Goal: Task Accomplishment & Management: Manage account settings

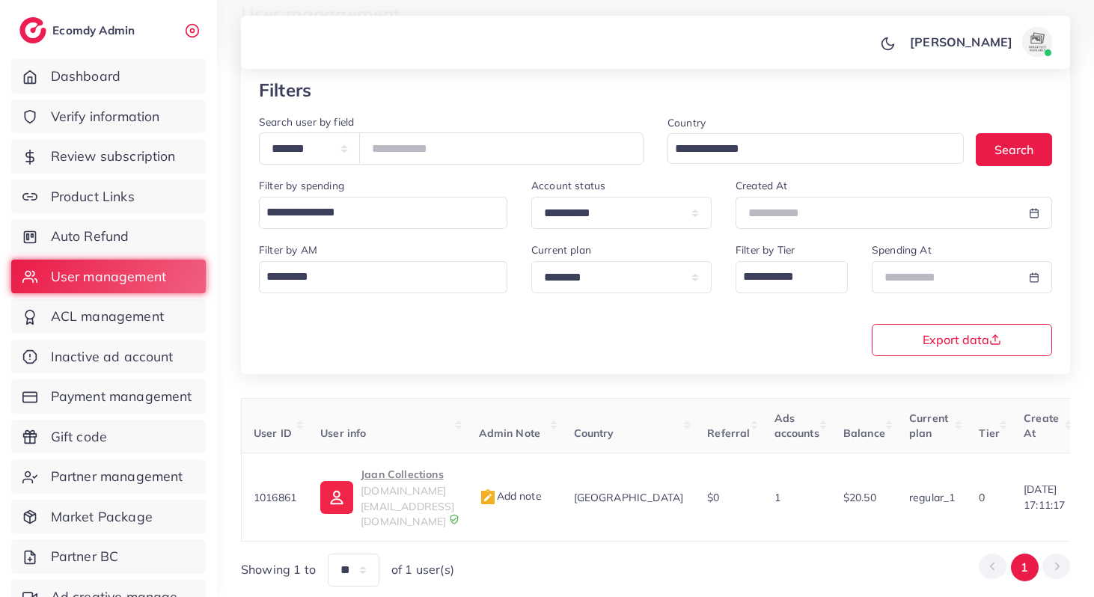
click at [127, 190] on span "Product Links" at bounding box center [93, 196] width 84 height 19
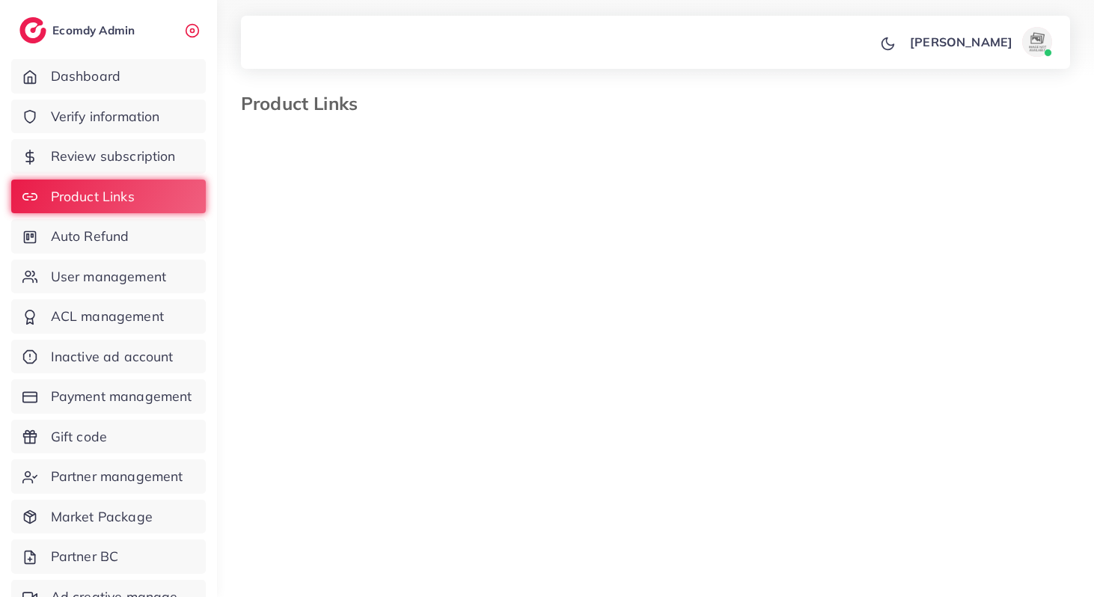
select select "*********"
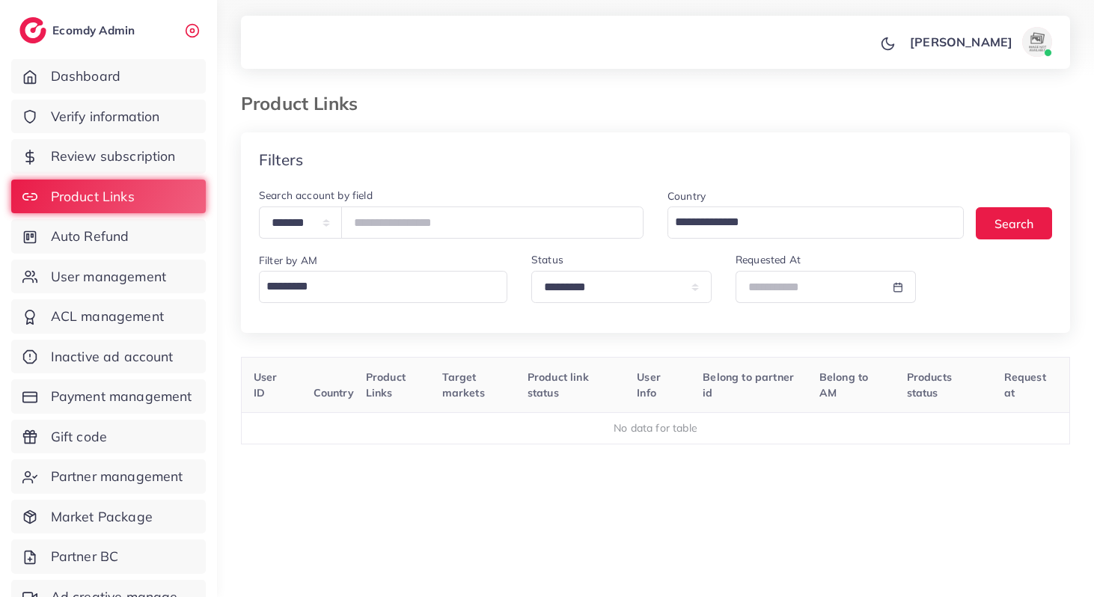
click at [327, 281] on input "Search for option" at bounding box center [379, 286] width 237 height 25
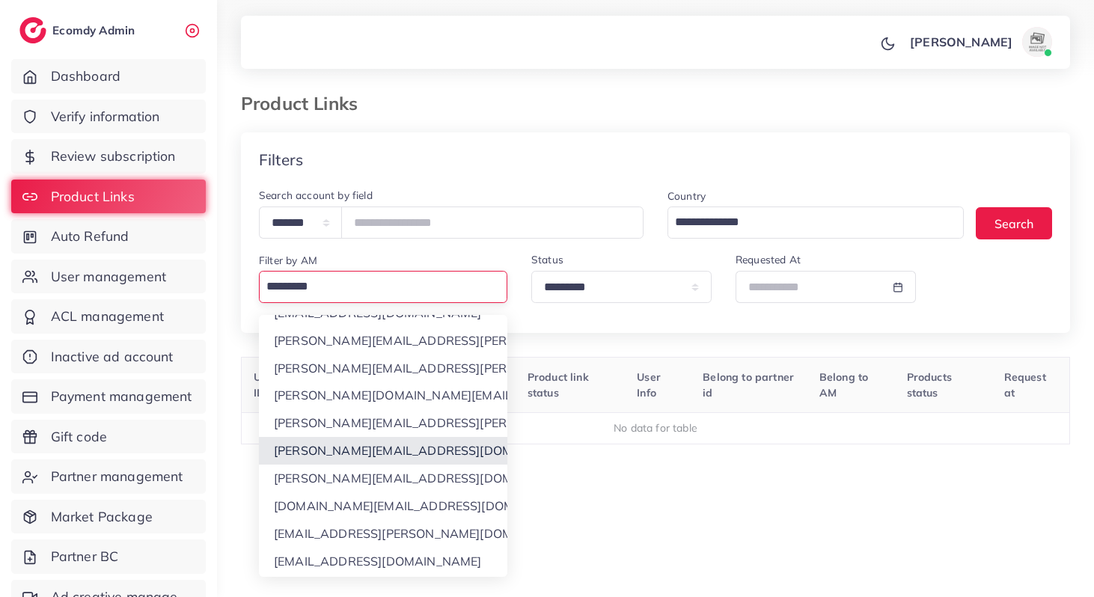
scroll to position [203, 0]
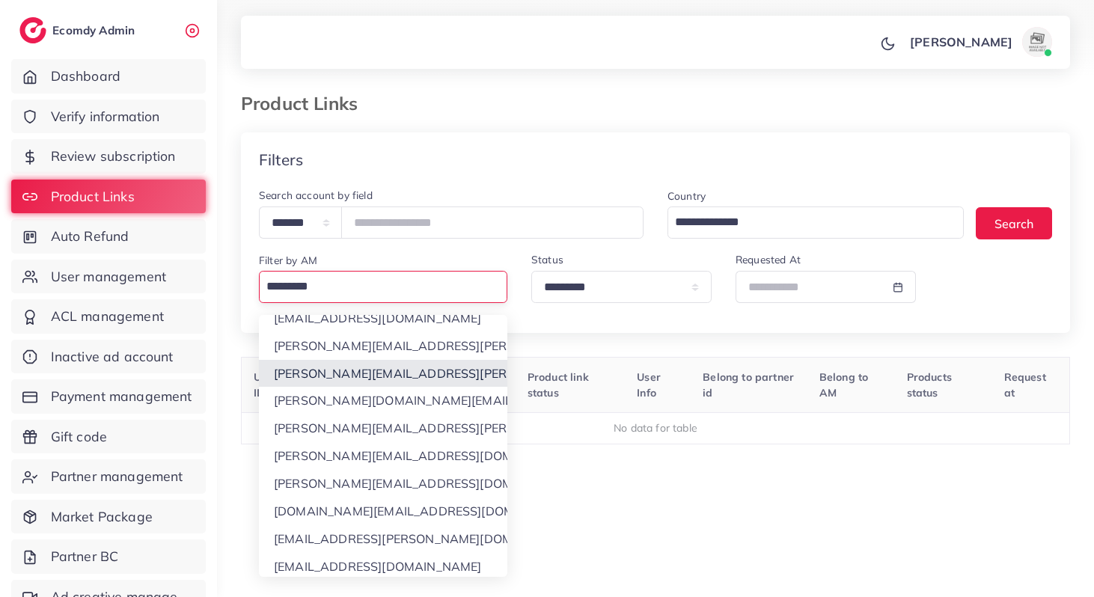
click at [331, 381] on div "**********" at bounding box center [655, 379] width 829 height 494
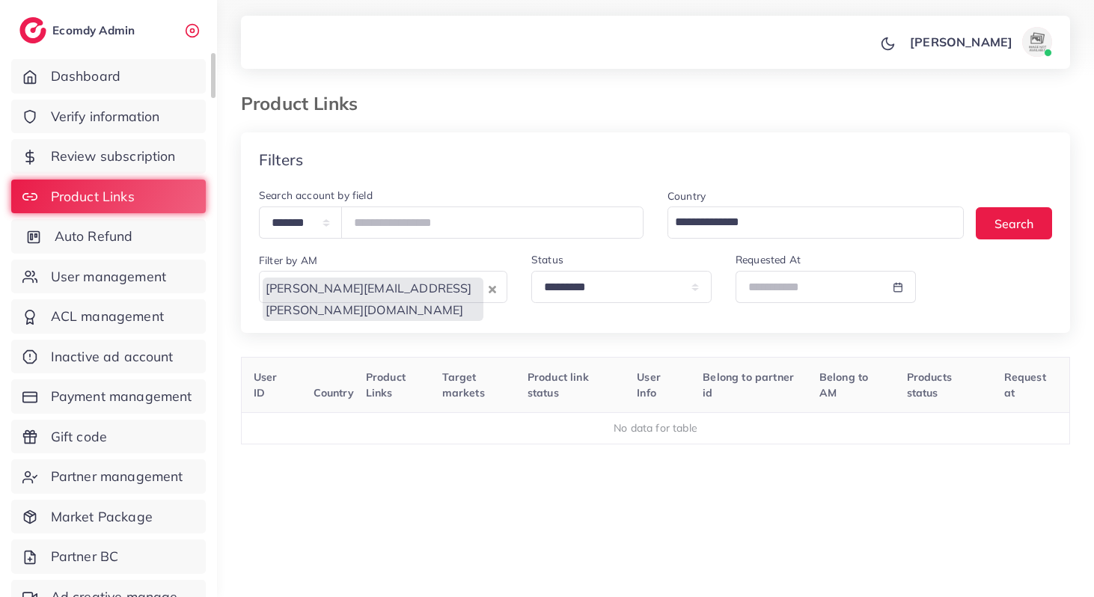
click at [117, 238] on span "Auto Refund" at bounding box center [94, 236] width 79 height 19
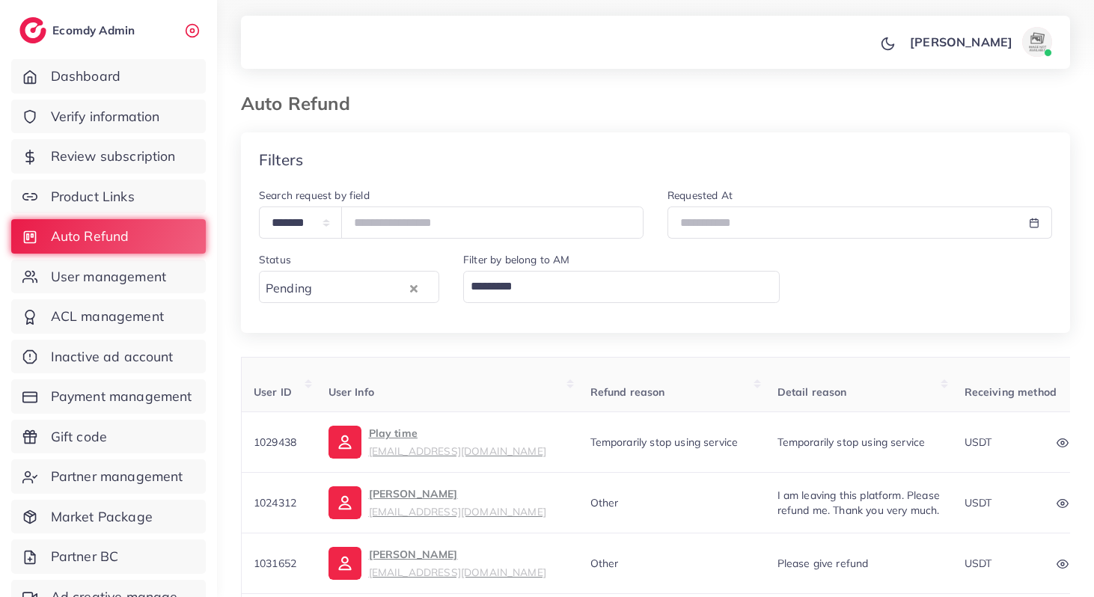
click at [621, 287] on input "Search for option" at bounding box center [617, 286] width 305 height 25
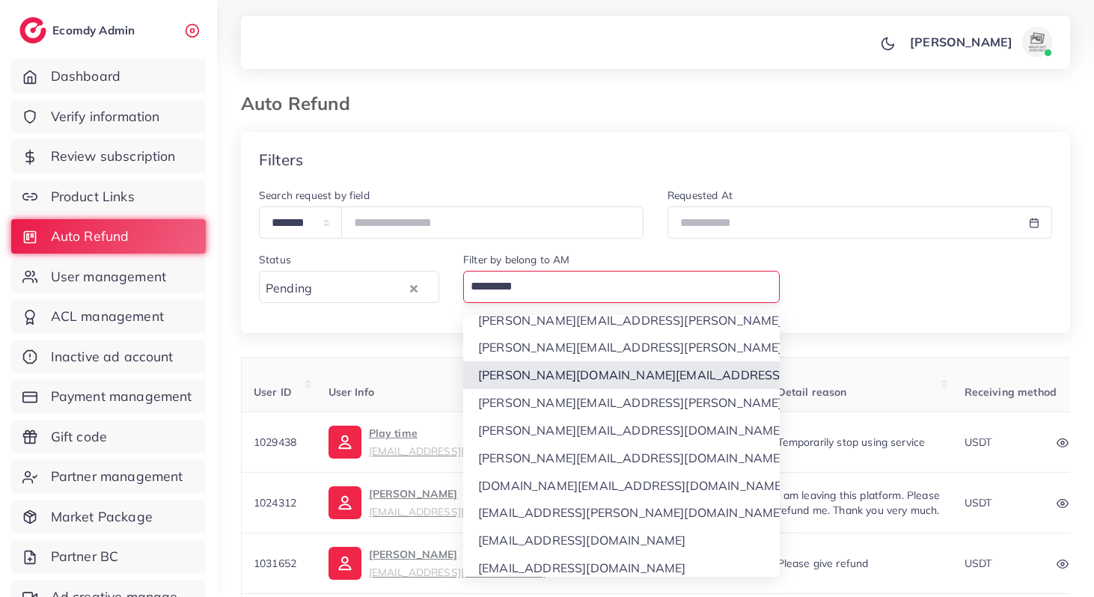
scroll to position [199, 0]
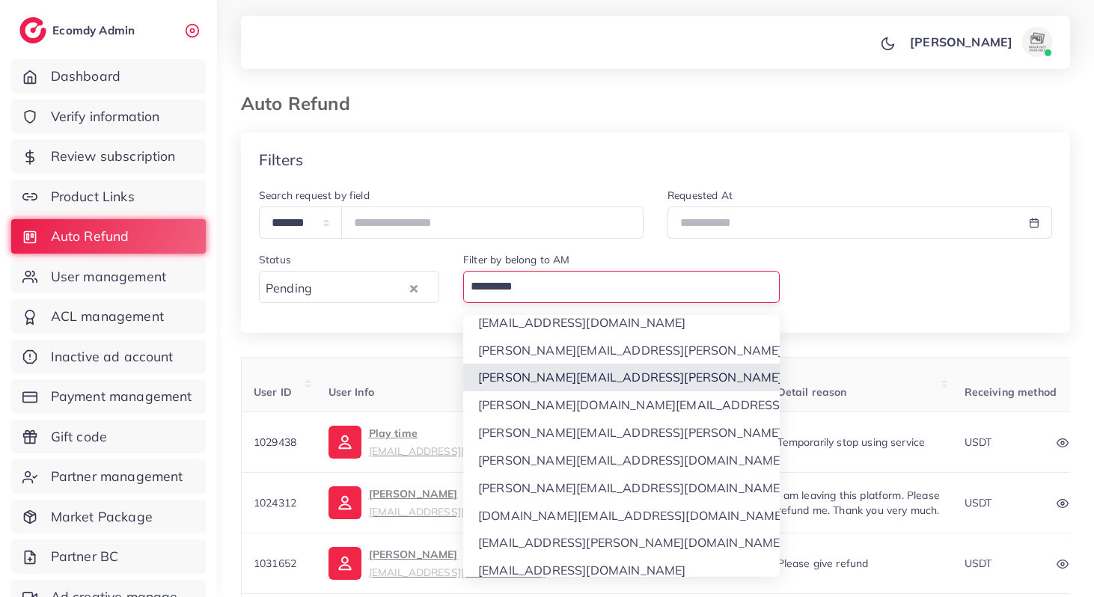
click at [538, 381] on div "**********" at bounding box center [655, 479] width 829 height 695
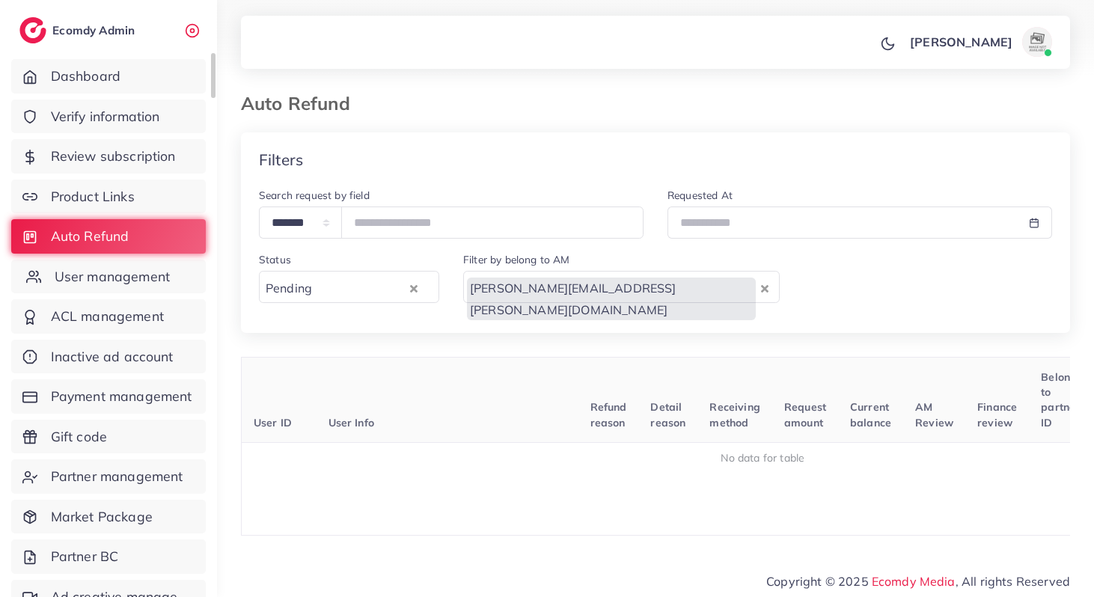
click at [153, 271] on span "User management" at bounding box center [112, 276] width 115 height 19
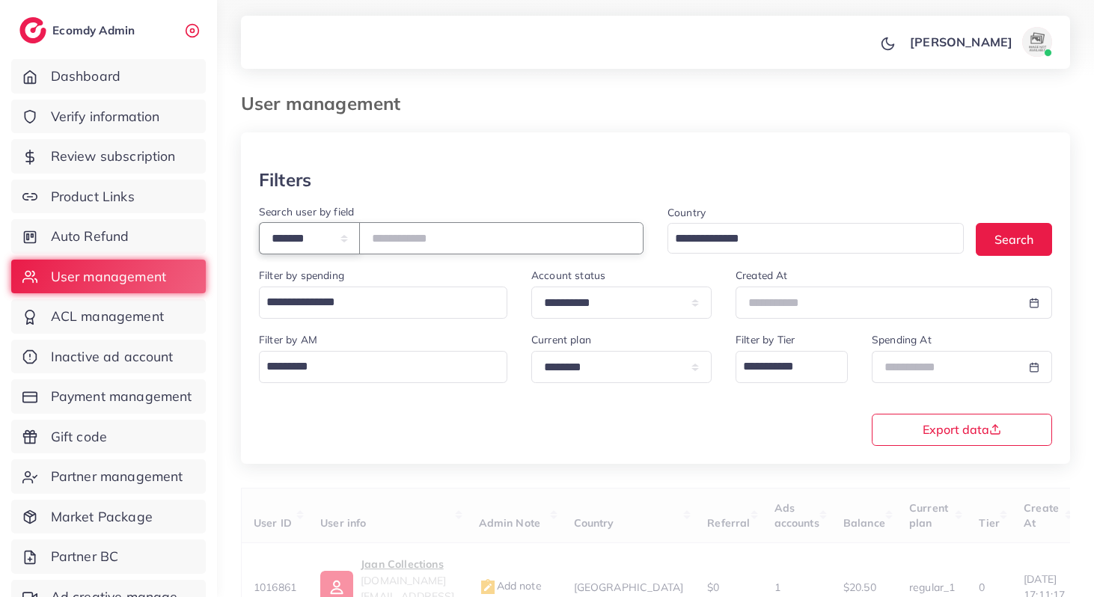
click at [288, 237] on select "**********" at bounding box center [309, 238] width 101 height 32
select select "*****"
click at [259, 222] on select "**********" at bounding box center [309, 238] width 101 height 32
click at [422, 234] on input "text" at bounding box center [501, 238] width 284 height 32
paste input "**********"
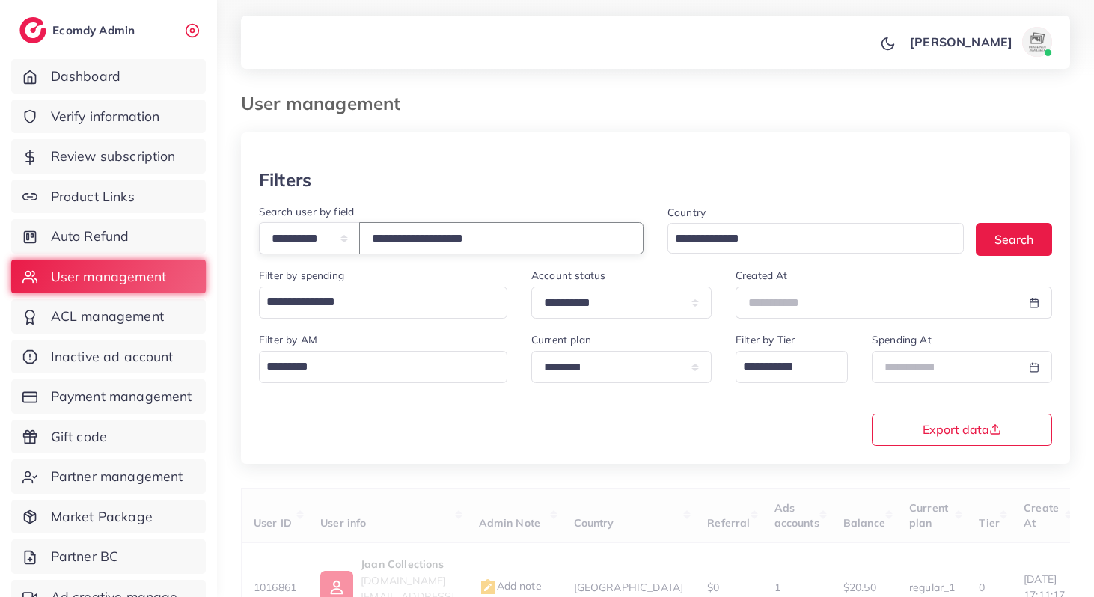
type input "**********"
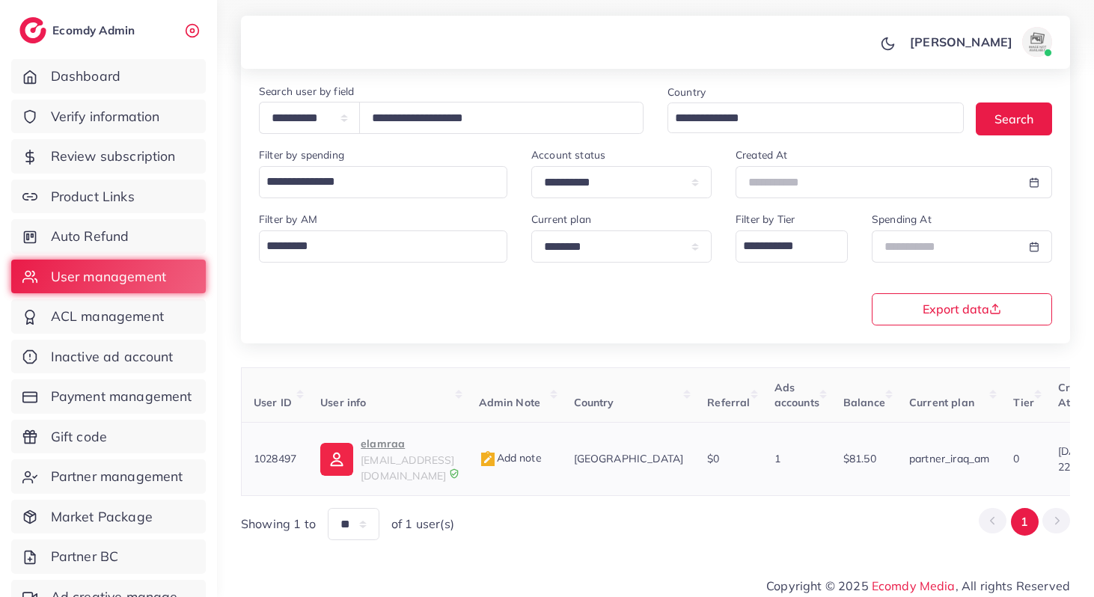
click at [283, 452] on span "1028497" at bounding box center [275, 458] width 43 height 13
copy span "1028497"
click at [383, 452] on p "elamraa" at bounding box center [408, 444] width 94 height 18
click at [115, 123] on span "Verify information" at bounding box center [109, 116] width 109 height 19
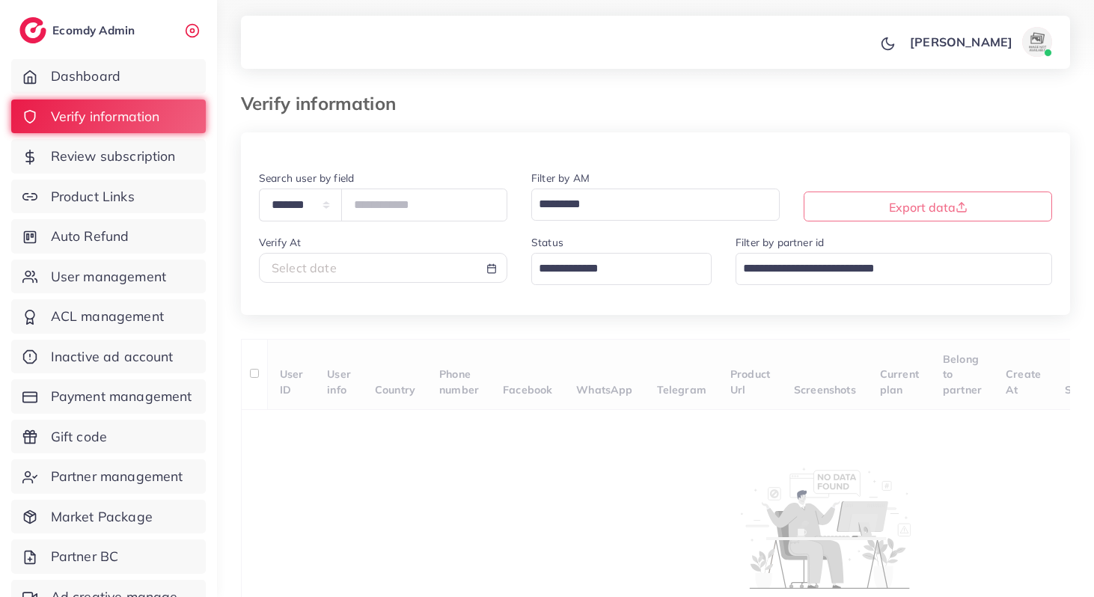
click at [331, 268] on span "Select date" at bounding box center [304, 267] width 65 height 15
select select "*"
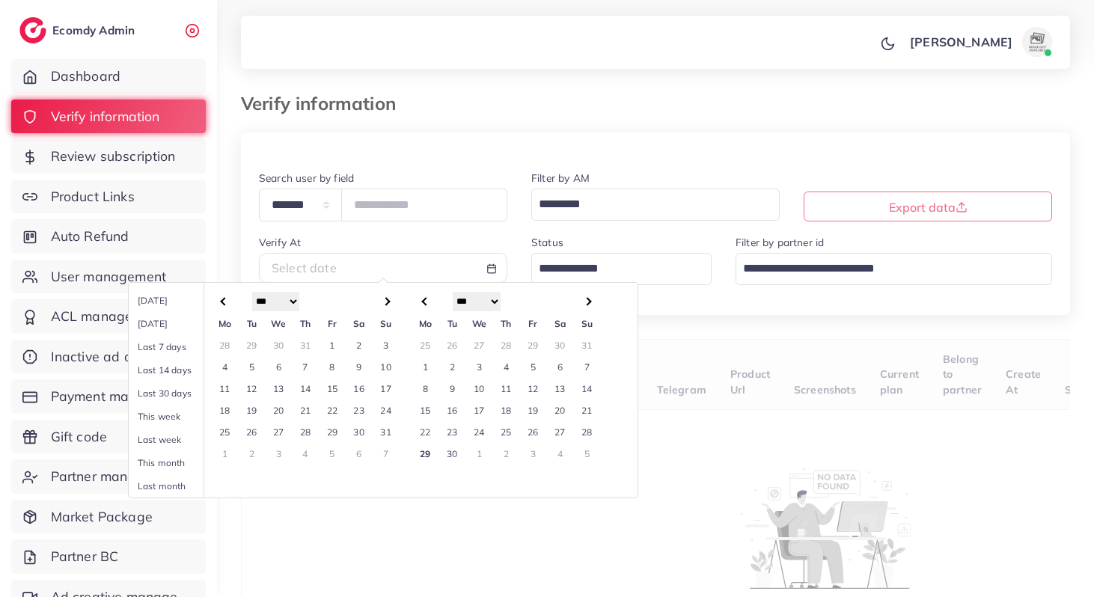
click at [530, 429] on td "26" at bounding box center [533, 432] width 27 height 22
click at [584, 432] on td "28" at bounding box center [587, 432] width 27 height 22
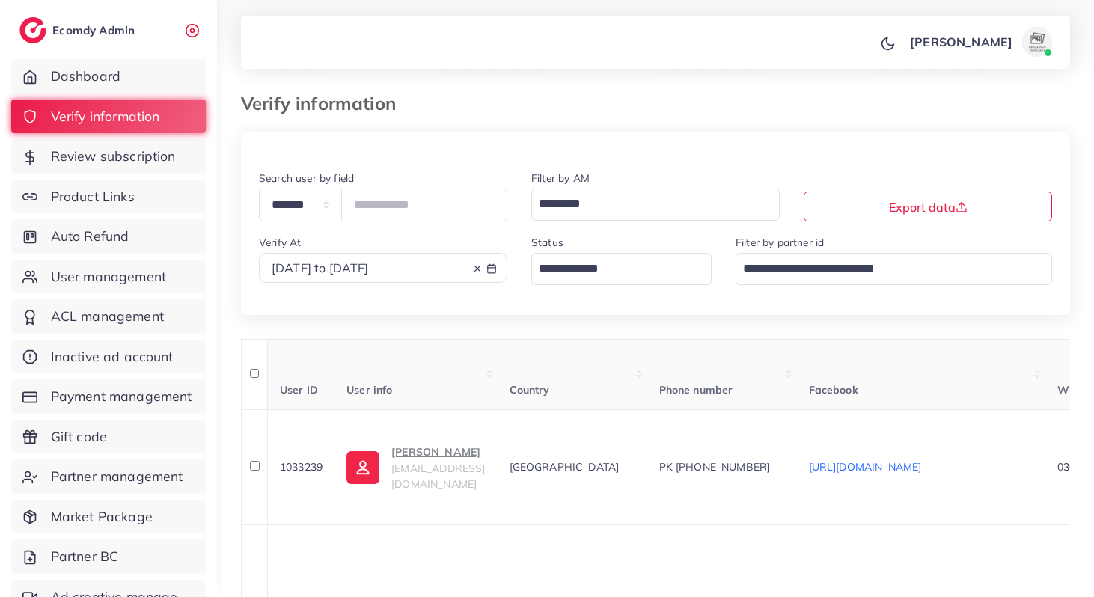
click at [586, 255] on div "Loading..." at bounding box center [621, 269] width 180 height 32
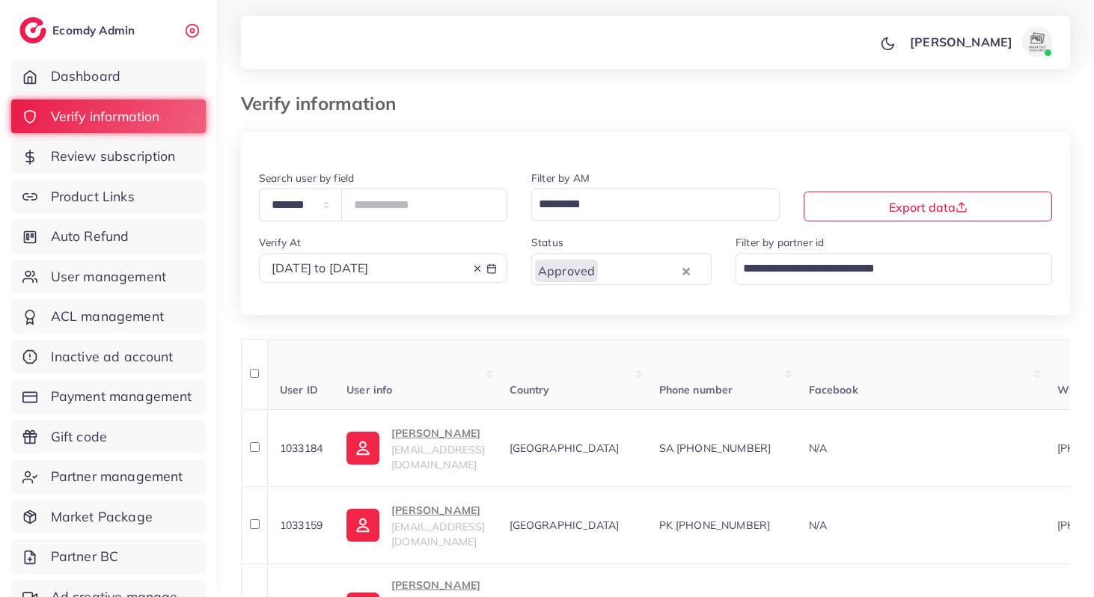
click at [573, 206] on input "Search for option" at bounding box center [646, 203] width 227 height 25
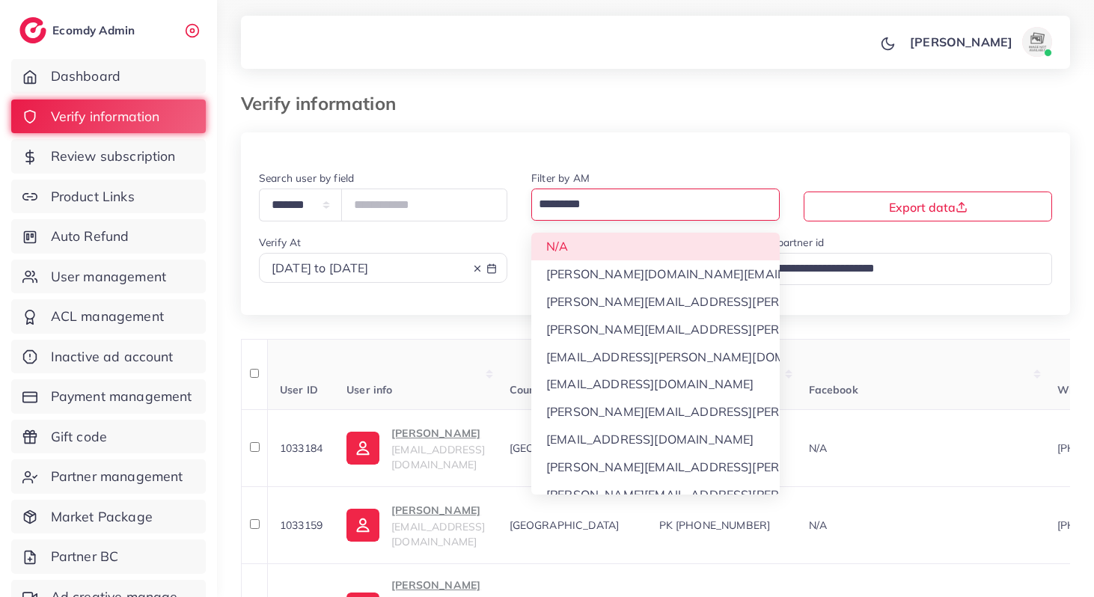
click at [575, 254] on div "**********" at bounding box center [655, 242] width 829 height 146
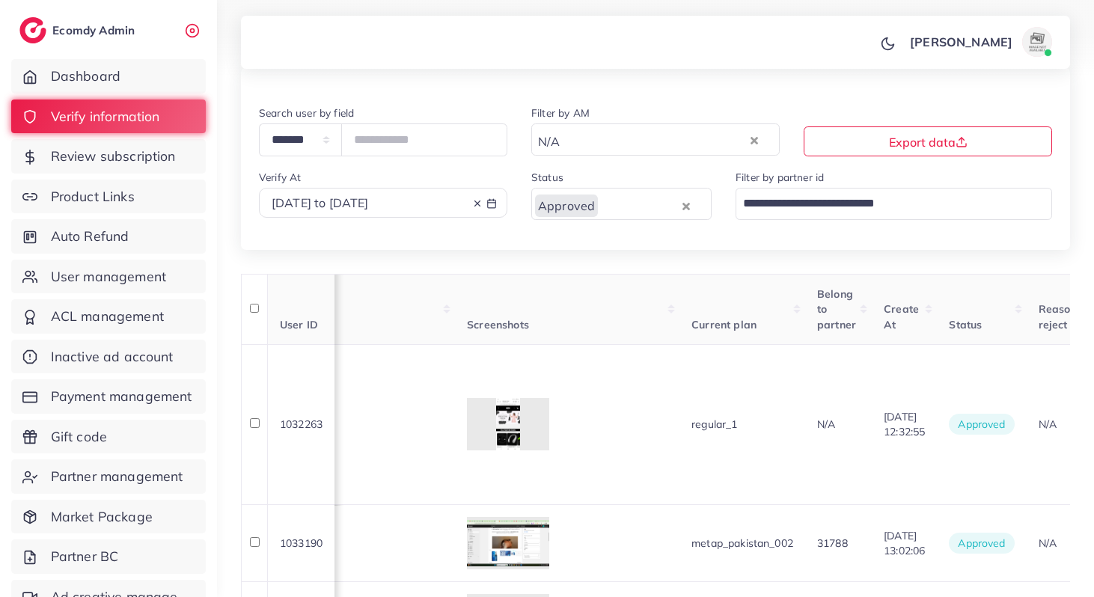
scroll to position [62, 0]
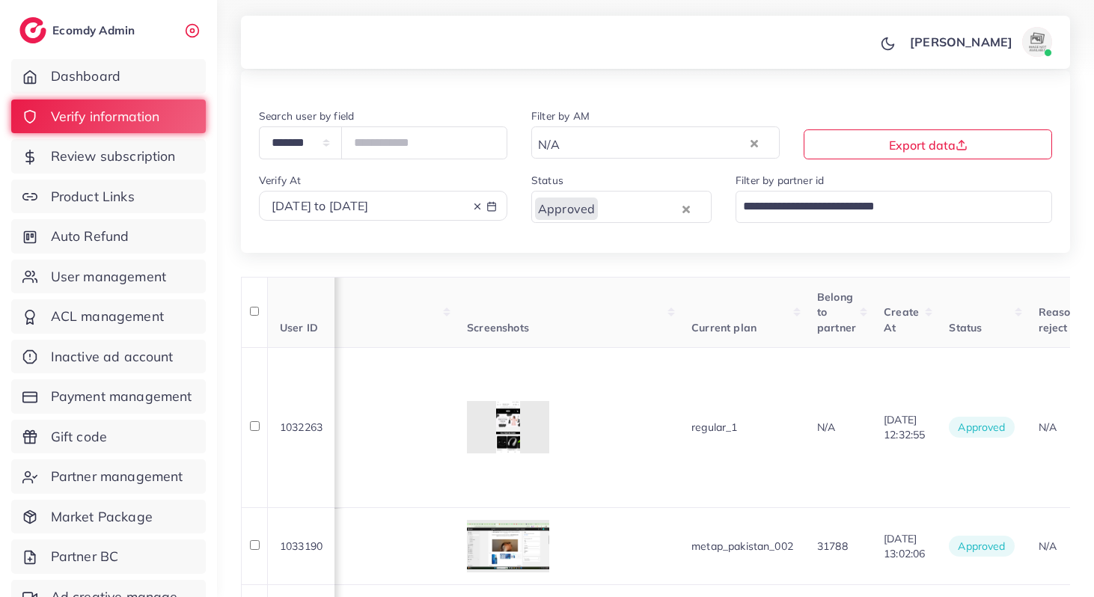
click at [369, 200] on span "2025-09-26 to 2025-09-28" at bounding box center [320, 205] width 97 height 15
select select "*"
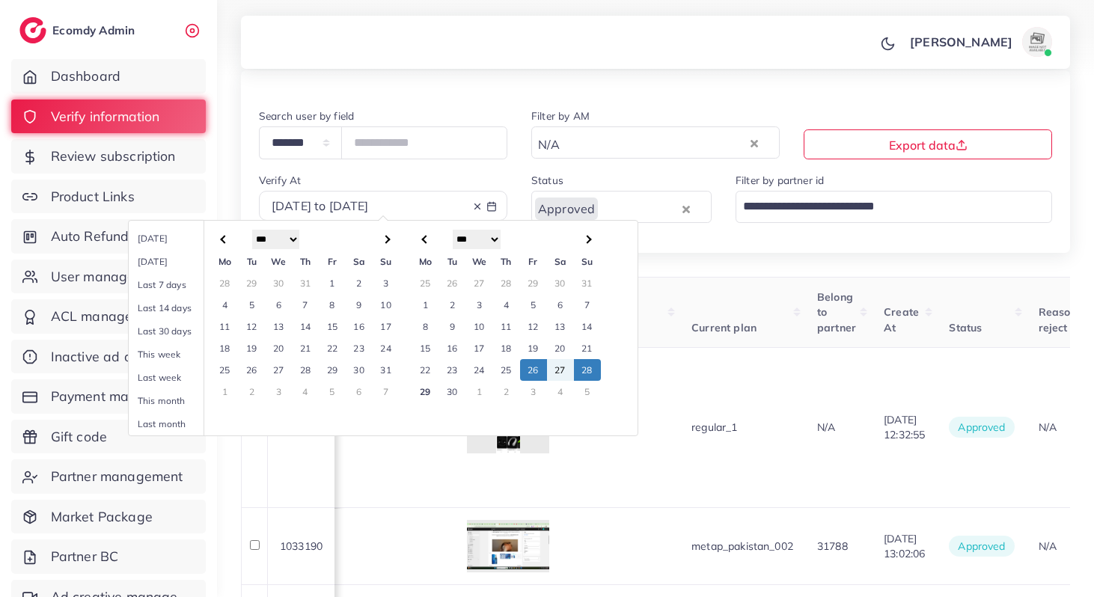
click at [530, 370] on td "26" at bounding box center [533, 370] width 27 height 22
click at [588, 372] on td "28" at bounding box center [587, 370] width 27 height 22
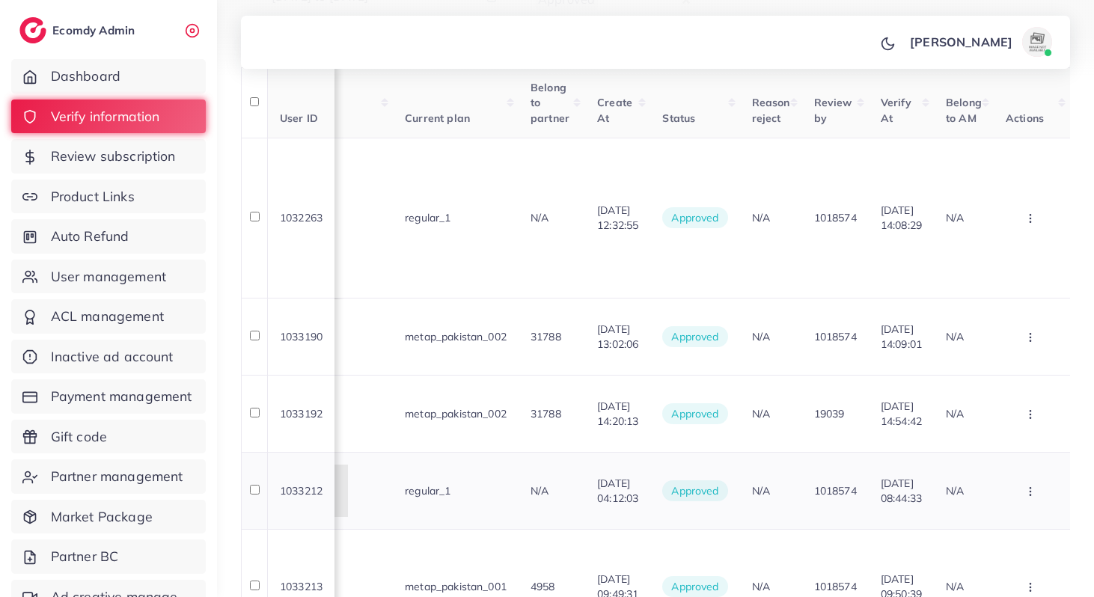
scroll to position [225, 0]
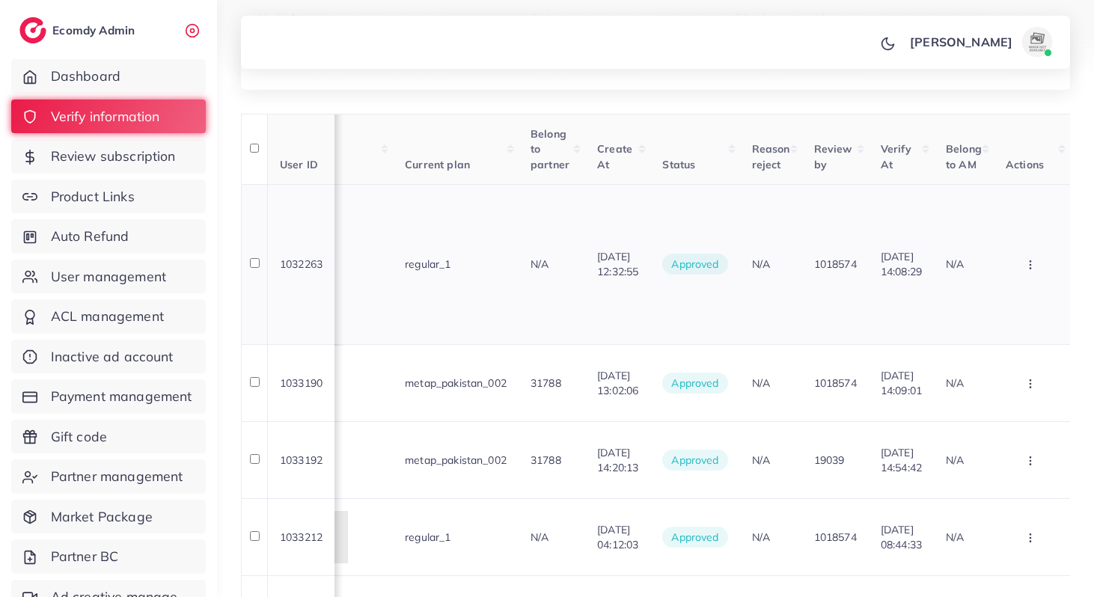
click at [1026, 273] on button "button" at bounding box center [1031, 265] width 52 height 34
click at [999, 372] on span "Assign to AM" at bounding box center [1000, 375] width 76 height 15
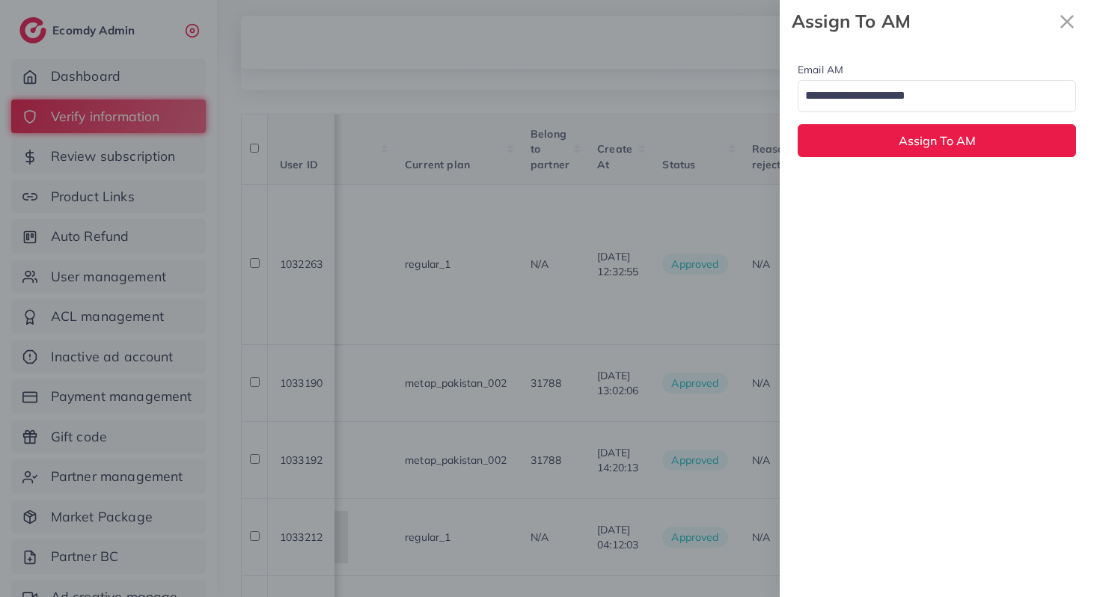
click at [883, 102] on input "Search for option" at bounding box center [928, 96] width 257 height 25
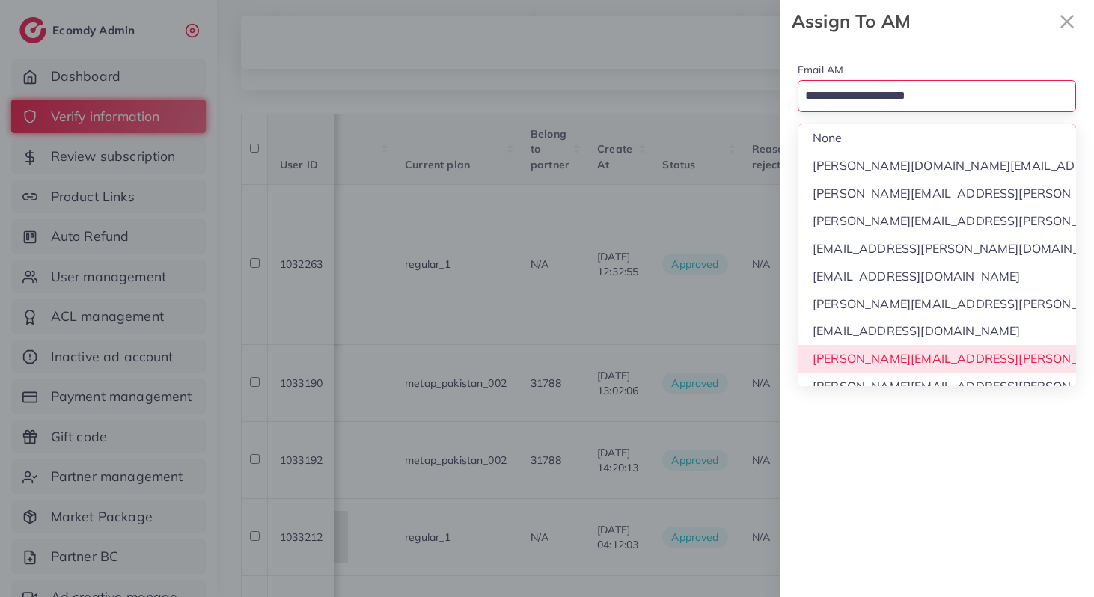
scroll to position [14, 0]
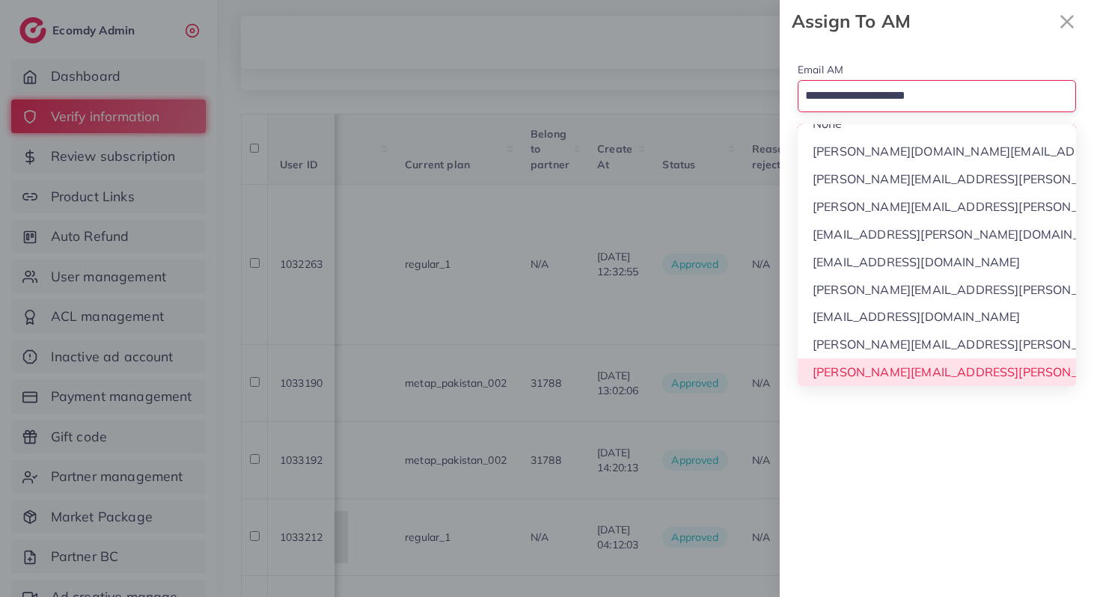
click at [874, 381] on div "Email AM Loading... None phuong.ly@ecomdy.com quynh.phan@ecomdy.com huong.tran@…" at bounding box center [936, 320] width 314 height 554
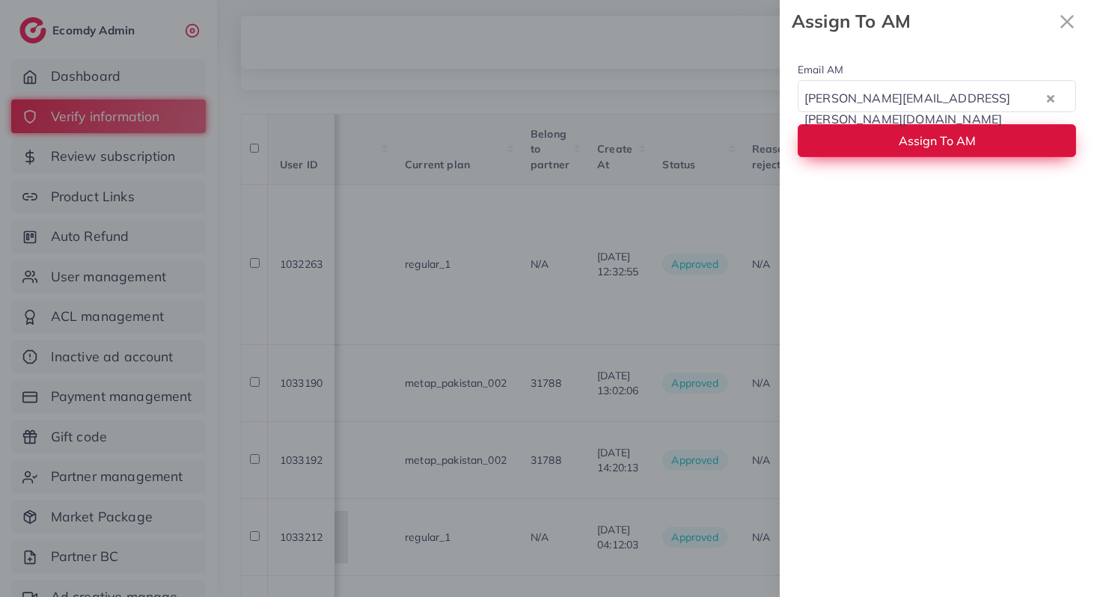
click at [853, 153] on button "Assign To AM" at bounding box center [936, 140] width 278 height 32
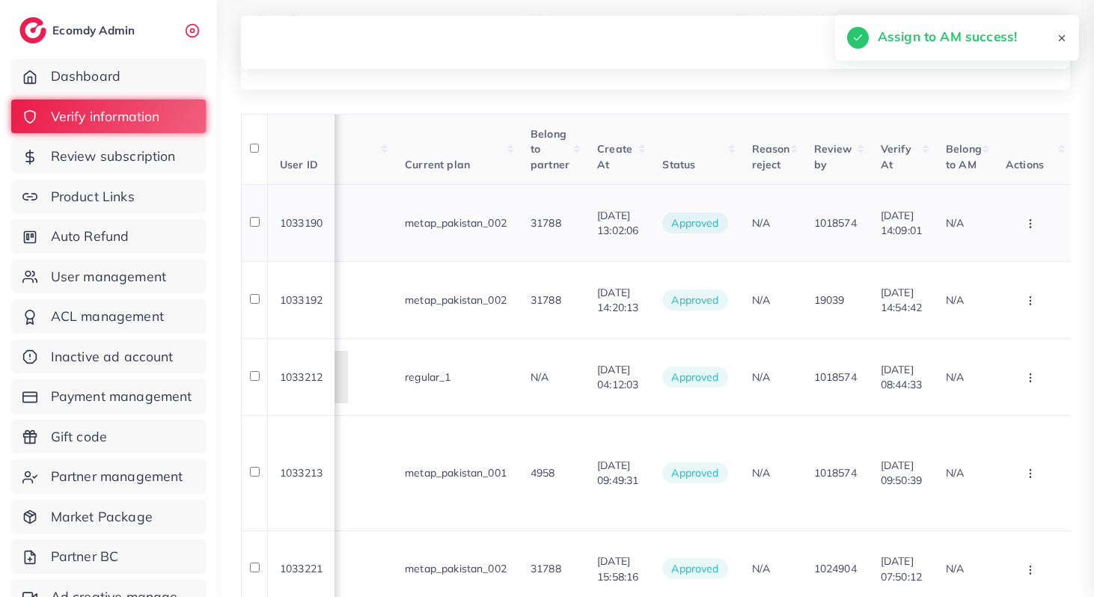
scroll to position [0, 1405]
click at [1035, 236] on button "button" at bounding box center [1031, 223] width 52 height 34
click at [1023, 323] on link "Assign to AM" at bounding box center [1006, 334] width 118 height 33
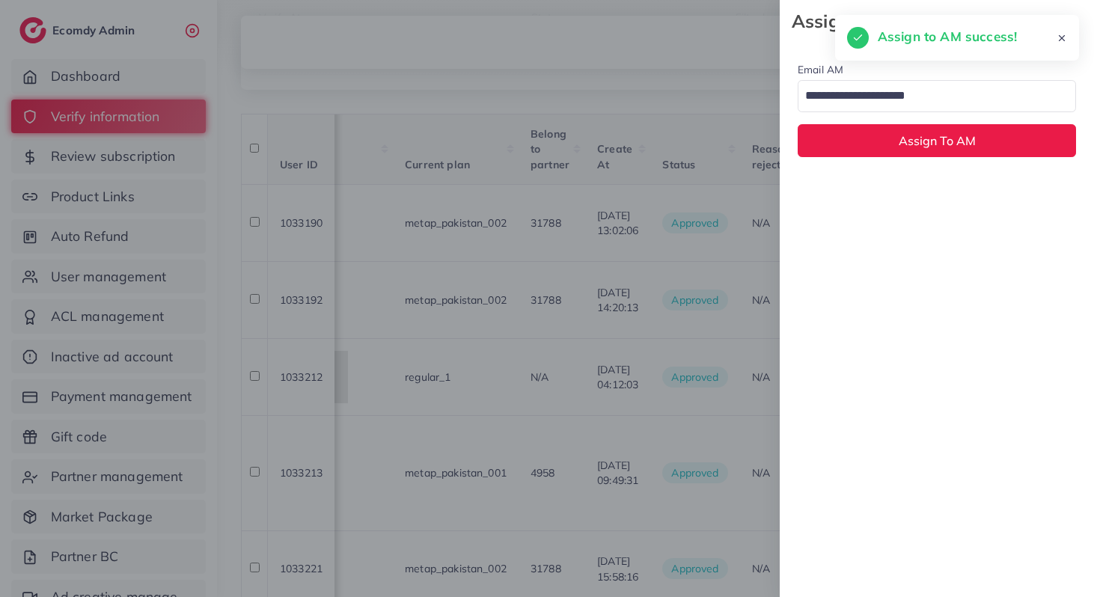
click at [894, 87] on input "Search for option" at bounding box center [928, 96] width 257 height 25
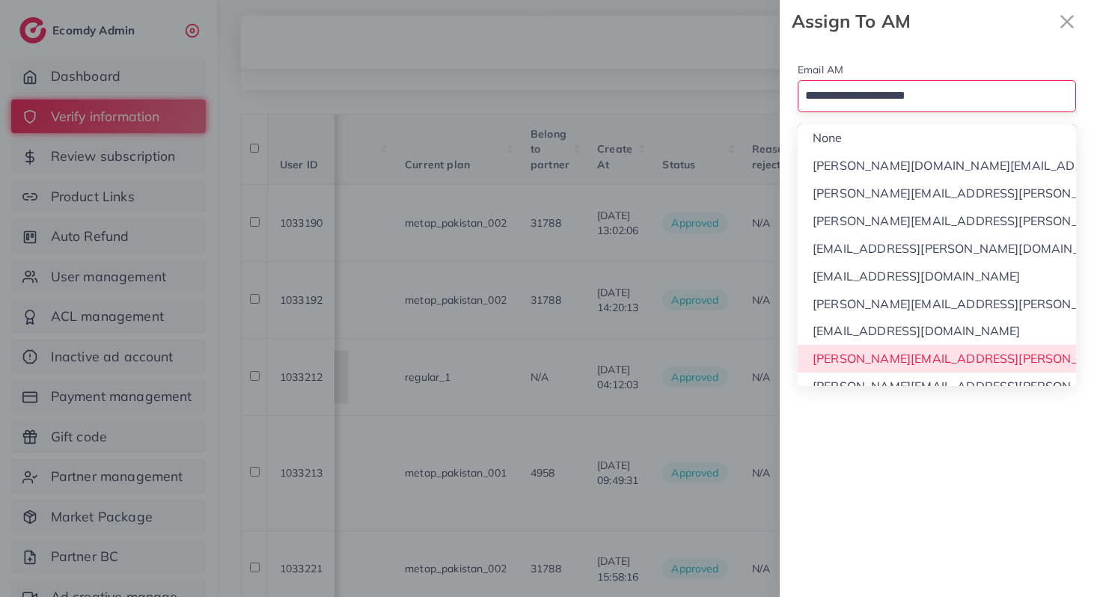
scroll to position [14, 0]
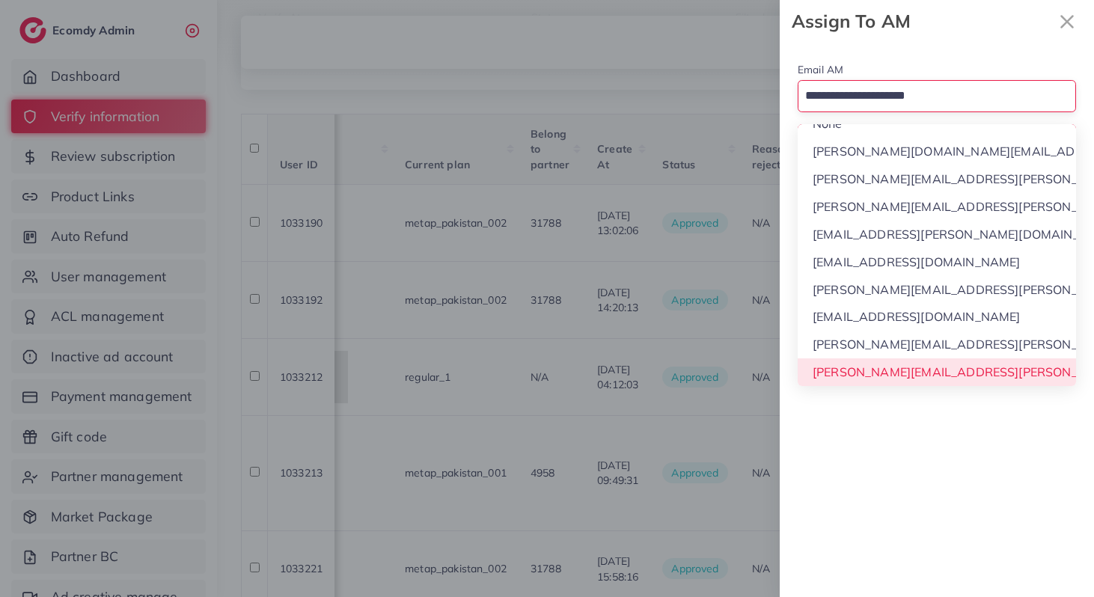
click at [895, 383] on div "Email AM Loading... None phuong.ly@ecomdy.com quynh.phan@ecomdy.com huong.tran@…" at bounding box center [936, 320] width 314 height 554
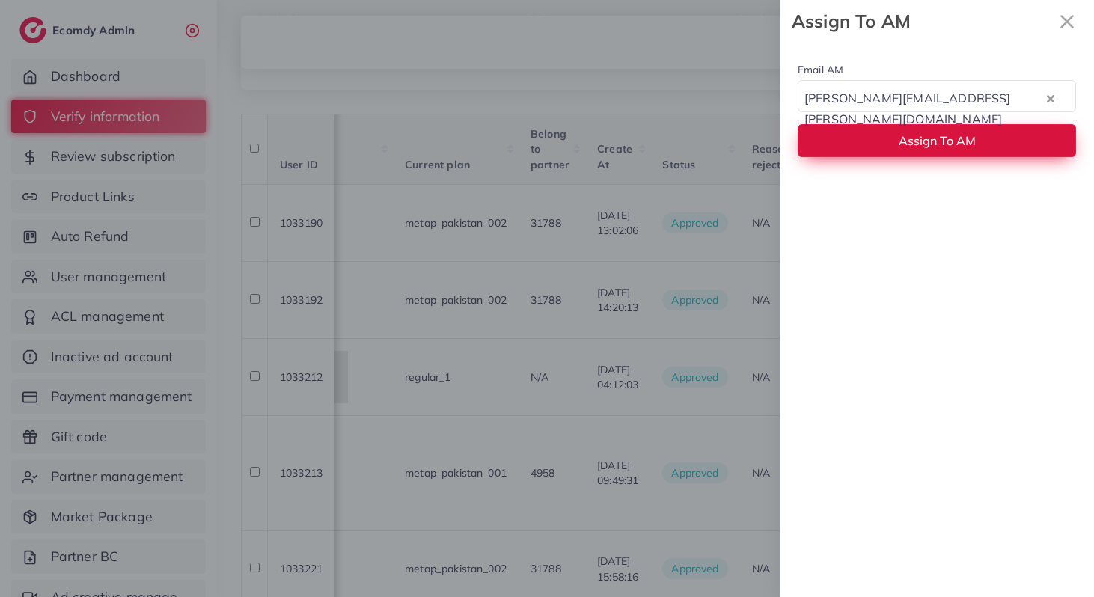
click at [850, 145] on button "Assign To AM" at bounding box center [936, 140] width 278 height 32
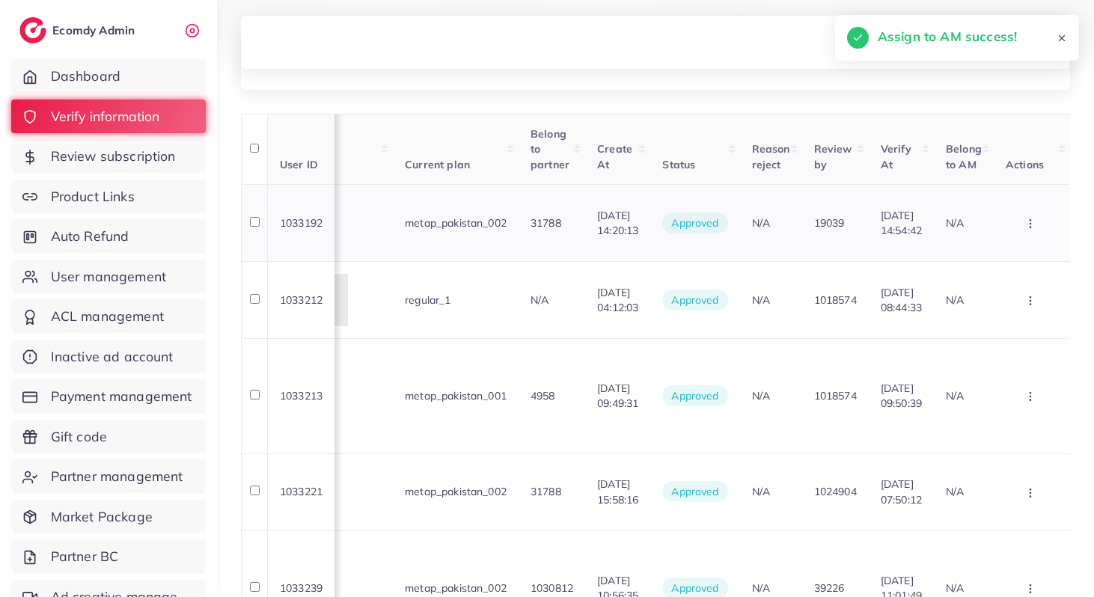
click at [1029, 223] on icon "button" at bounding box center [1030, 224] width 12 height 12
click at [1018, 327] on link "Assign to AM" at bounding box center [1006, 334] width 118 height 33
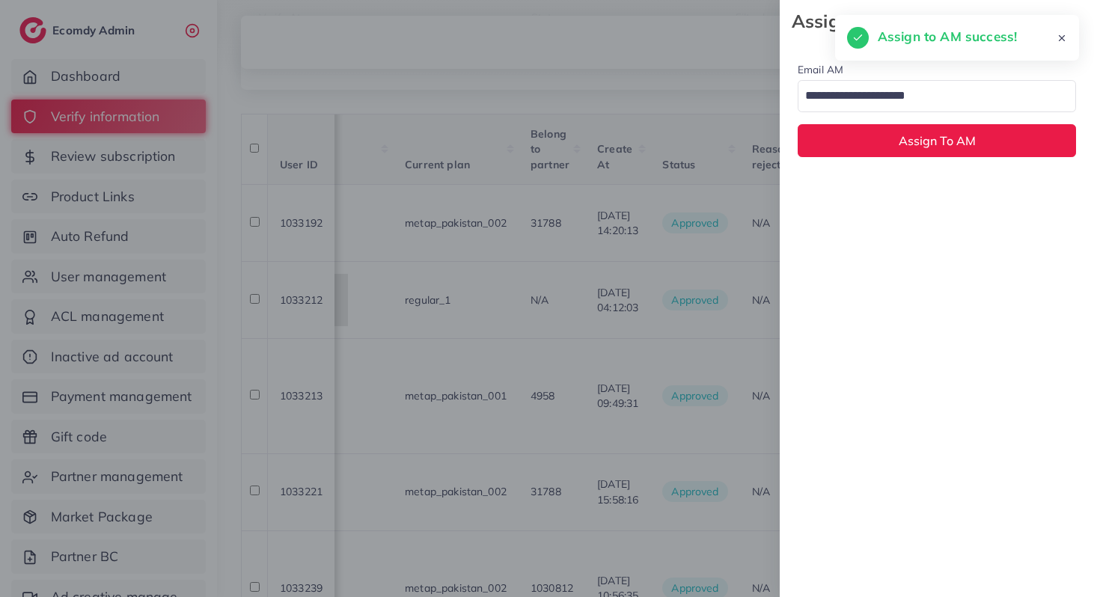
click at [891, 91] on input "Search for option" at bounding box center [928, 96] width 257 height 25
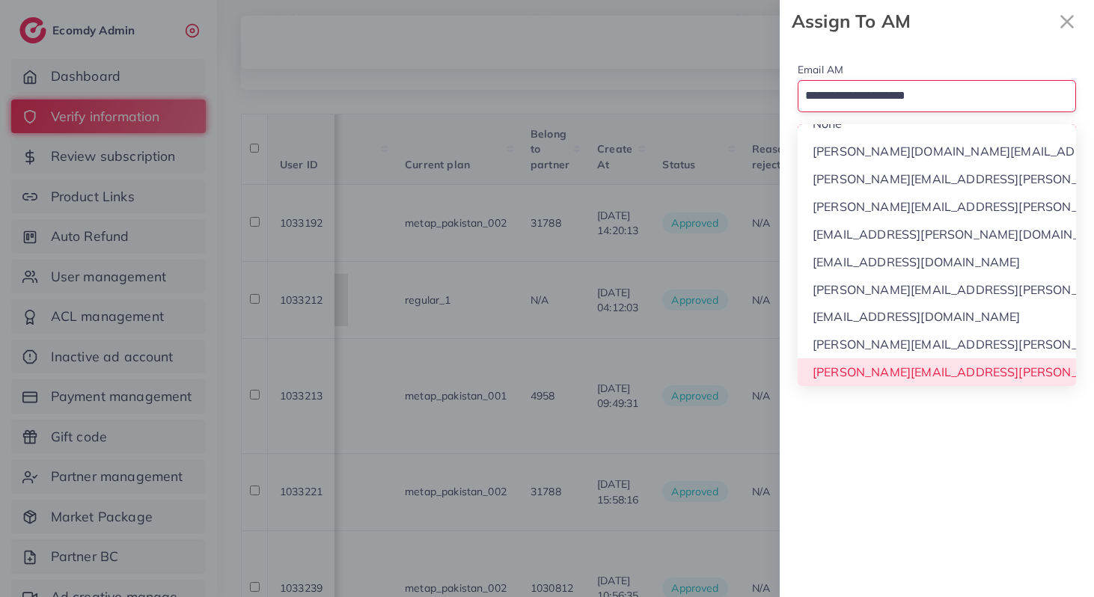
click at [868, 367] on div "Email AM Loading... None phuong.ly@ecomdy.com quynh.phan@ecomdy.com huong.tran@…" at bounding box center [936, 320] width 314 height 554
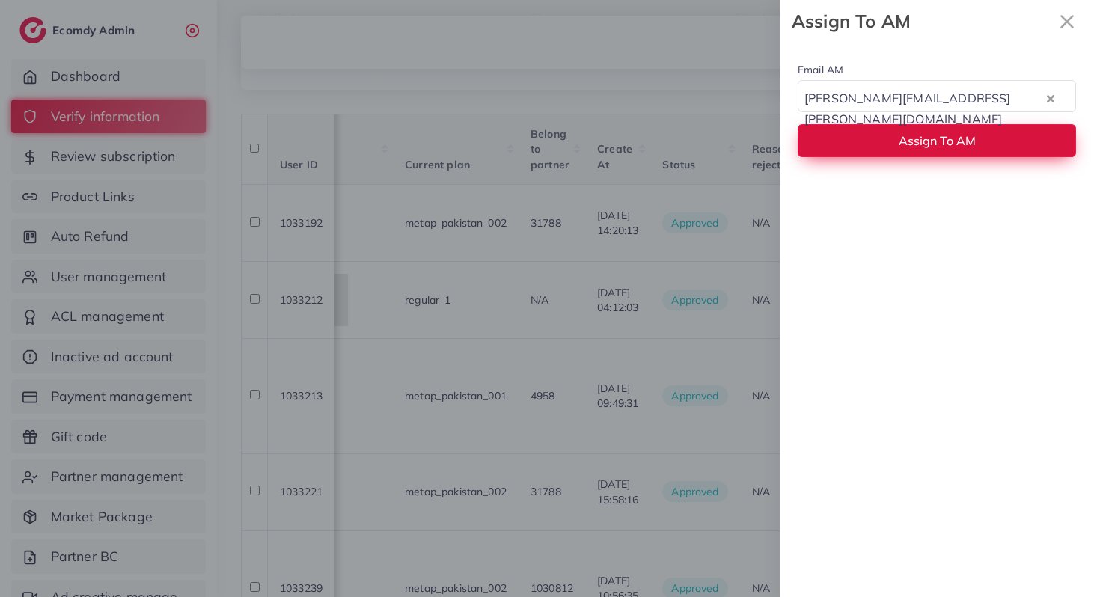
click at [845, 145] on button "Assign To AM" at bounding box center [936, 140] width 278 height 32
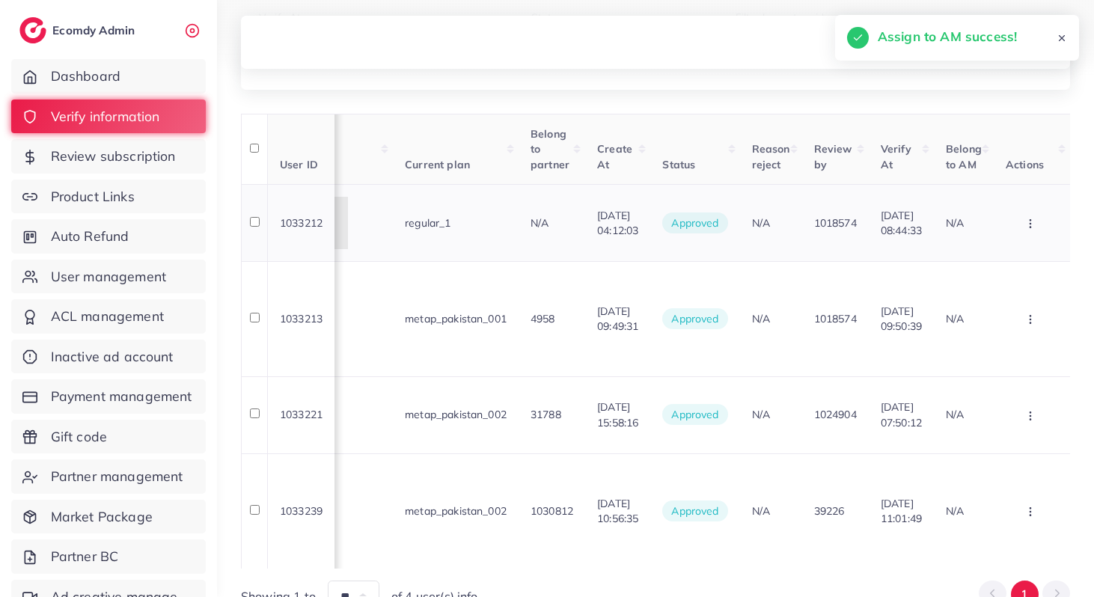
click at [1035, 215] on button "button" at bounding box center [1031, 223] width 52 height 34
click at [999, 346] on link "Assign to AM" at bounding box center [1006, 334] width 118 height 33
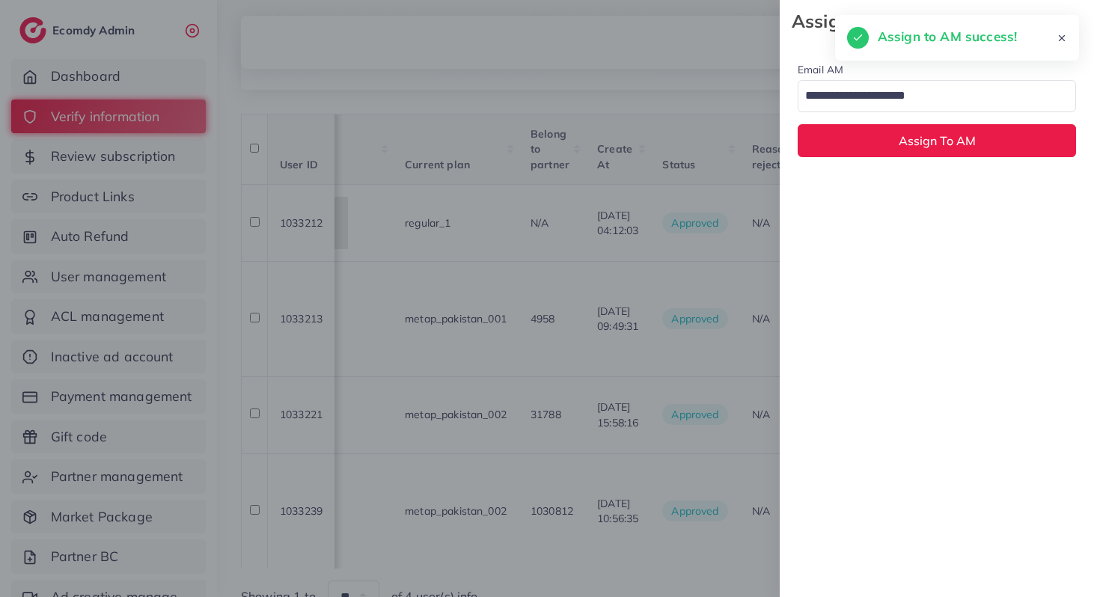
click at [872, 92] on input "Search for option" at bounding box center [928, 96] width 257 height 25
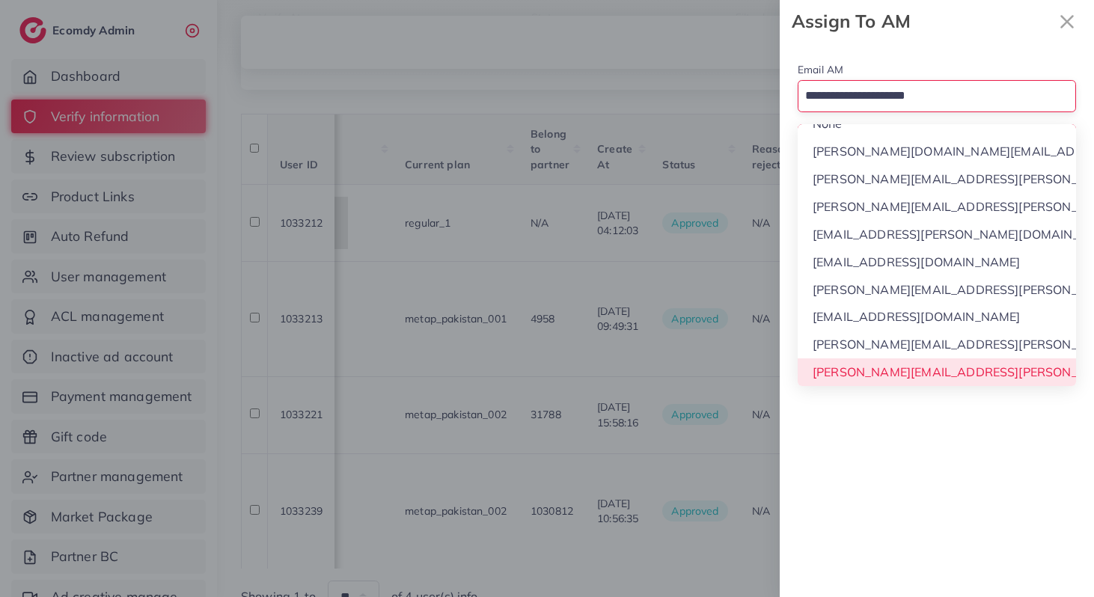
click at [885, 373] on div "Email AM Loading... None phuong.ly@ecomdy.com quynh.phan@ecomdy.com huong.tran@…" at bounding box center [936, 320] width 314 height 554
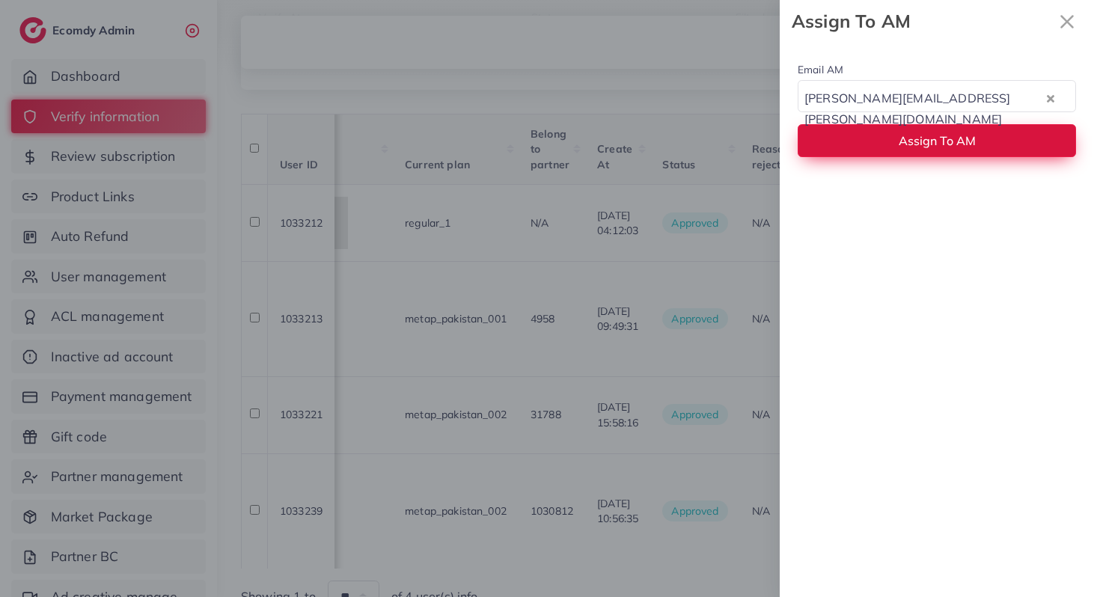
click at [856, 147] on button "Assign To AM" at bounding box center [936, 140] width 278 height 32
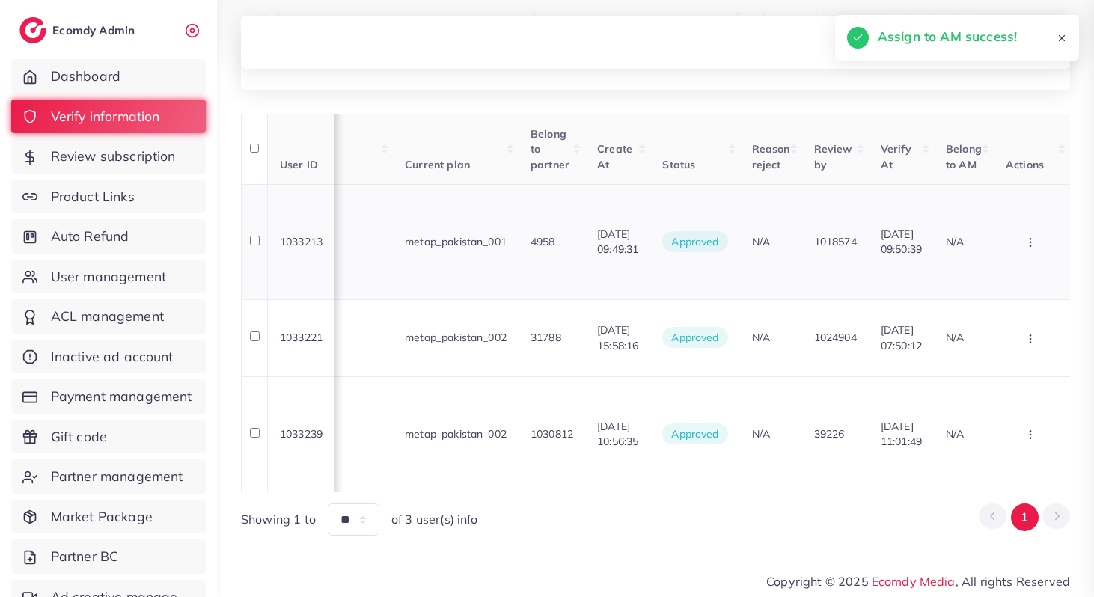
scroll to position [204, 0]
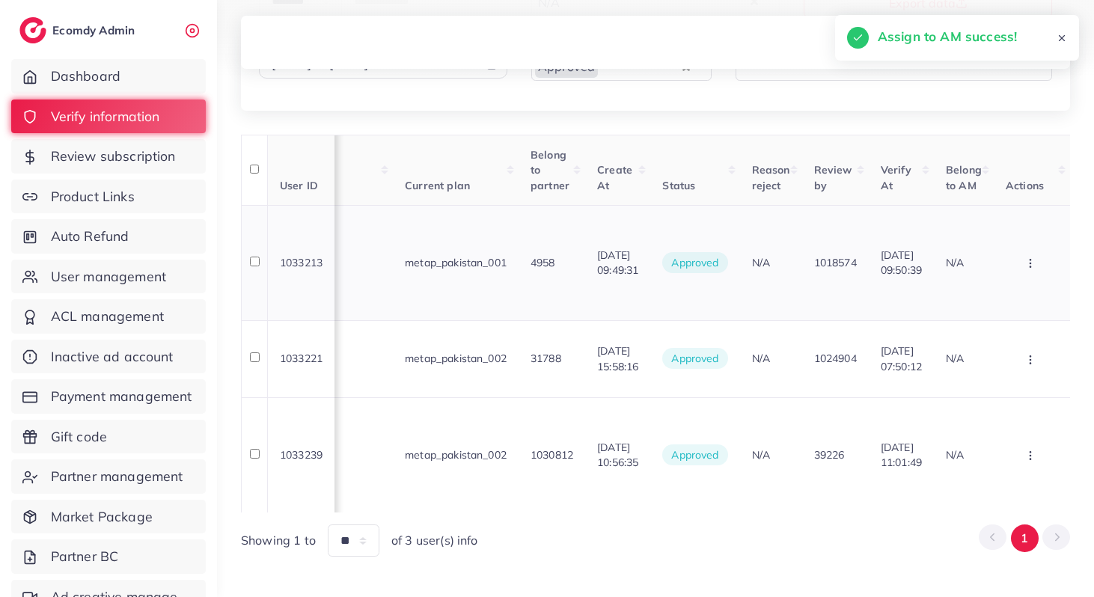
click at [1026, 255] on button "button" at bounding box center [1031, 263] width 52 height 34
click at [988, 373] on span "Assign to AM" at bounding box center [1000, 374] width 76 height 15
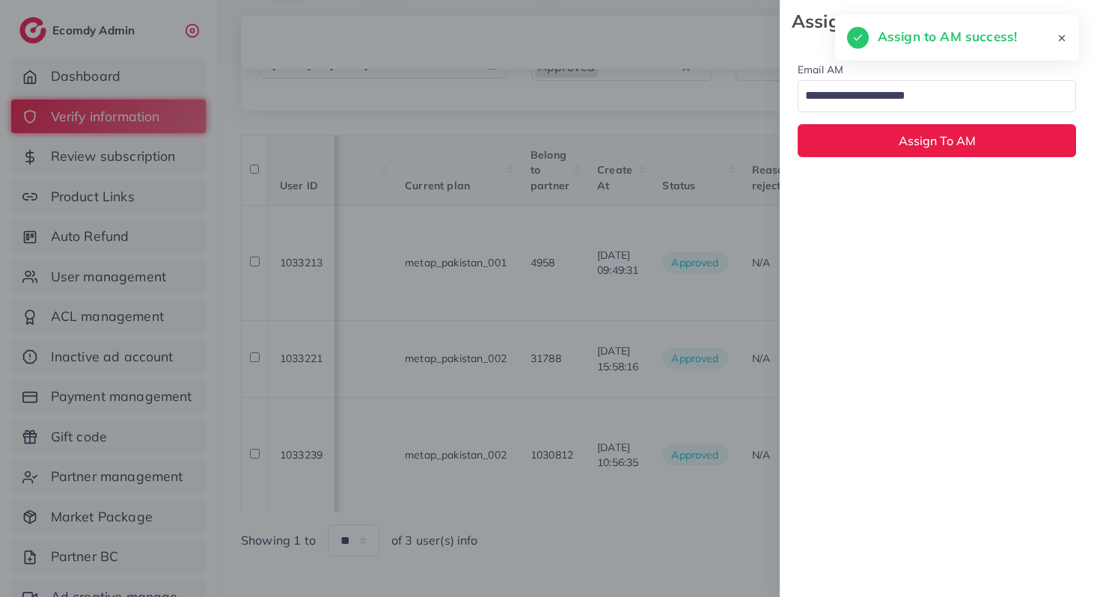
click at [842, 93] on input "Search for option" at bounding box center [928, 96] width 257 height 25
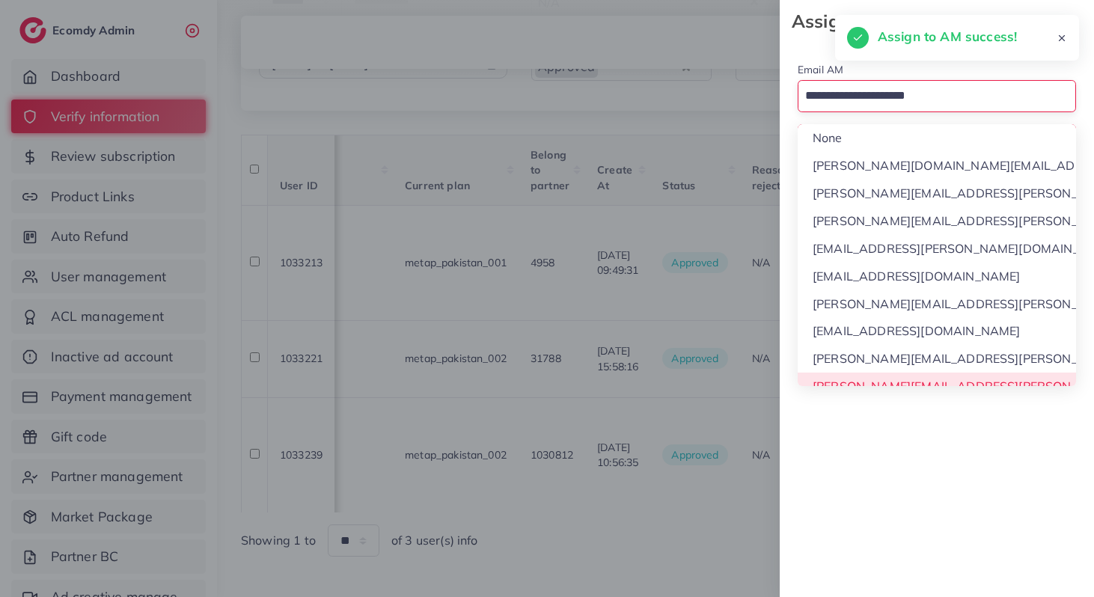
scroll to position [14, 0]
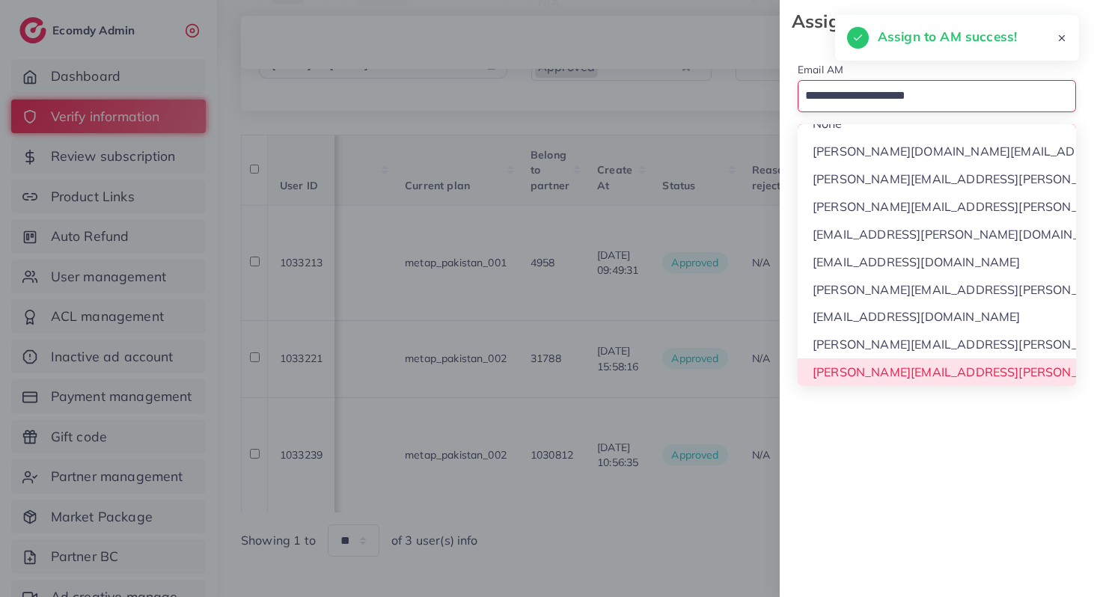
click at [875, 379] on div "Email AM Loading... None phuong.ly@ecomdy.com quynh.phan@ecomdy.com huong.tran@…" at bounding box center [936, 320] width 314 height 554
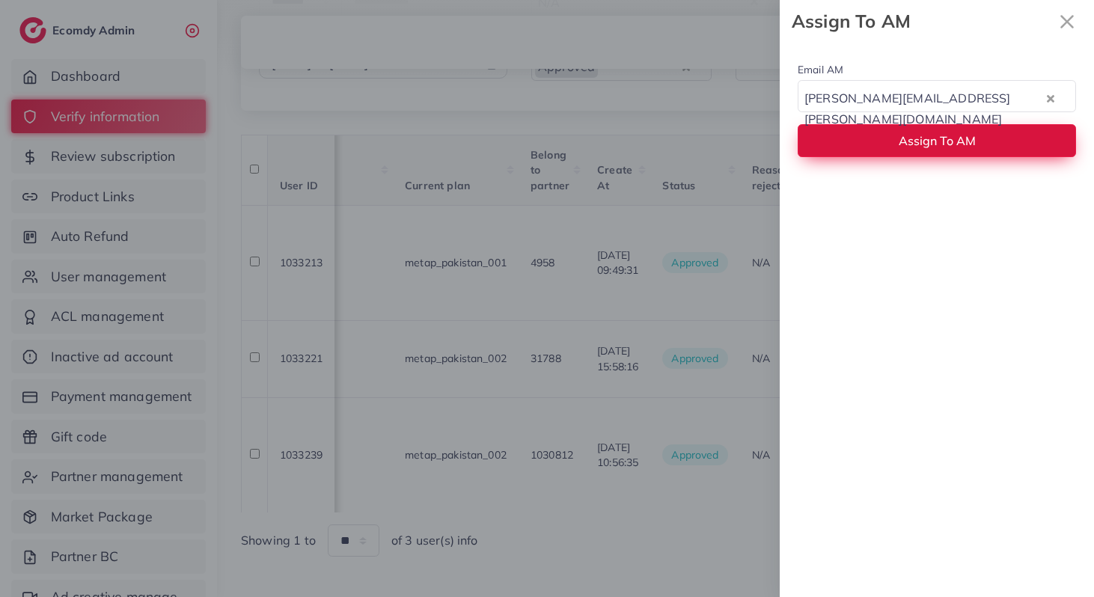
click at [896, 132] on button "Assign To AM" at bounding box center [936, 140] width 278 height 32
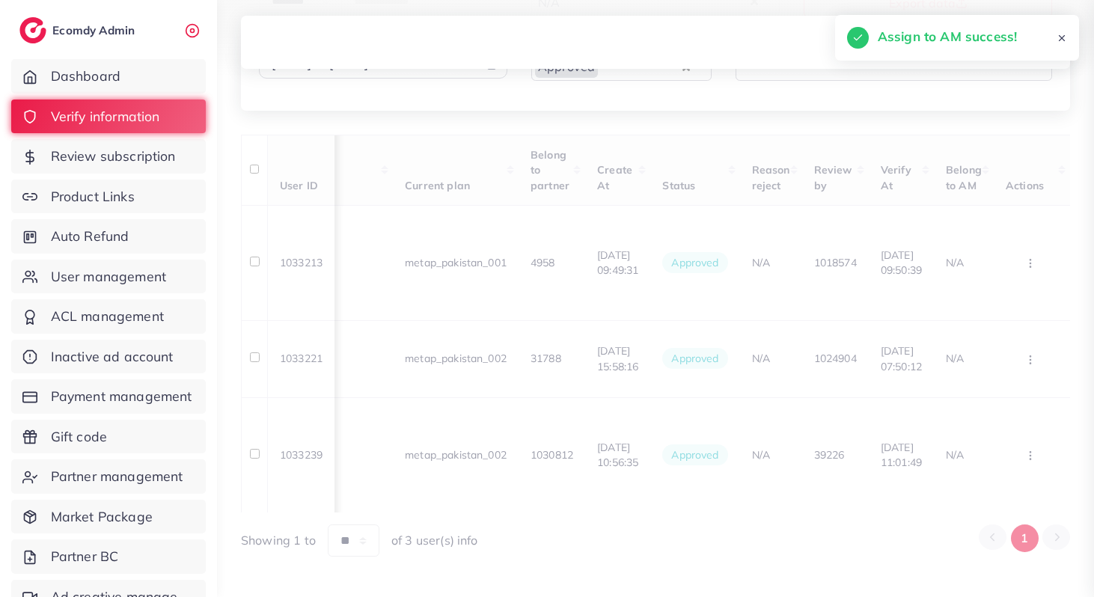
scroll to position [89, 0]
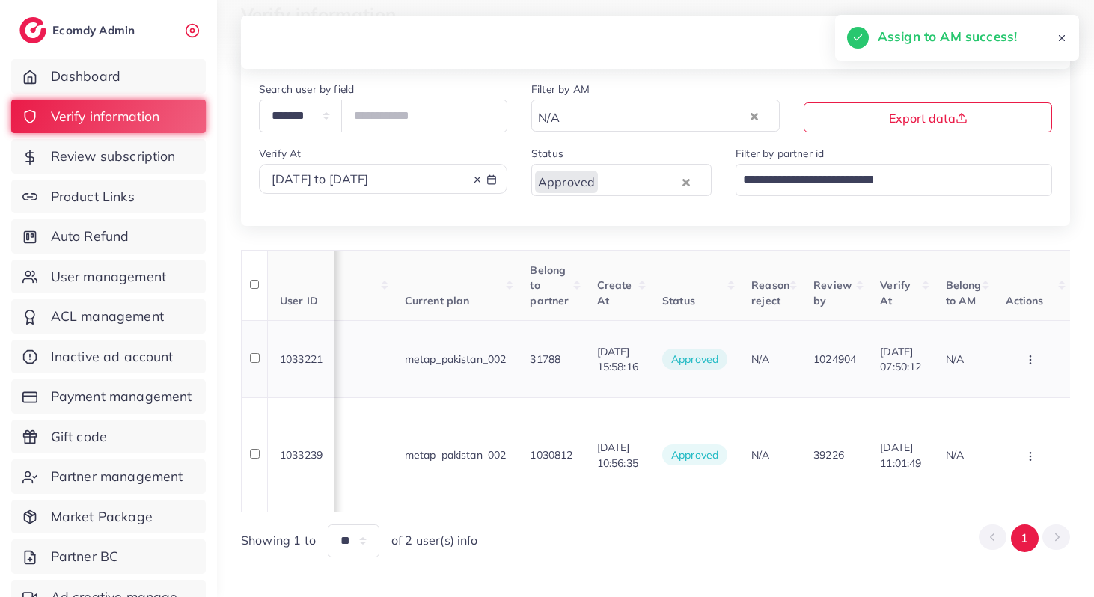
click at [1032, 356] on icon "button" at bounding box center [1030, 360] width 12 height 12
click at [988, 346] on span "Assign to AM" at bounding box center [1000, 342] width 76 height 15
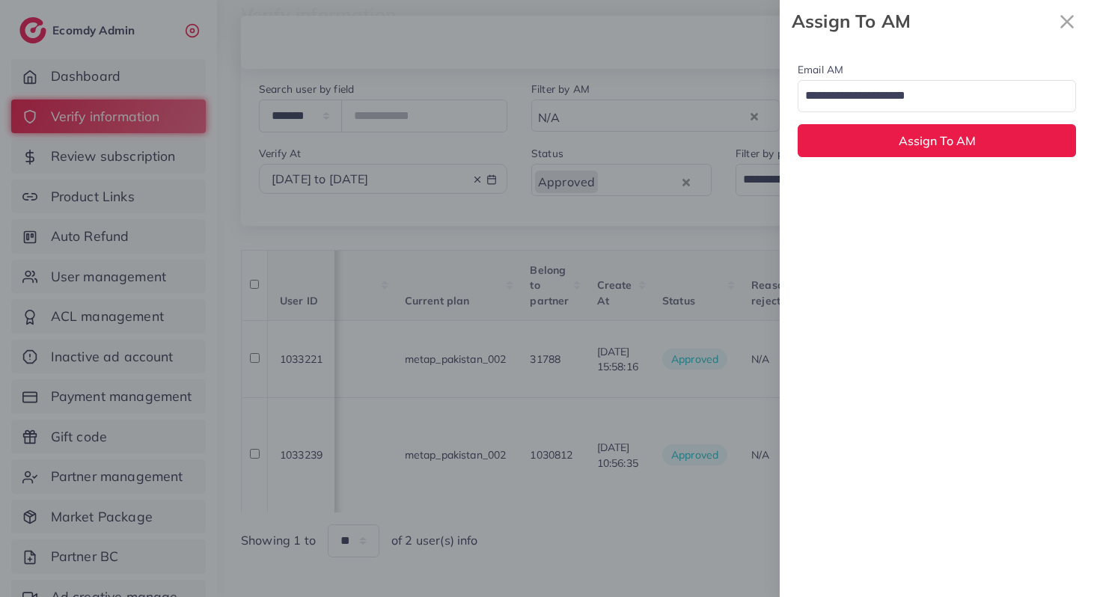
click at [869, 103] on input "Search for option" at bounding box center [928, 96] width 257 height 25
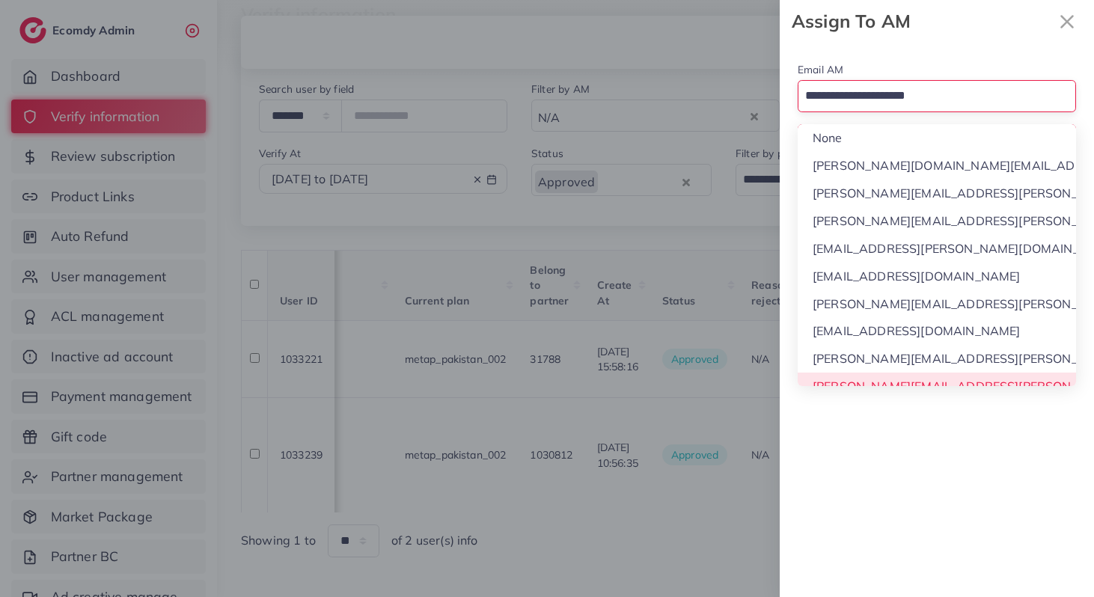
scroll to position [14, 0]
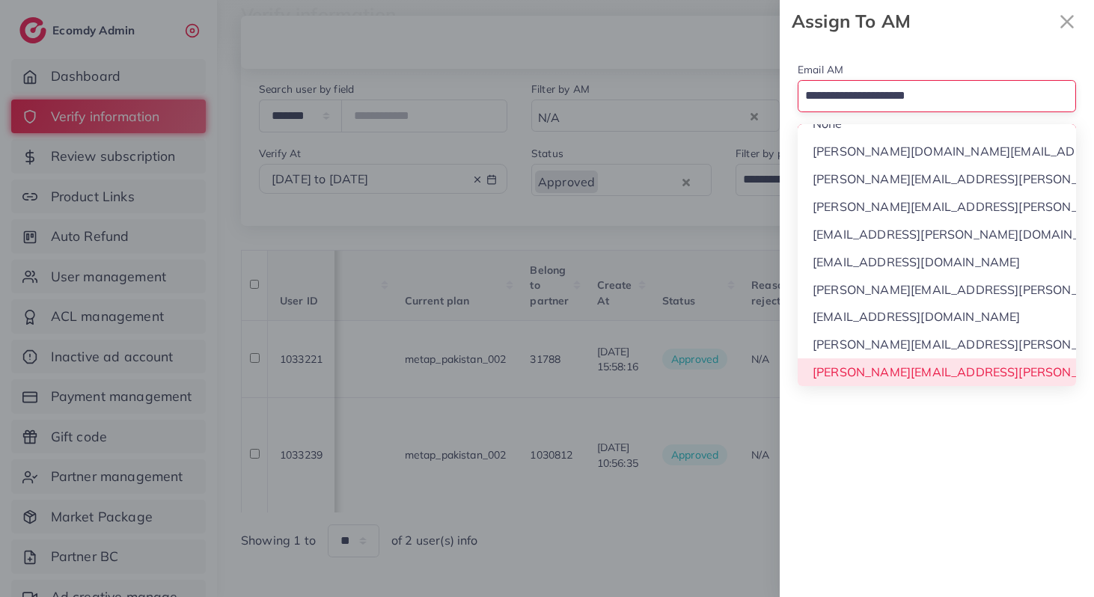
click at [914, 377] on div "Email AM Loading... None phuong.ly@ecomdy.com quynh.phan@ecomdy.com huong.tran@…" at bounding box center [936, 320] width 314 height 554
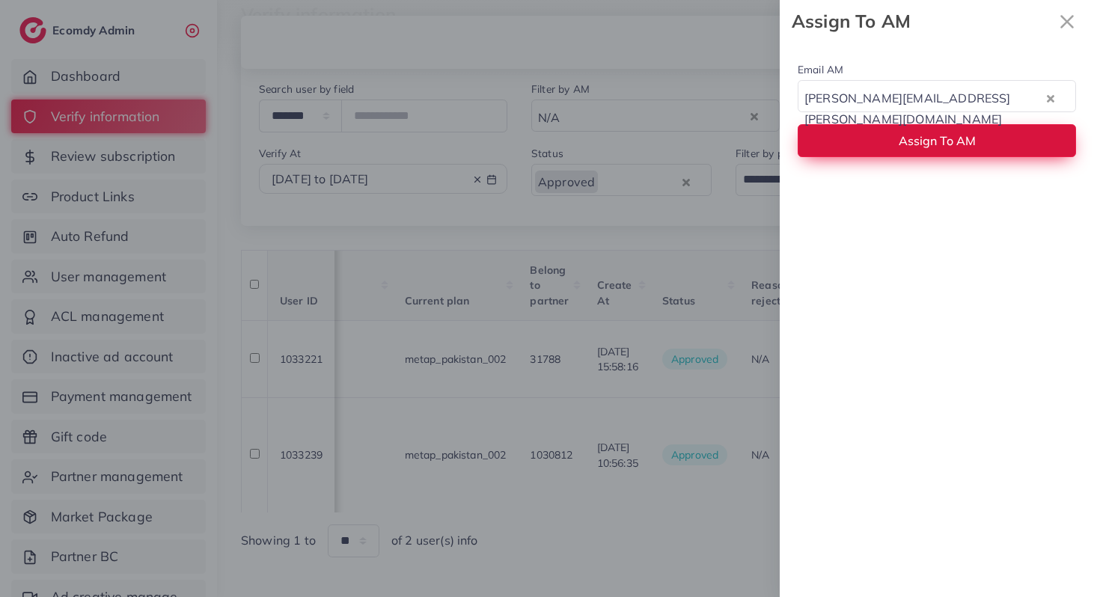
click at [848, 142] on button "Assign To AM" at bounding box center [936, 140] width 278 height 32
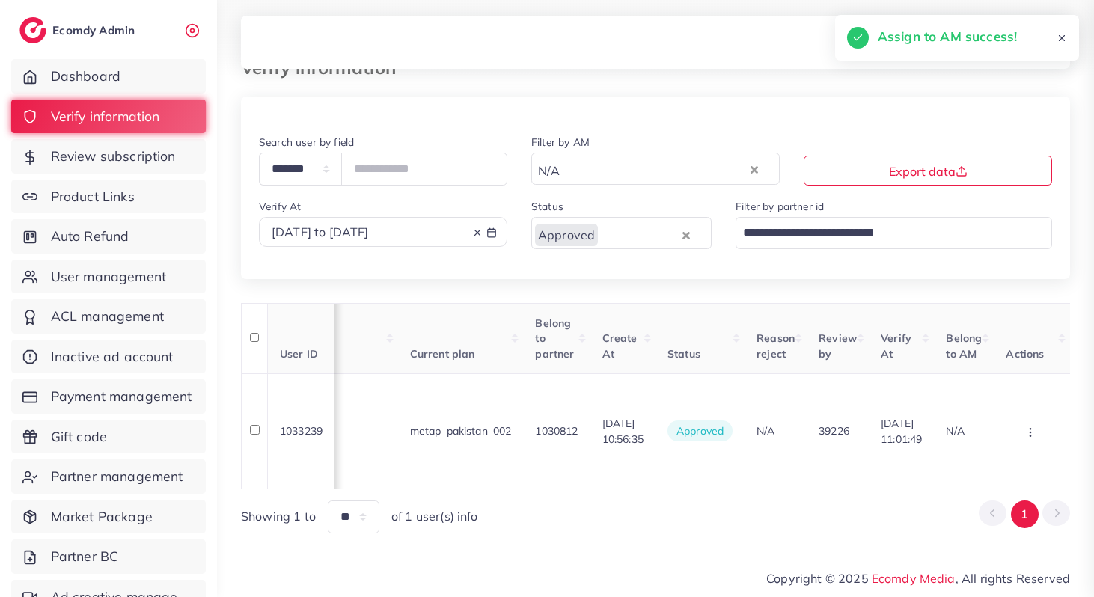
scroll to position [0, 1355]
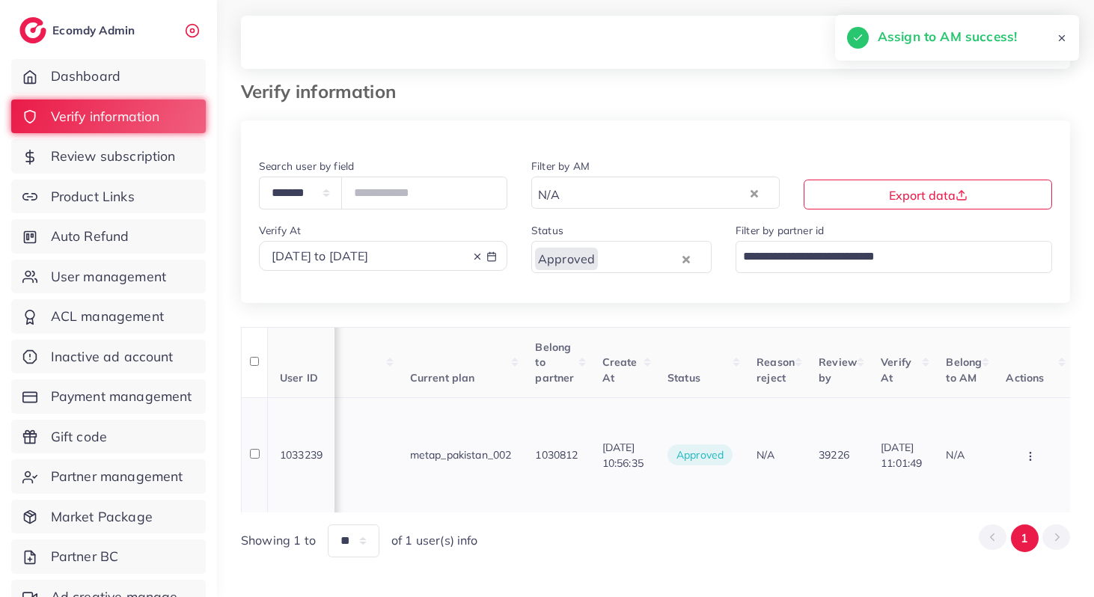
click at [1031, 451] on button "button" at bounding box center [1031, 455] width 52 height 34
click at [996, 426] on span "Assign to AM" at bounding box center [1001, 433] width 76 height 15
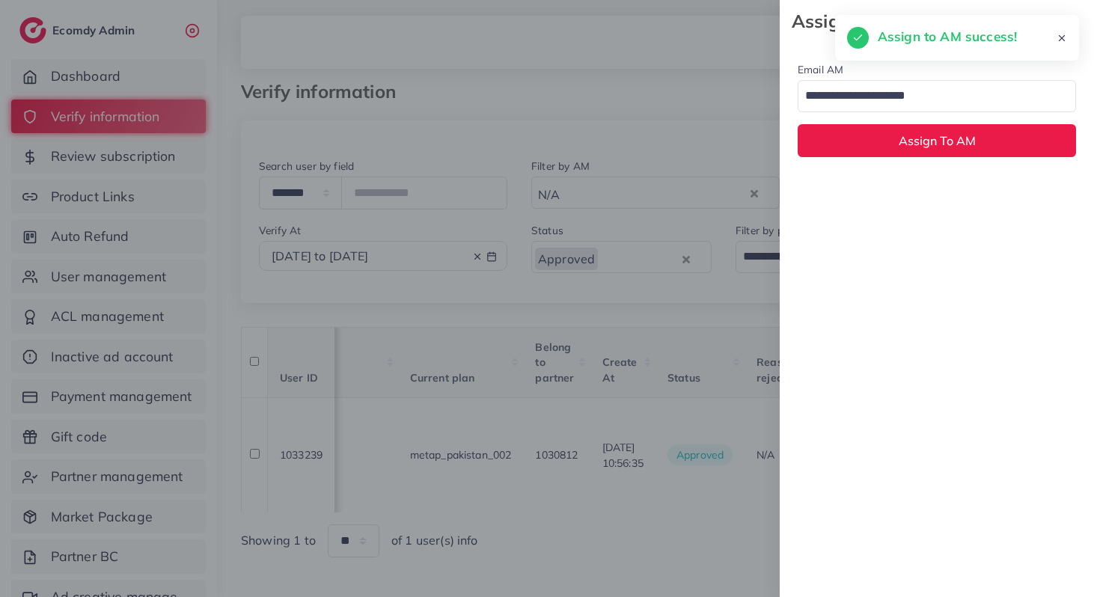
click at [848, 105] on input "Search for option" at bounding box center [928, 96] width 257 height 25
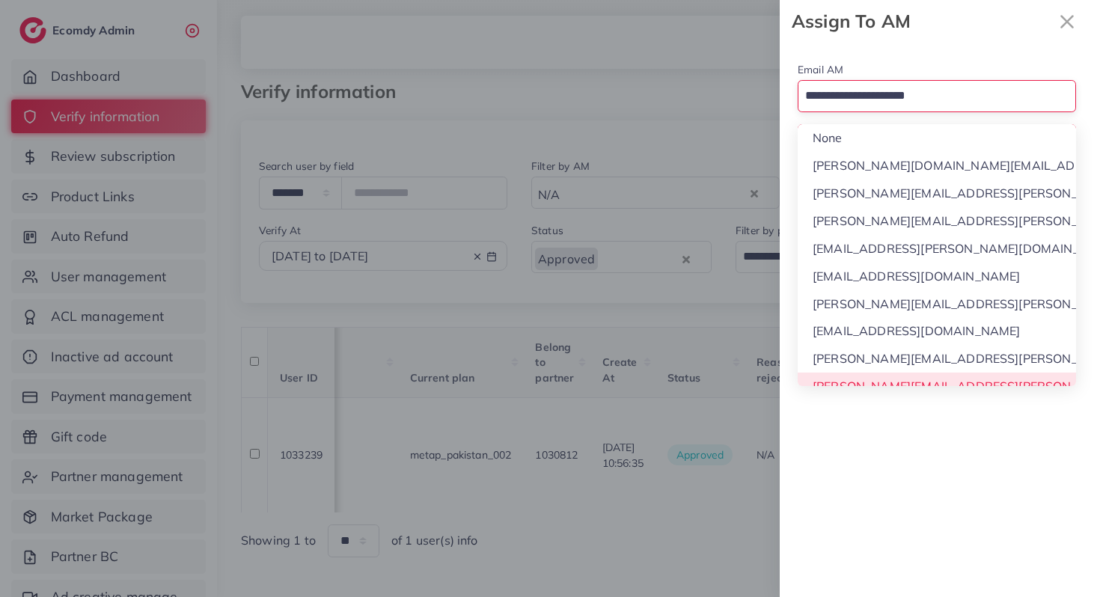
scroll to position [14, 0]
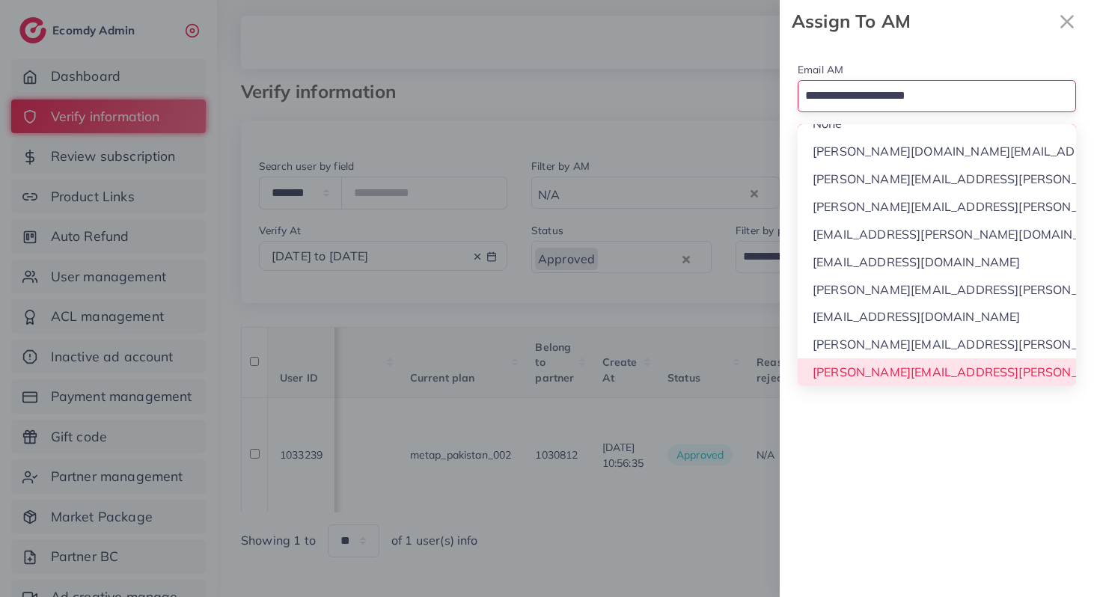
click at [872, 376] on div "Email AM Loading... None phuong.ly@ecomdy.com quynh.phan@ecomdy.com huong.tran@…" at bounding box center [936, 320] width 314 height 554
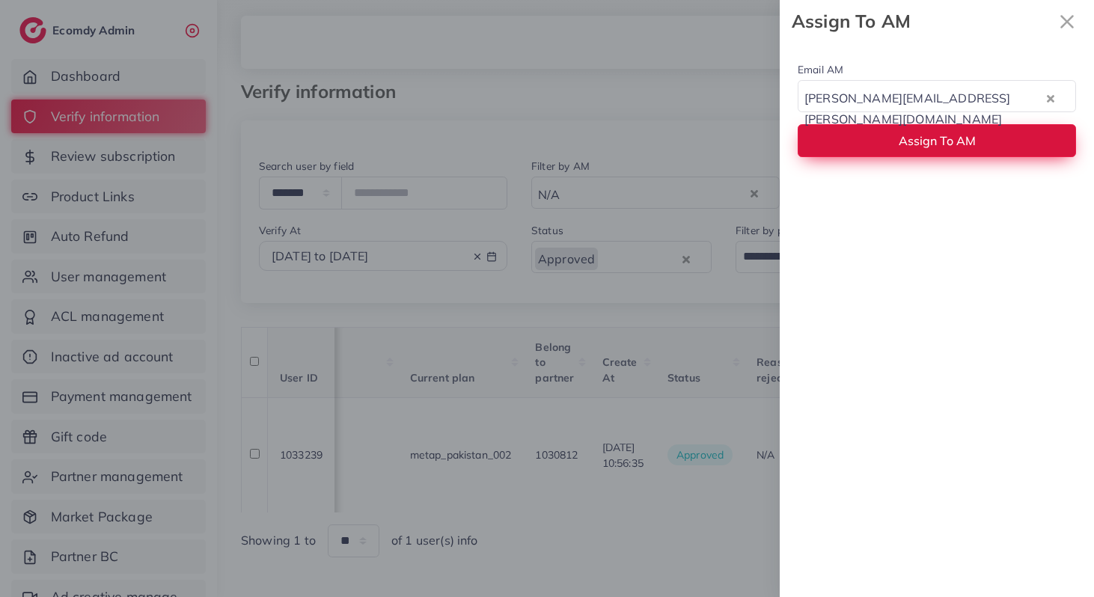
click at [826, 142] on button "Assign To AM" at bounding box center [936, 140] width 278 height 32
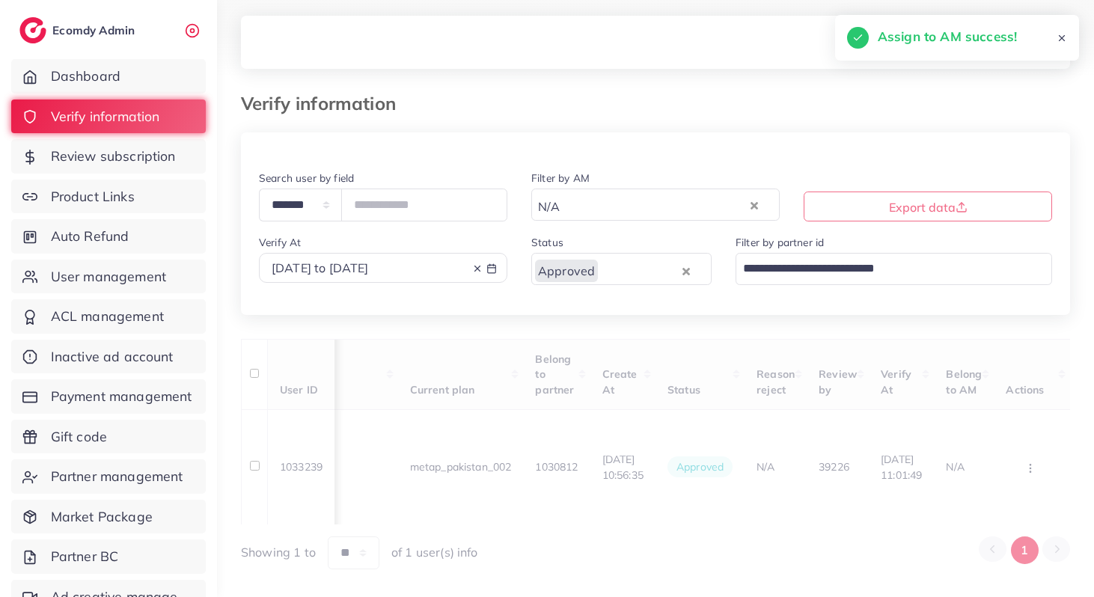
scroll to position [0, 325]
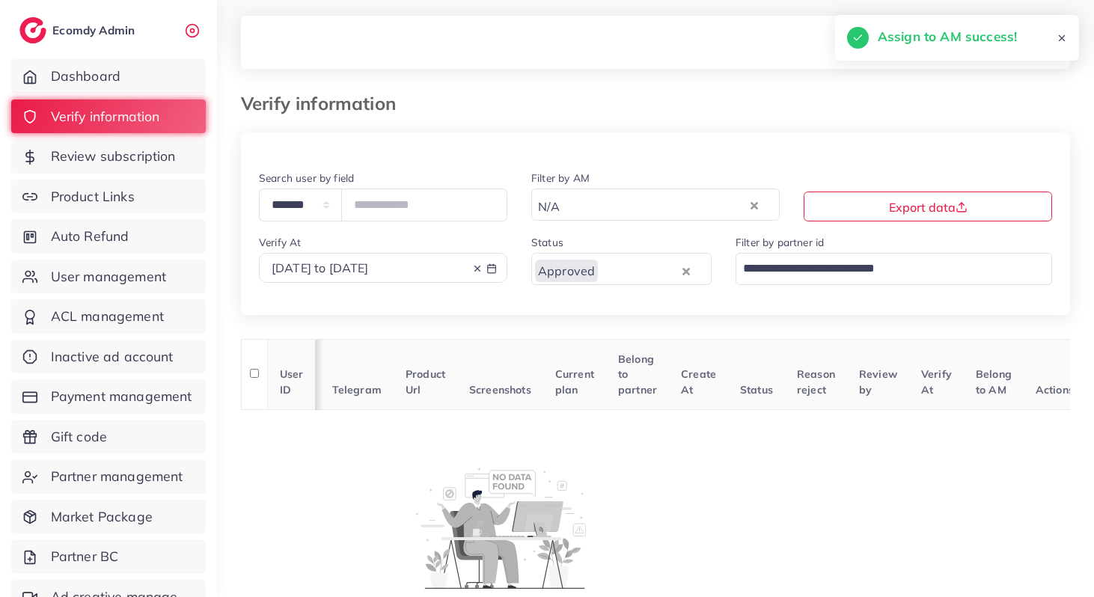
click at [575, 207] on input "Search for option" at bounding box center [655, 203] width 183 height 25
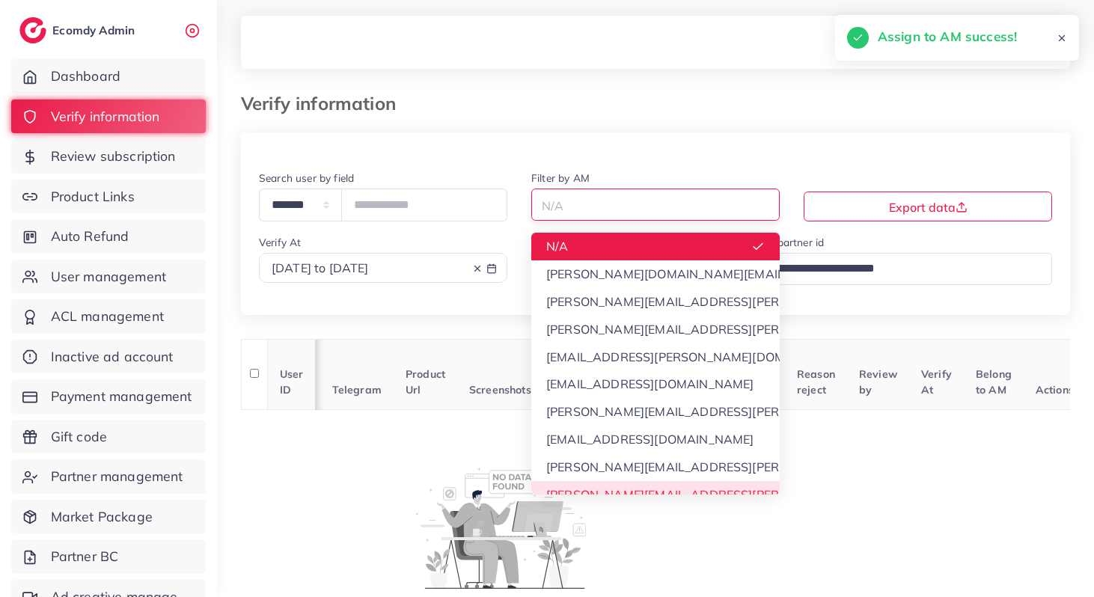
scroll to position [14, 0]
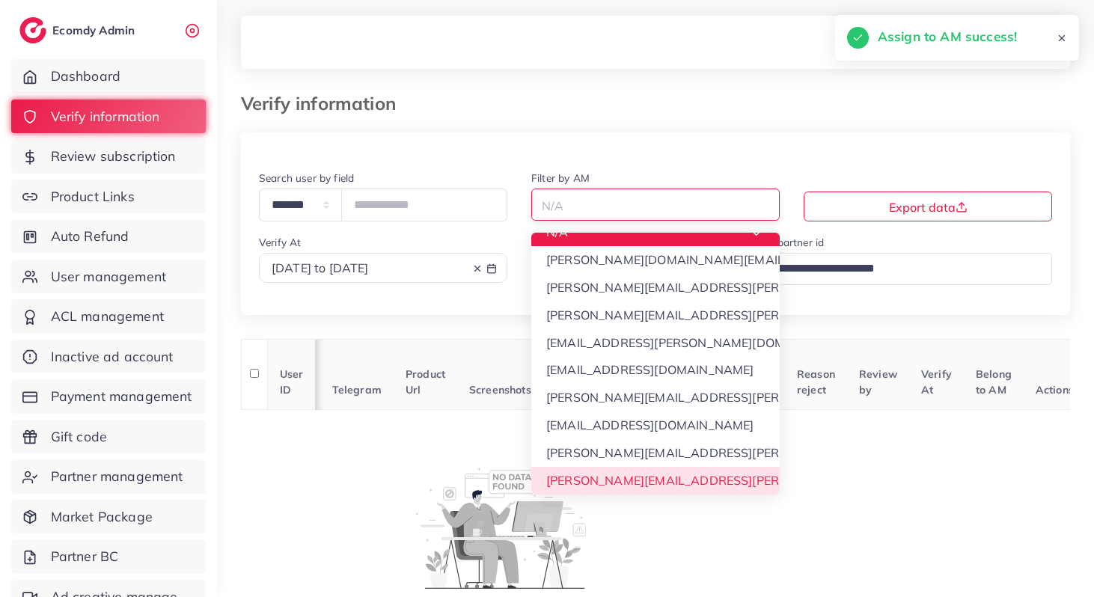
click at [602, 488] on div "**********" at bounding box center [655, 388] width 829 height 512
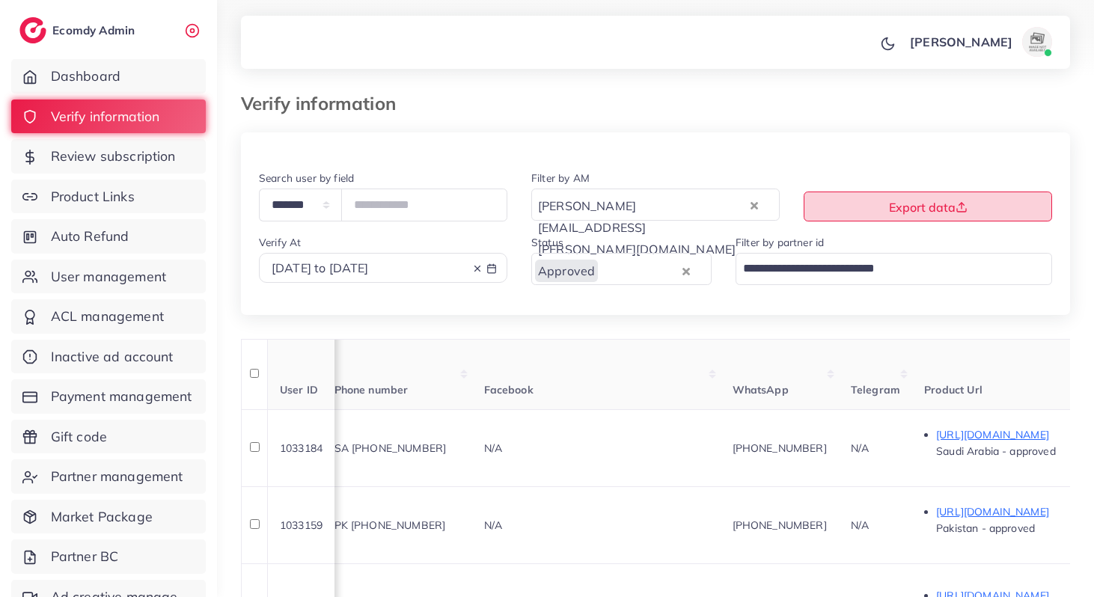
click at [903, 209] on span "Export data" at bounding box center [928, 207] width 79 height 15
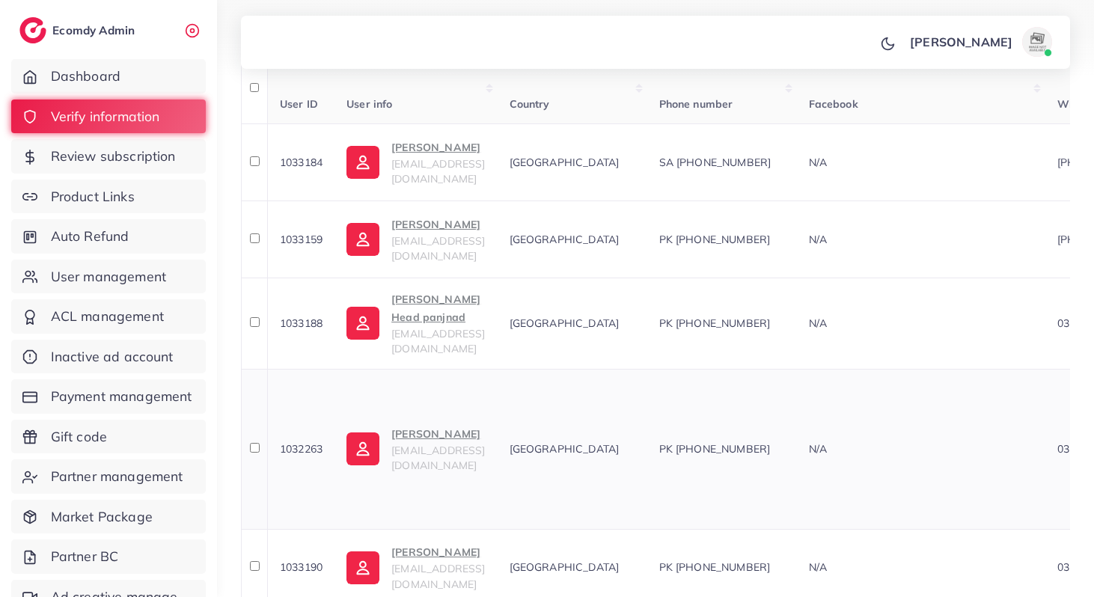
scroll to position [253, 0]
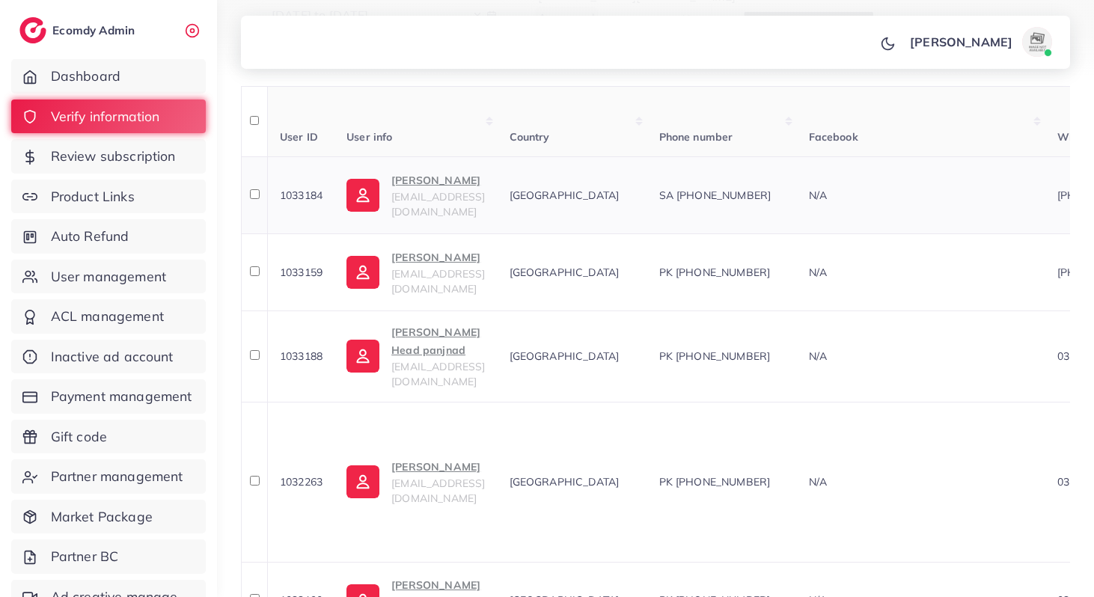
click at [287, 194] on span "1033184" at bounding box center [301, 194] width 43 height 13
copy span "1033184"
drag, startPoint x: 828, startPoint y: 205, endPoint x: 760, endPoint y: 202, distance: 68.1
click at [760, 202] on td "SA +966573382493" at bounding box center [722, 194] width 150 height 77
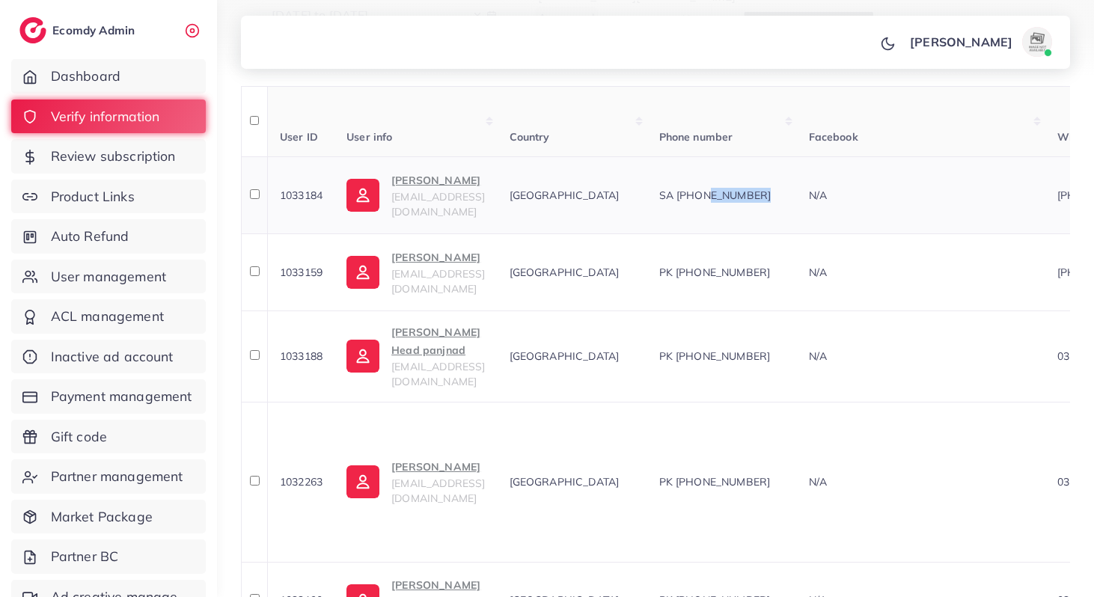
copy span "573382493"
click at [293, 272] on span "1033159" at bounding box center [301, 272] width 43 height 13
copy span "1033159"
drag, startPoint x: 823, startPoint y: 266, endPoint x: 755, endPoint y: 273, distance: 68.5
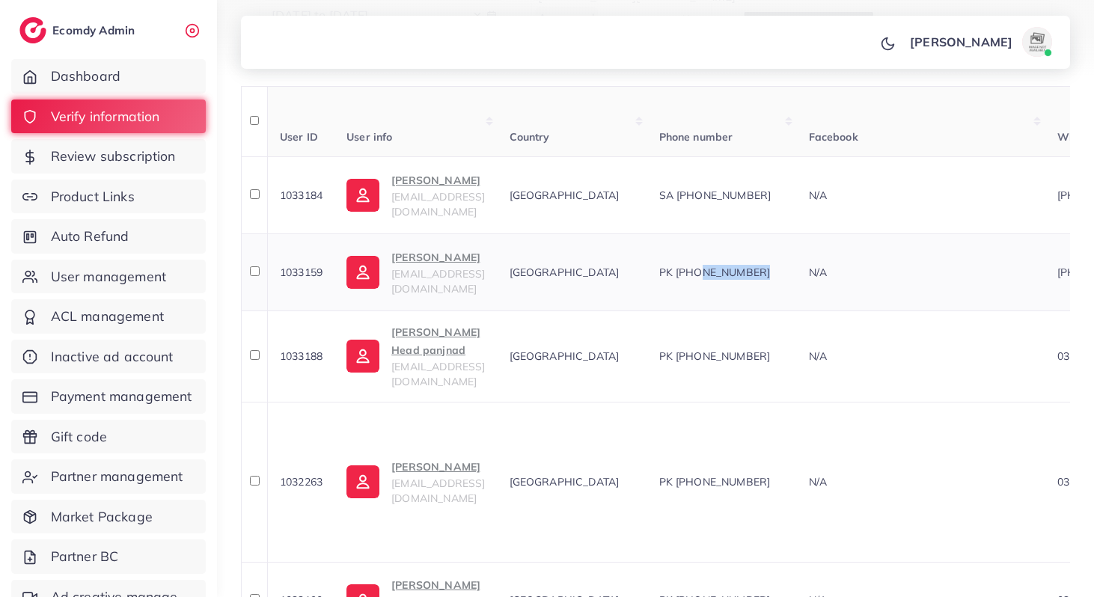
click at [755, 275] on div "PK +923057051454" at bounding box center [722, 272] width 126 height 15
copy span "3057051454"
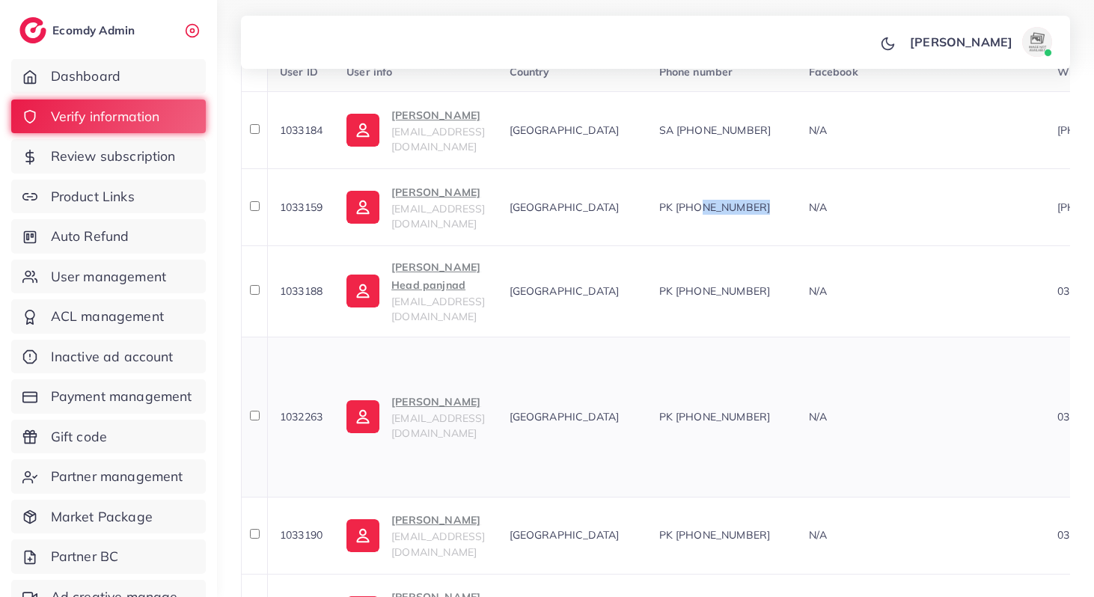
scroll to position [327, 0]
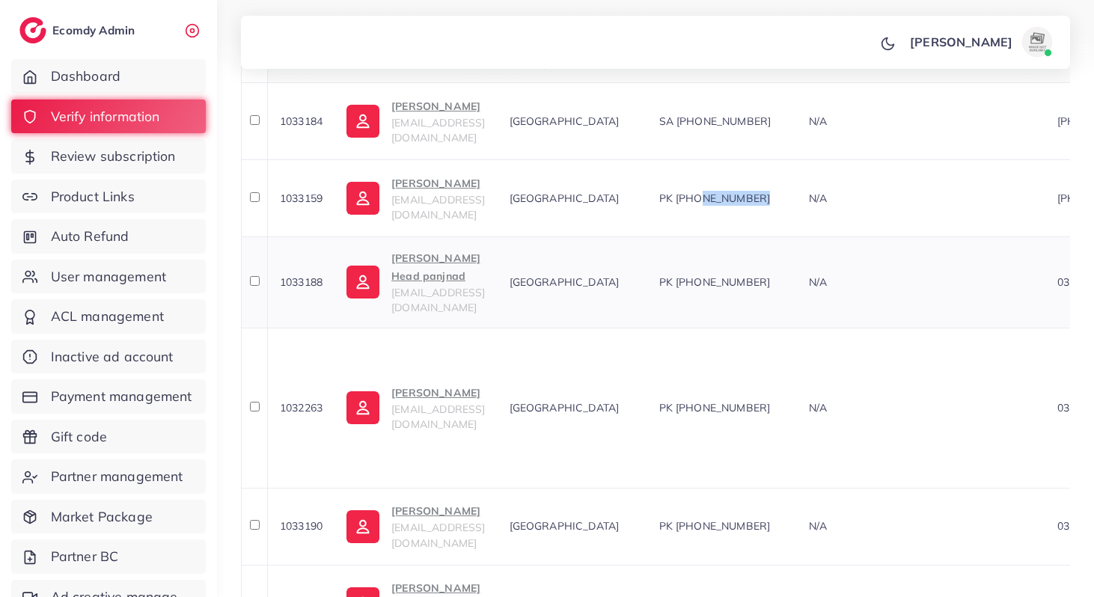
click at [305, 279] on span "1033188" at bounding box center [301, 281] width 43 height 13
copy span "1033188"
drag, startPoint x: 824, startPoint y: 275, endPoint x: 756, endPoint y: 276, distance: 67.3
click at [755, 276] on div "PK +923228875670" at bounding box center [722, 282] width 126 height 15
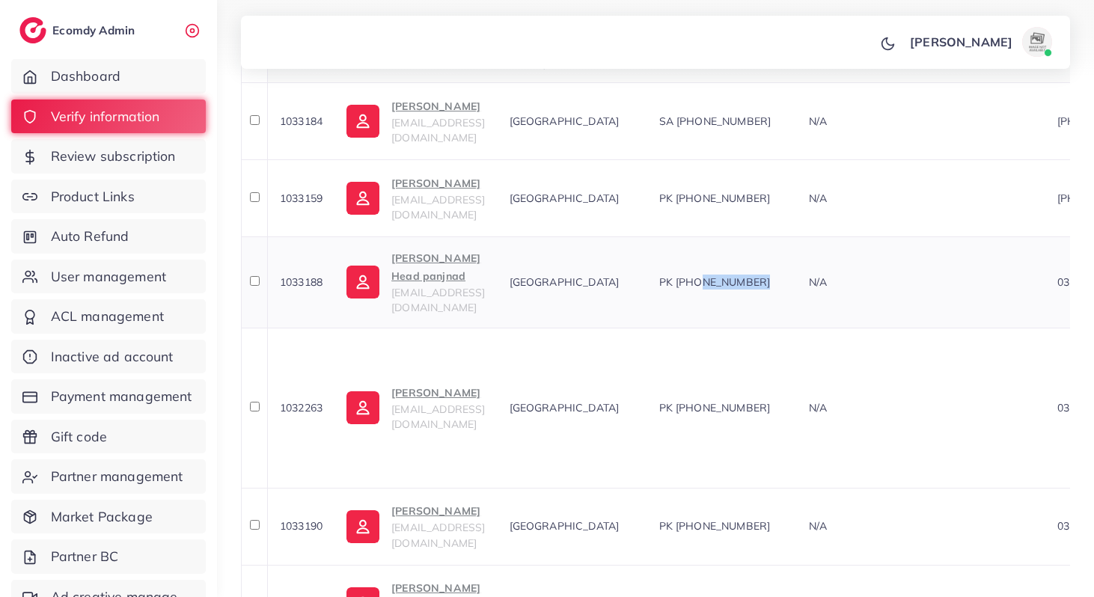
copy span "3228875670"
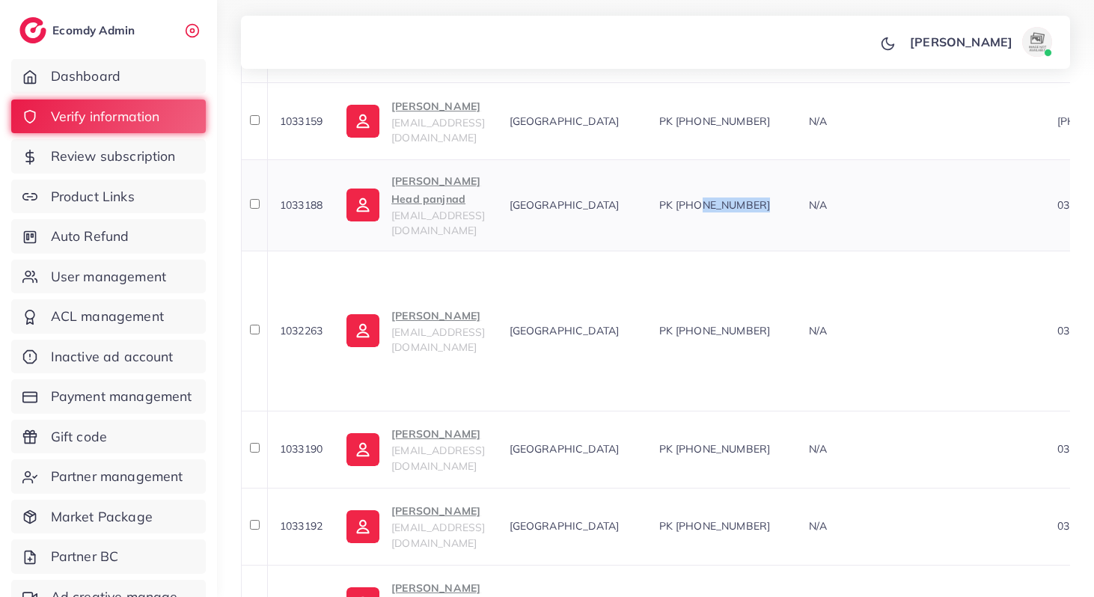
scroll to position [431, 0]
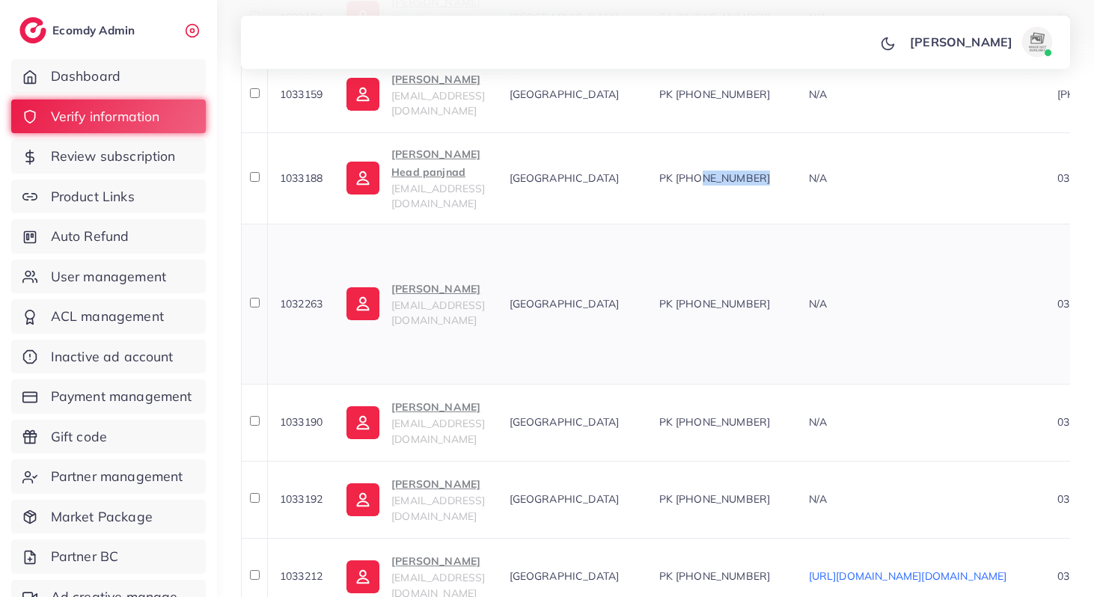
click at [319, 280] on td "1032263" at bounding box center [300, 304] width 67 height 160
copy span "1032263"
drag, startPoint x: 830, startPoint y: 282, endPoint x: 756, endPoint y: 283, distance: 74.1
click at [756, 283] on td "PK +923194269070" at bounding box center [722, 304] width 150 height 160
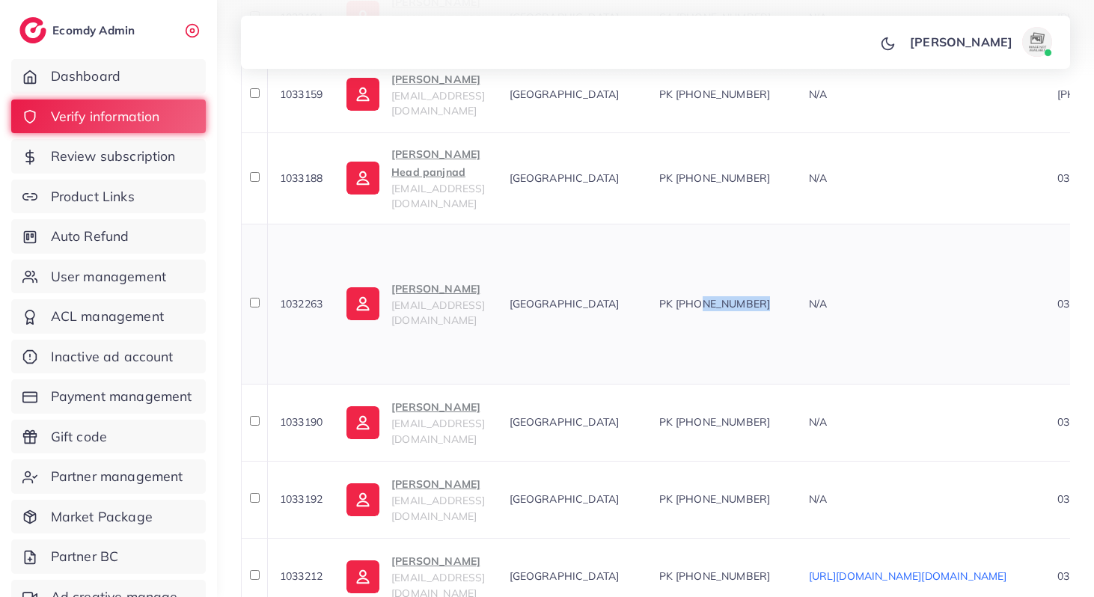
drag, startPoint x: 792, startPoint y: 291, endPoint x: 755, endPoint y: 287, distance: 37.6
click at [755, 296] on div "PK +923194269070" at bounding box center [722, 303] width 126 height 15
copy span "3194269070"
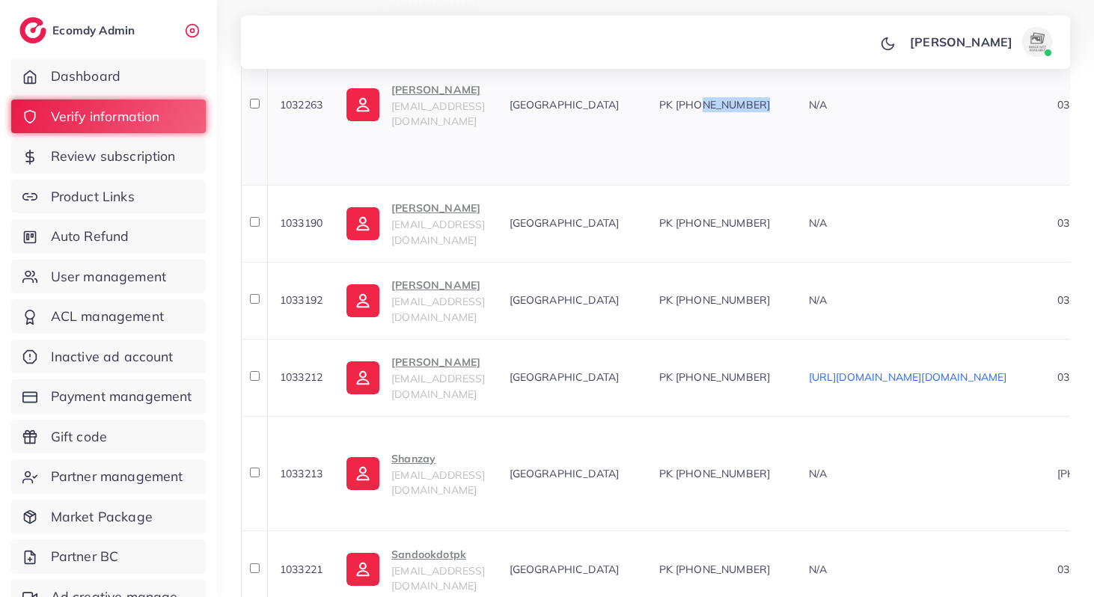
scroll to position [684, 0]
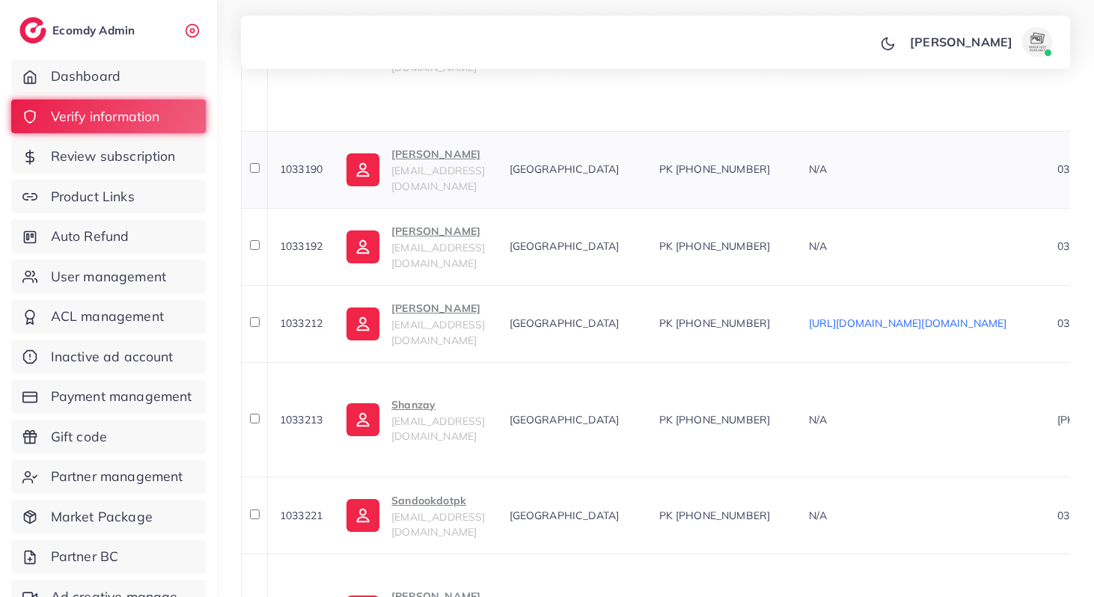
click at [304, 162] on span "1033190" at bounding box center [301, 168] width 43 height 13
copy span "1033190"
drag, startPoint x: 829, startPoint y: 163, endPoint x: 757, endPoint y: 162, distance: 71.8
click at [757, 162] on div "PK +9203176937477" at bounding box center [722, 169] width 126 height 15
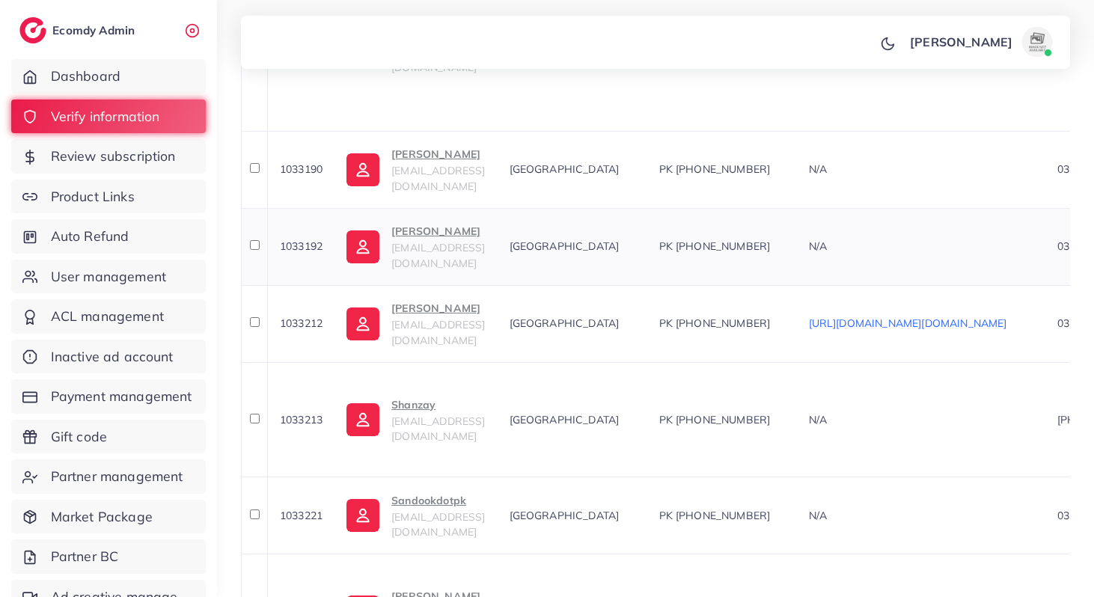
click at [304, 239] on span "1033192" at bounding box center [301, 245] width 43 height 13
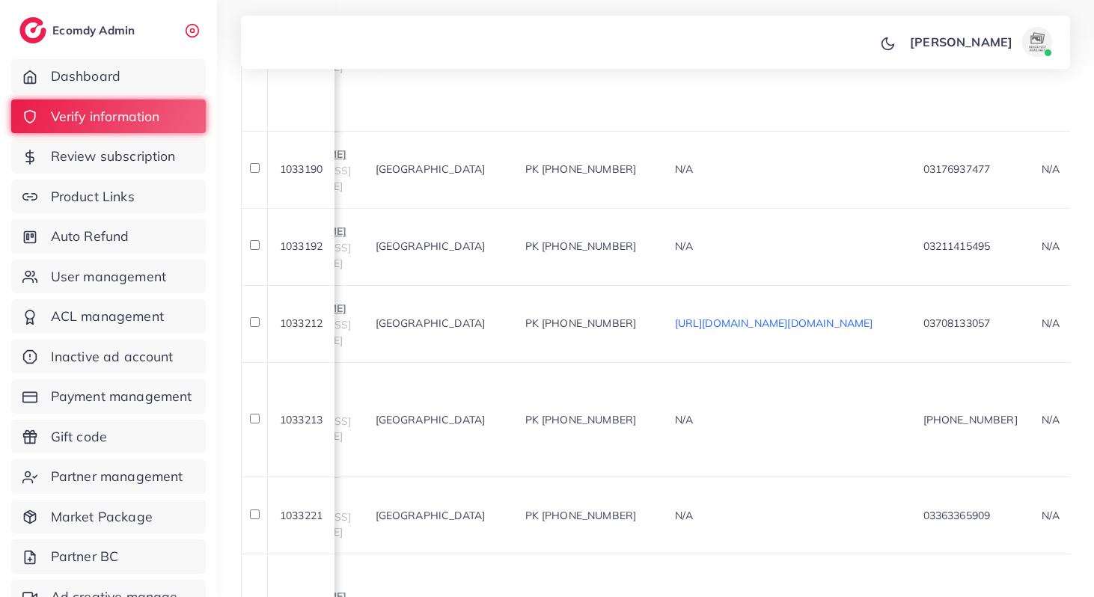
scroll to position [0, 23]
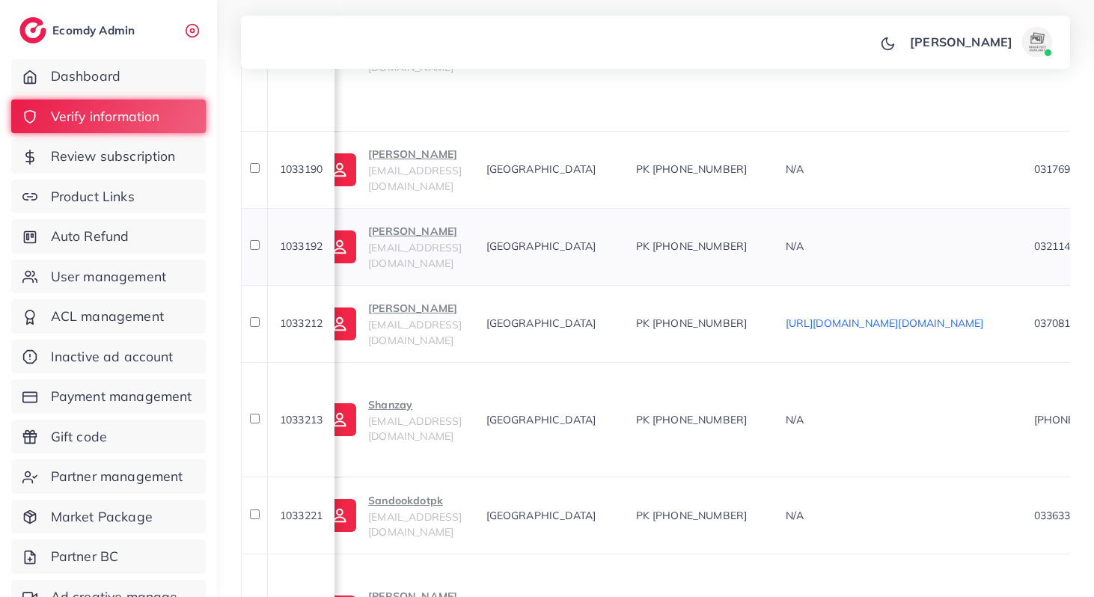
drag, startPoint x: 811, startPoint y: 236, endPoint x: 738, endPoint y: 236, distance: 73.3
click at [738, 239] on div "PK +9203211415495" at bounding box center [699, 246] width 126 height 15
click at [301, 316] on span "1033212" at bounding box center [301, 322] width 43 height 13
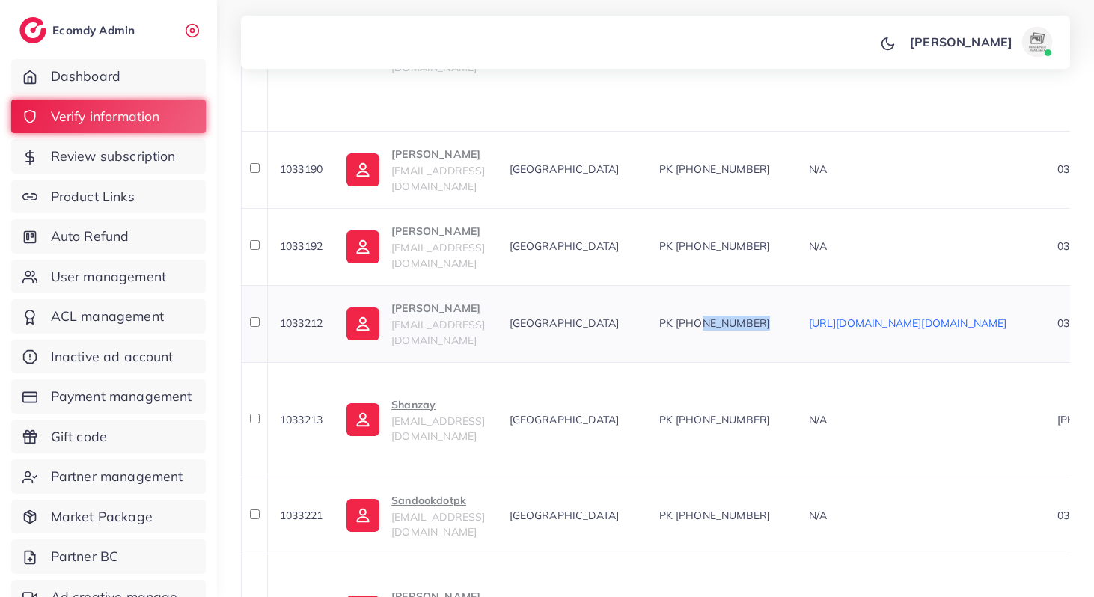
drag, startPoint x: 830, startPoint y: 309, endPoint x: 756, endPoint y: 310, distance: 74.1
click at [755, 316] on div "PK +923708133057" at bounding box center [722, 323] width 126 height 15
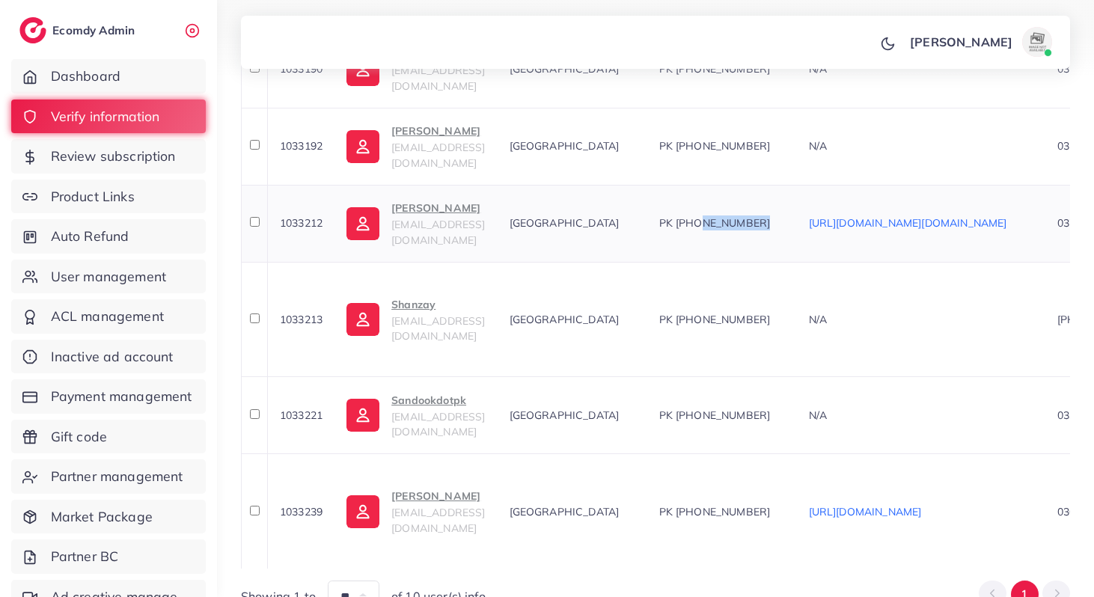
scroll to position [827, 0]
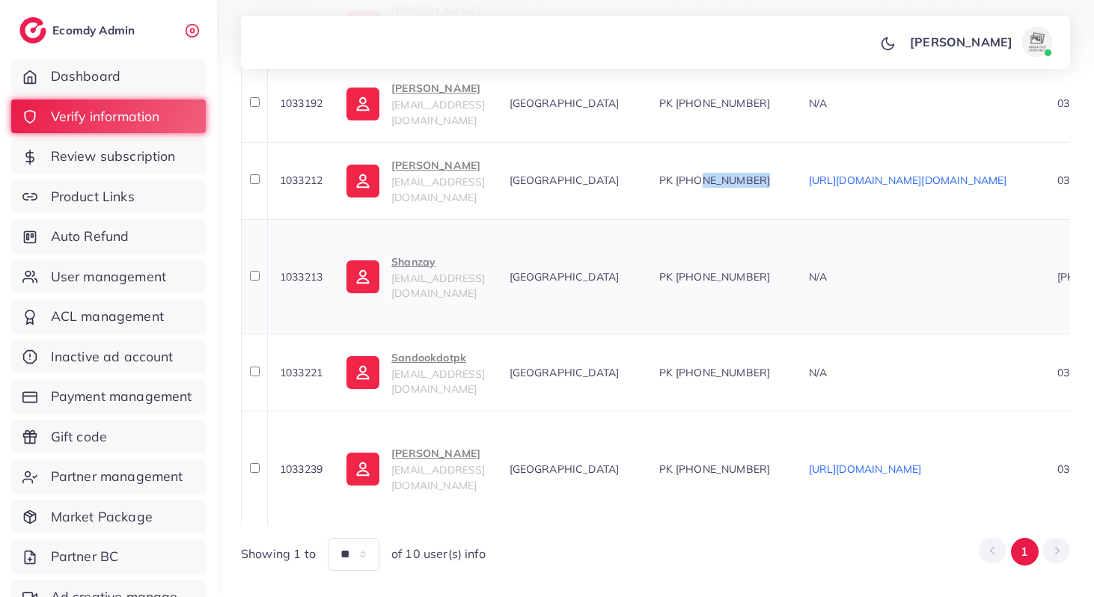
click at [308, 270] on span "1033213" at bounding box center [301, 276] width 43 height 13
drag, startPoint x: 856, startPoint y: 263, endPoint x: 758, endPoint y: 265, distance: 98.0
click at [758, 265] on td "PK +923406999458" at bounding box center [722, 276] width 150 height 115
click at [301, 366] on span "1033221" at bounding box center [301, 372] width 43 height 13
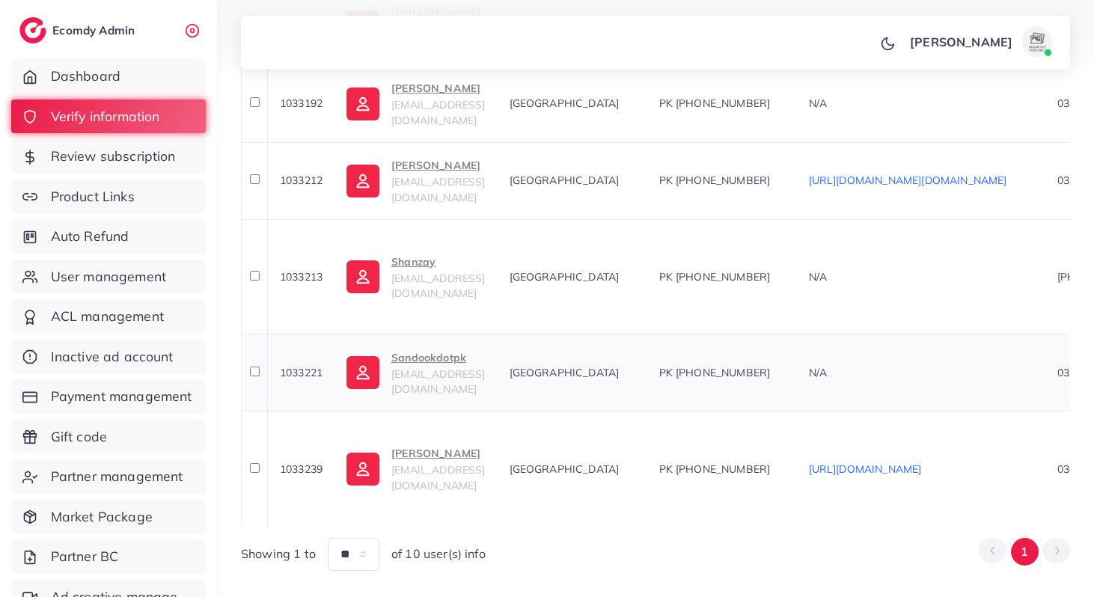
click at [301, 366] on span "1033221" at bounding box center [301, 372] width 43 height 13
drag, startPoint x: 830, startPoint y: 353, endPoint x: 755, endPoint y: 353, distance: 74.8
click at [755, 365] on div "PK +923363365909" at bounding box center [722, 372] width 126 height 15
click at [294, 462] on span "1033239" at bounding box center [301, 468] width 43 height 13
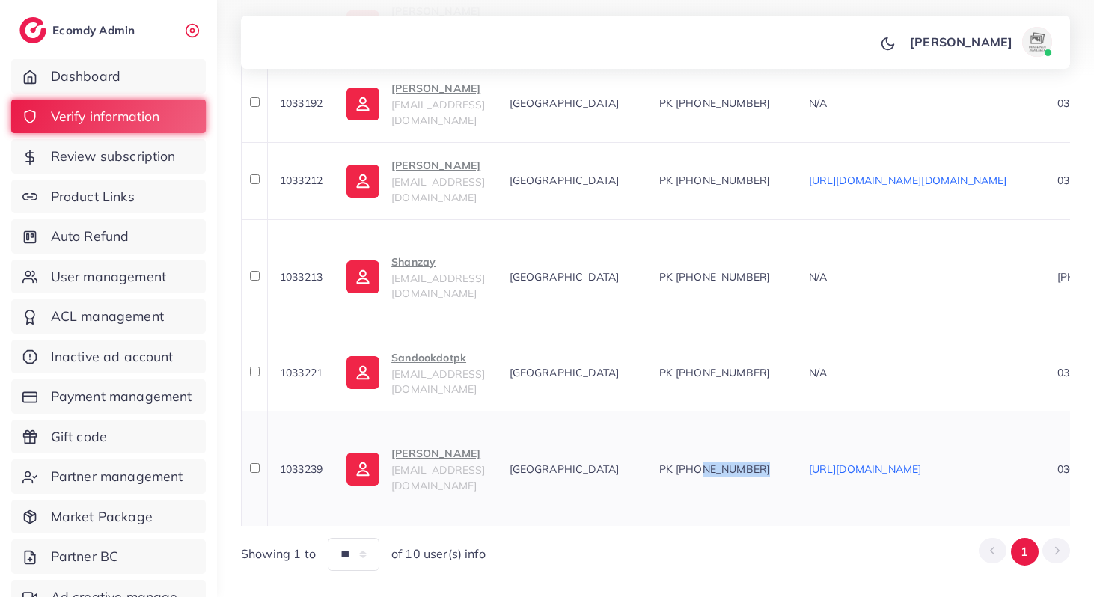
drag, startPoint x: 824, startPoint y: 435, endPoint x: 755, endPoint y: 439, distance: 69.7
click at [755, 462] on div "PK +923069501059" at bounding box center [722, 469] width 126 height 15
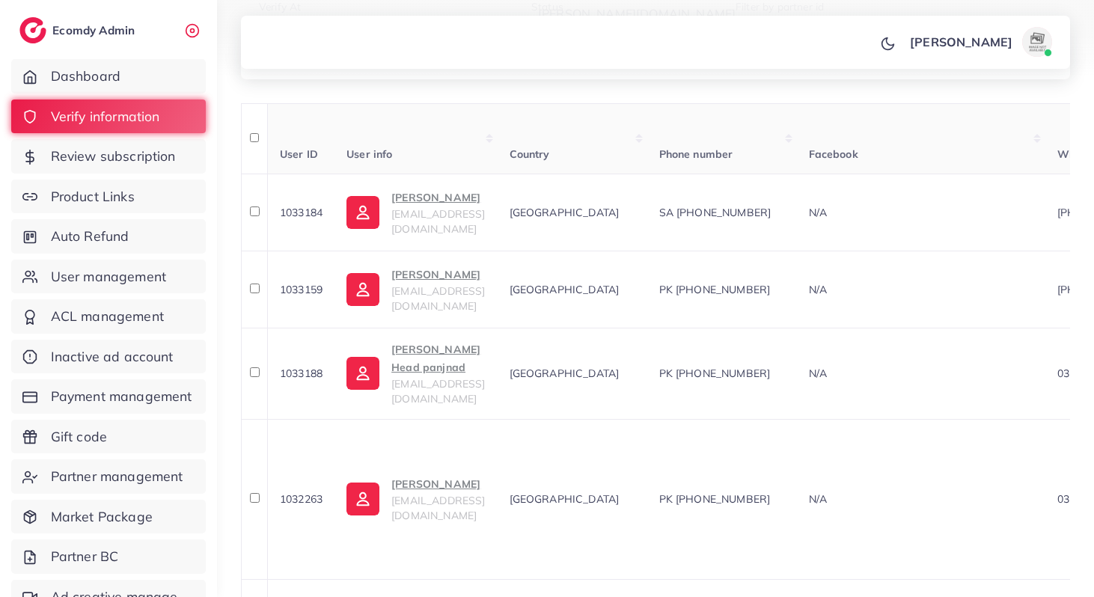
scroll to position [0, 0]
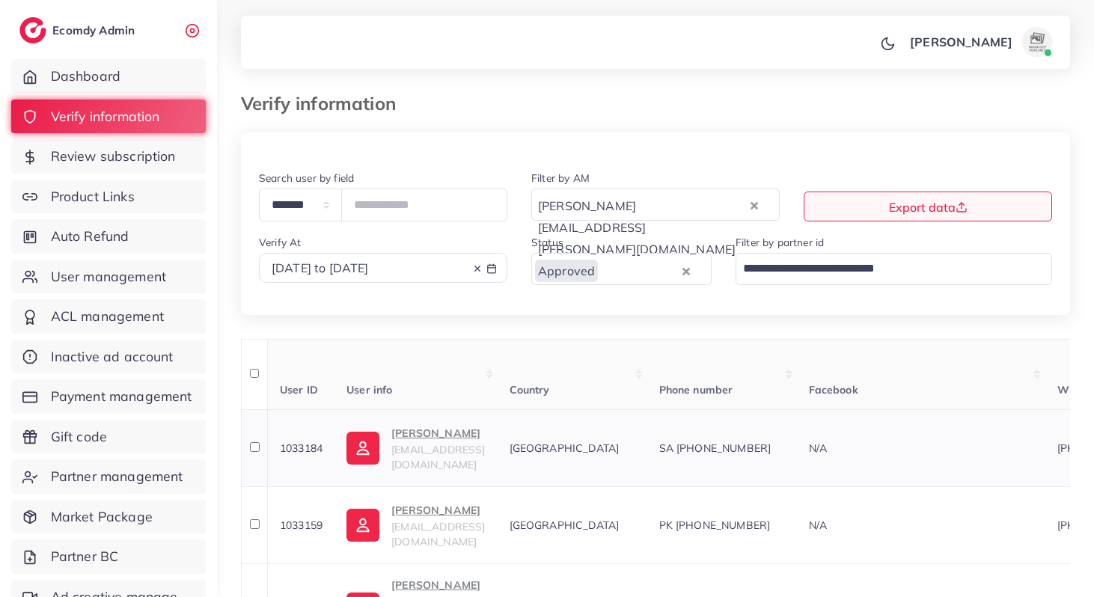
click at [318, 429] on td "1033184" at bounding box center [300, 447] width 67 height 77
click at [313, 450] on span "1033184" at bounding box center [301, 447] width 43 height 13
drag, startPoint x: 395, startPoint y: 422, endPoint x: 476, endPoint y: 446, distance: 84.3
click at [476, 450] on td "Rehan Khan g8294202@gmail.com" at bounding box center [415, 447] width 162 height 77
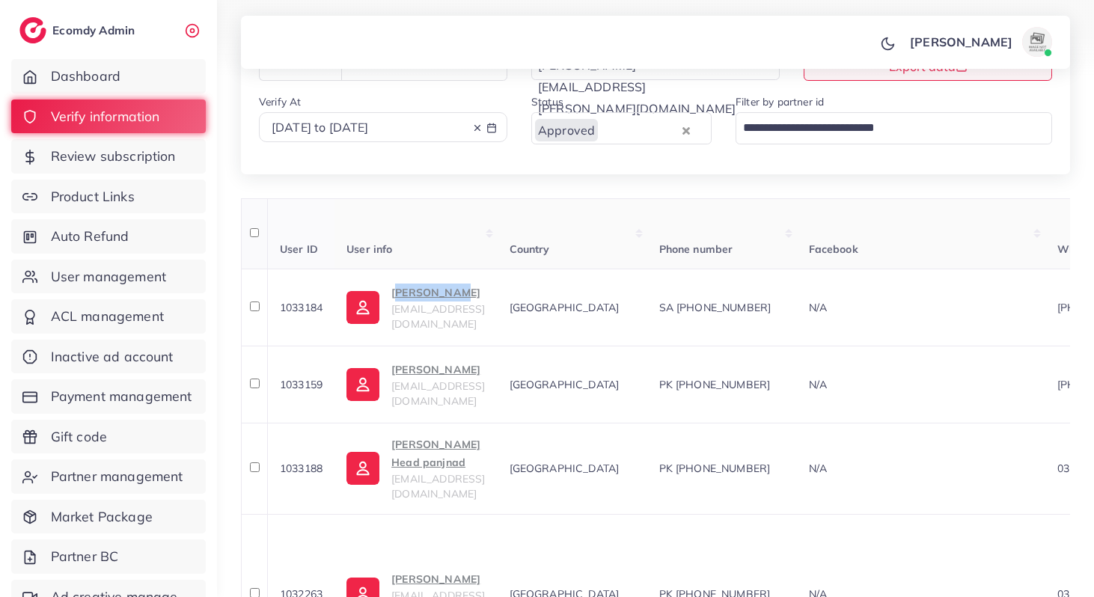
scroll to position [227, 0]
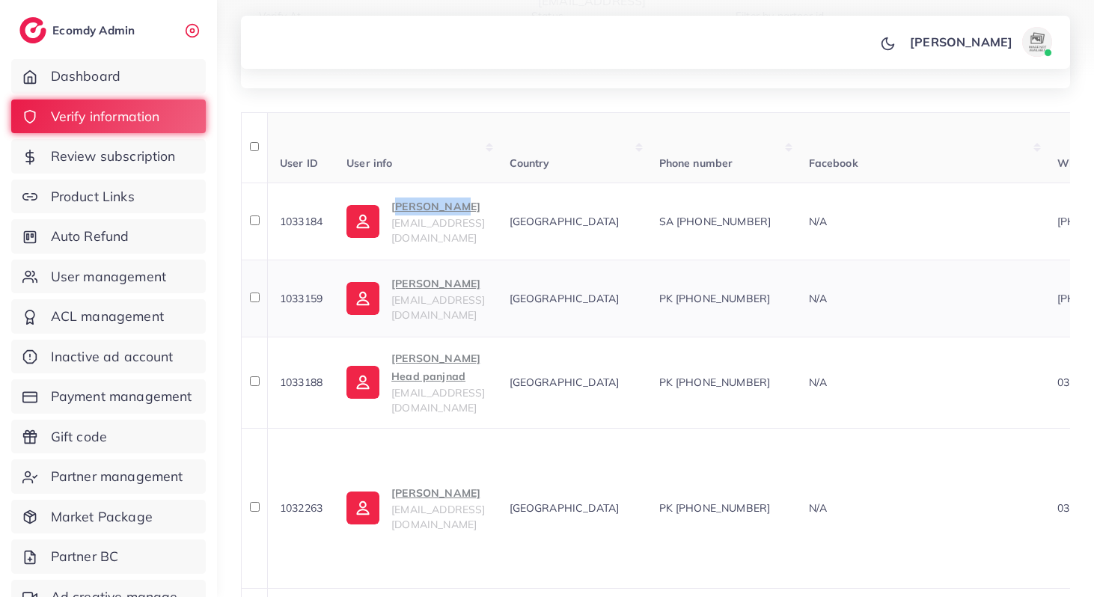
click at [300, 289] on td "1033159" at bounding box center [300, 298] width 67 height 77
drag, startPoint x: 389, startPoint y: 277, endPoint x: 459, endPoint y: 286, distance: 70.9
click at [460, 287] on td "Zoya Jabeen zoyajabeen48@gmail.com" at bounding box center [415, 298] width 162 height 77
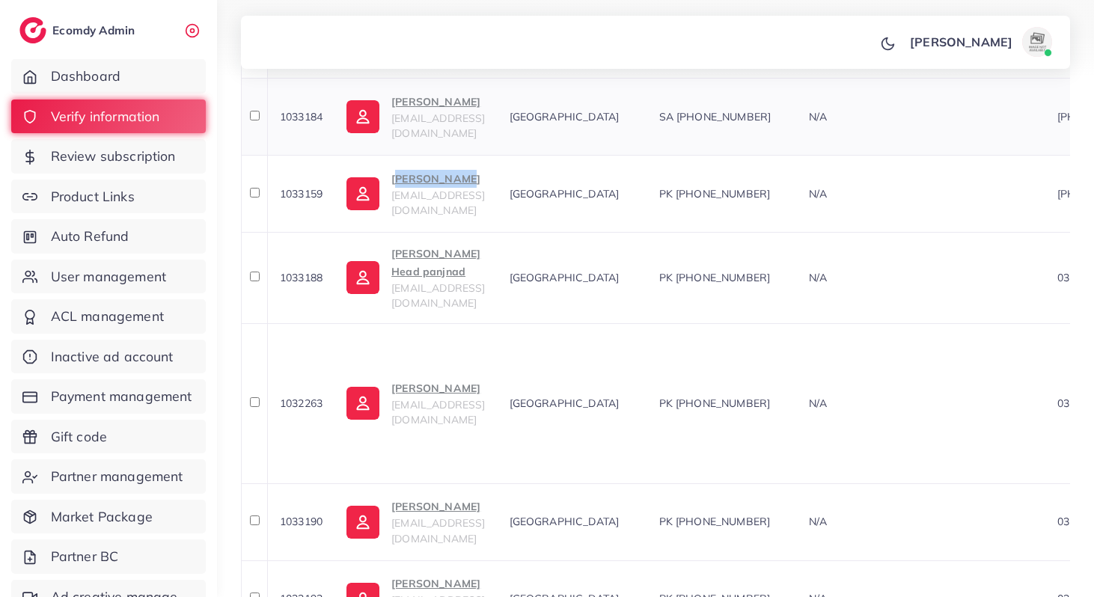
scroll to position [377, 0]
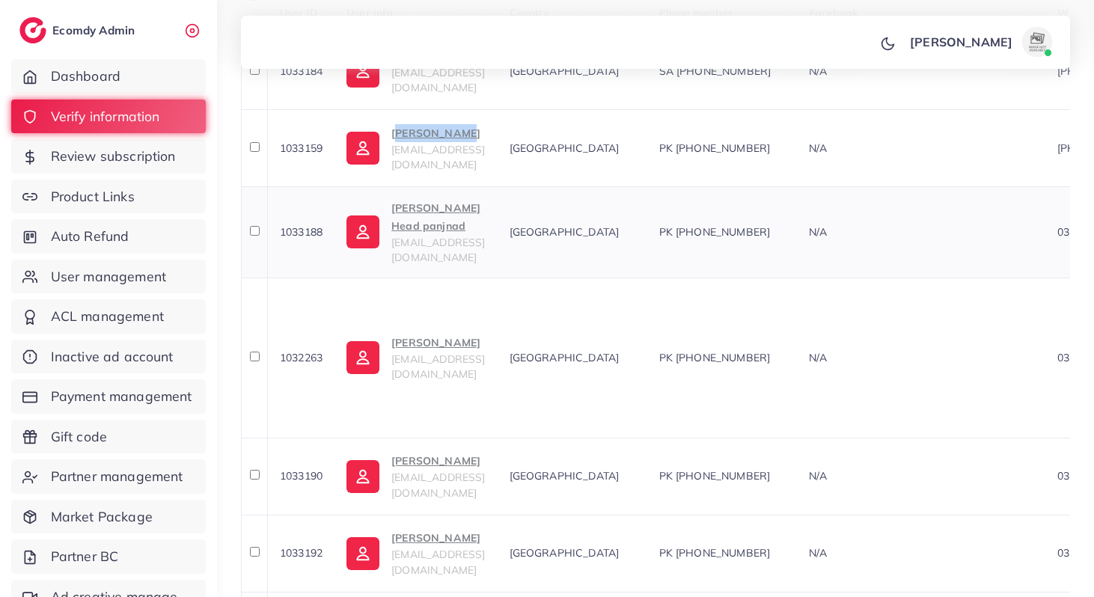
click at [313, 225] on span "1033188" at bounding box center [301, 231] width 43 height 13
drag, startPoint x: 390, startPoint y: 206, endPoint x: 516, endPoint y: 212, distance: 125.8
click at [497, 212] on td "Ibrar Head panjnad ibrarkhang887576@gmail.com" at bounding box center [415, 231] width 162 height 91
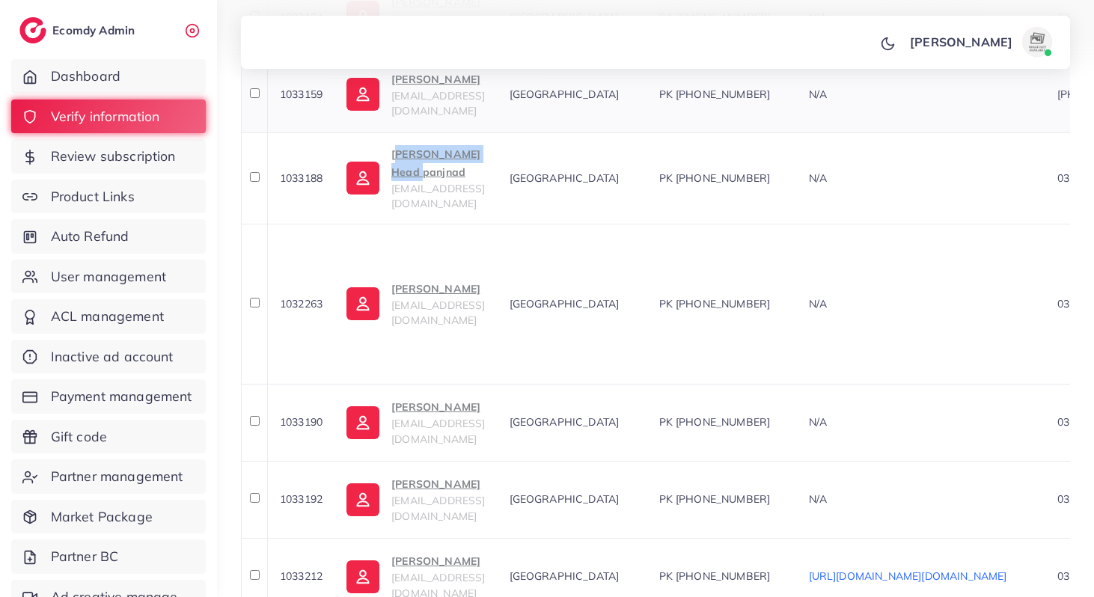
scroll to position [448, 0]
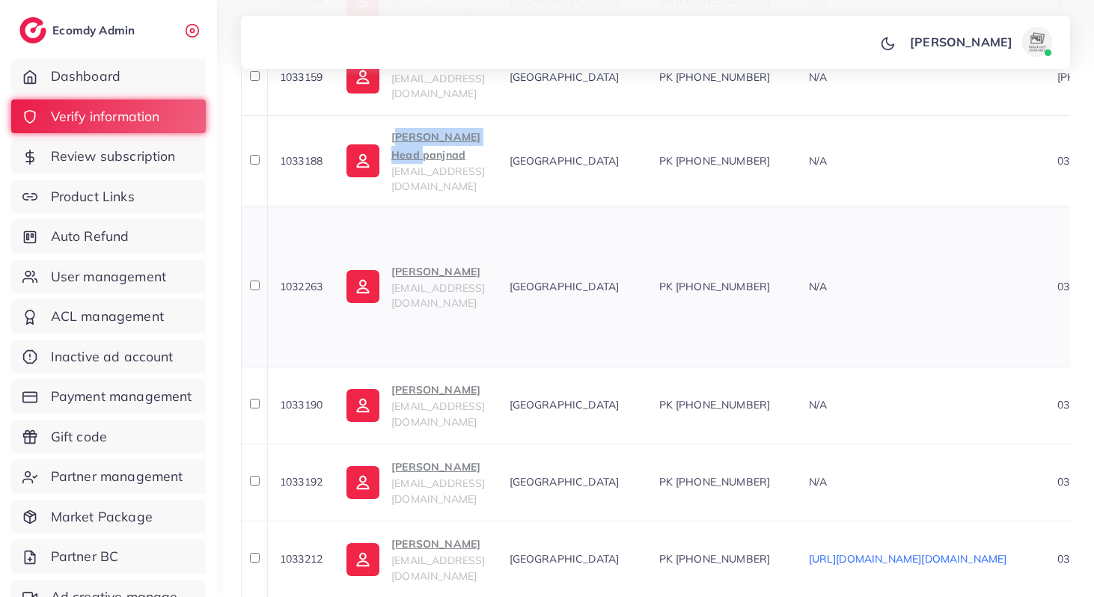
click at [308, 280] on span "1032263" at bounding box center [301, 286] width 43 height 13
drag, startPoint x: 389, startPoint y: 248, endPoint x: 521, endPoint y: 260, distance: 132.9
click at [497, 260] on td "Muhammad Hassaan legendhassan09@gmail.com" at bounding box center [415, 286] width 162 height 160
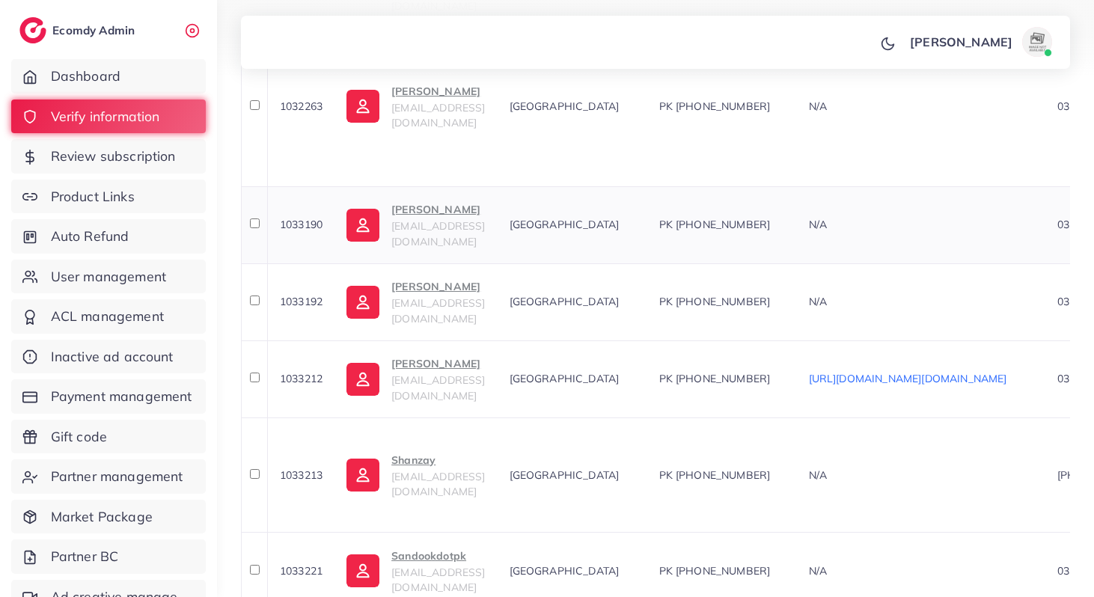
scroll to position [640, 0]
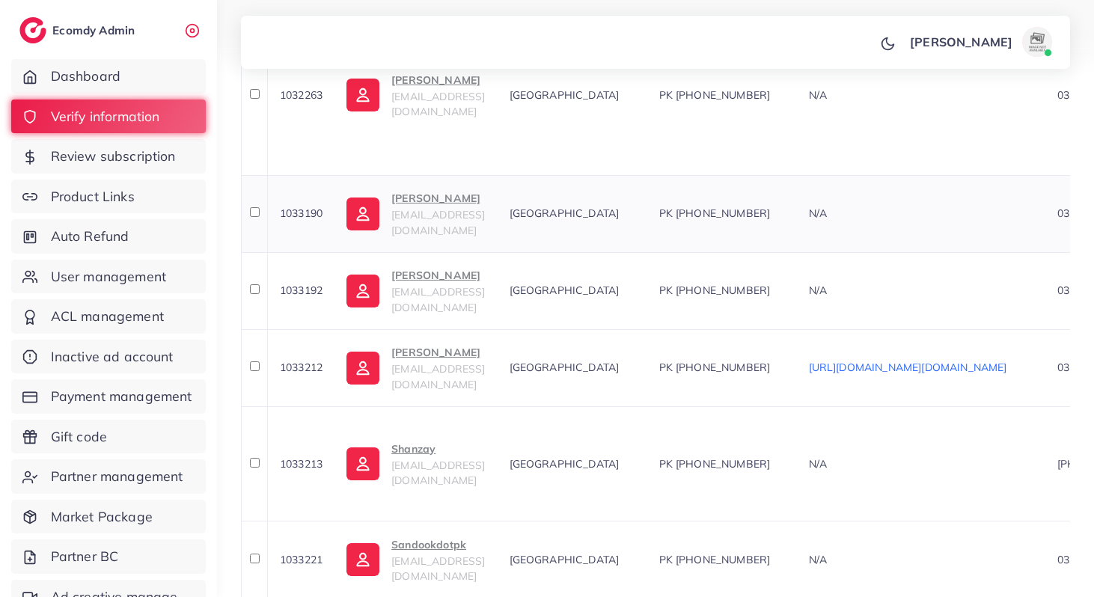
click at [299, 206] on span "1033190" at bounding box center [301, 212] width 43 height 13
drag, startPoint x: 382, startPoint y: 171, endPoint x: 471, endPoint y: 193, distance: 90.9
click at [471, 193] on td "Mohsin Raza saymohsin07@gmail.com" at bounding box center [415, 213] width 162 height 77
click at [308, 283] on span "1033192" at bounding box center [301, 289] width 43 height 13
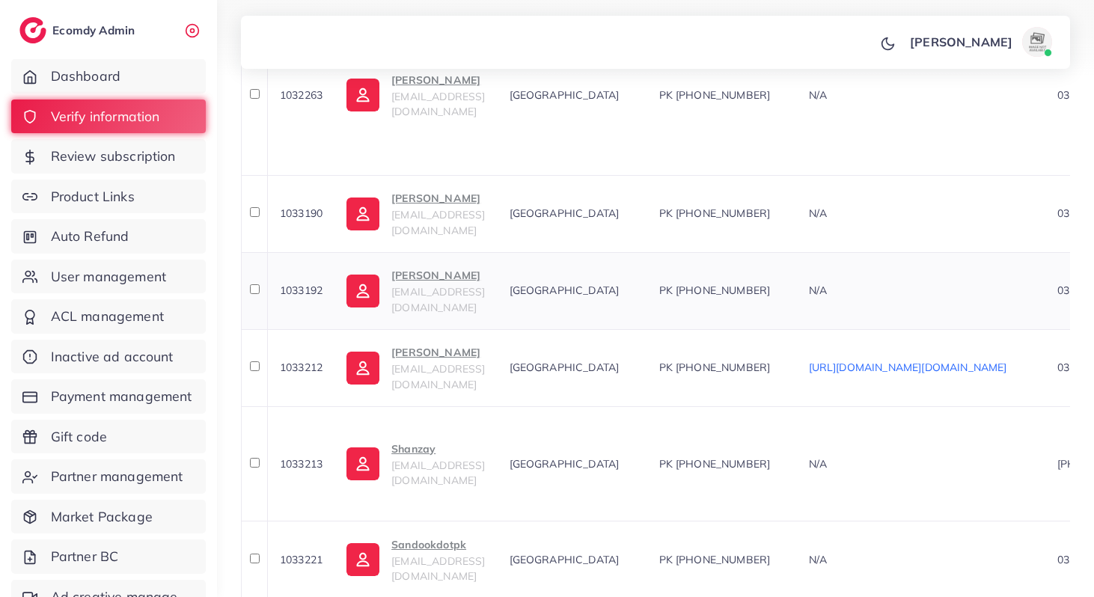
click at [308, 283] on span "1033192" at bounding box center [301, 289] width 43 height 13
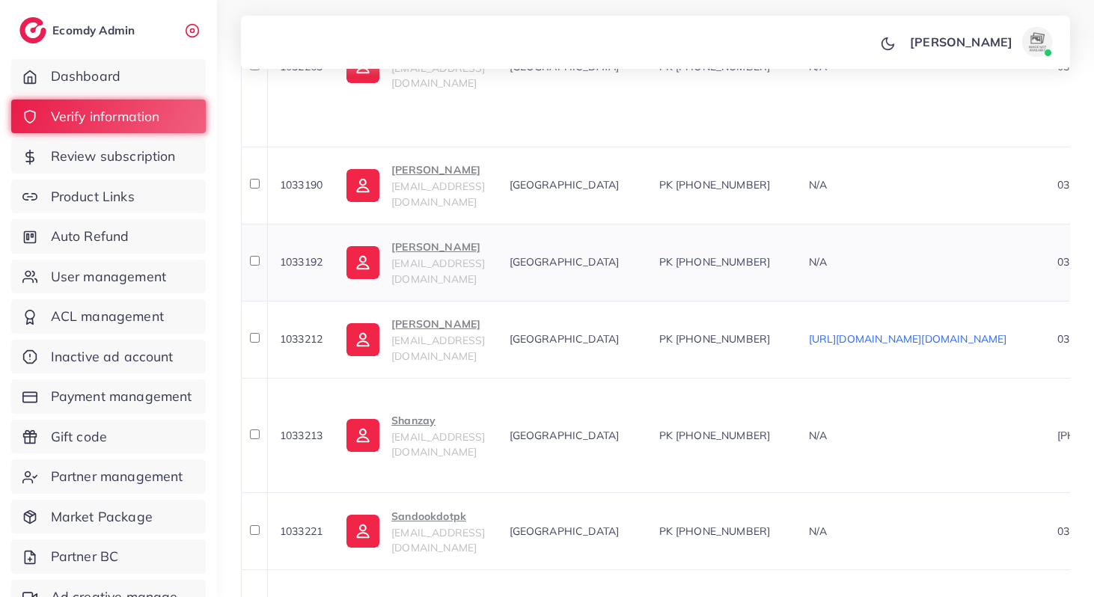
scroll to position [674, 0]
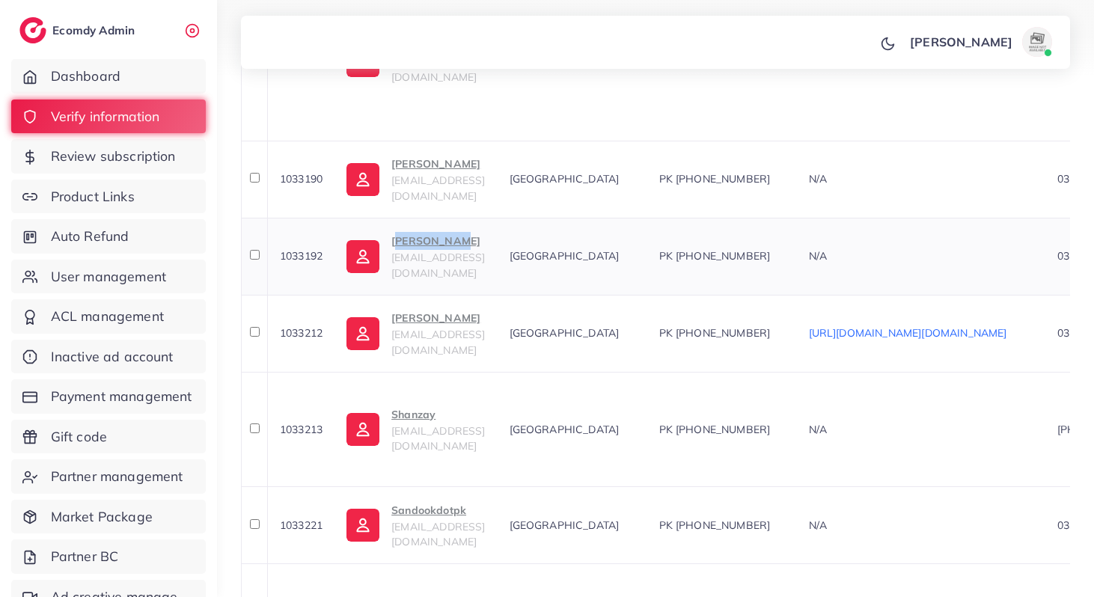
drag, startPoint x: 389, startPoint y: 224, endPoint x: 462, endPoint y: 236, distance: 74.2
click at [462, 236] on td "Ali Haider ah0352720@gmail.com" at bounding box center [415, 256] width 162 height 77
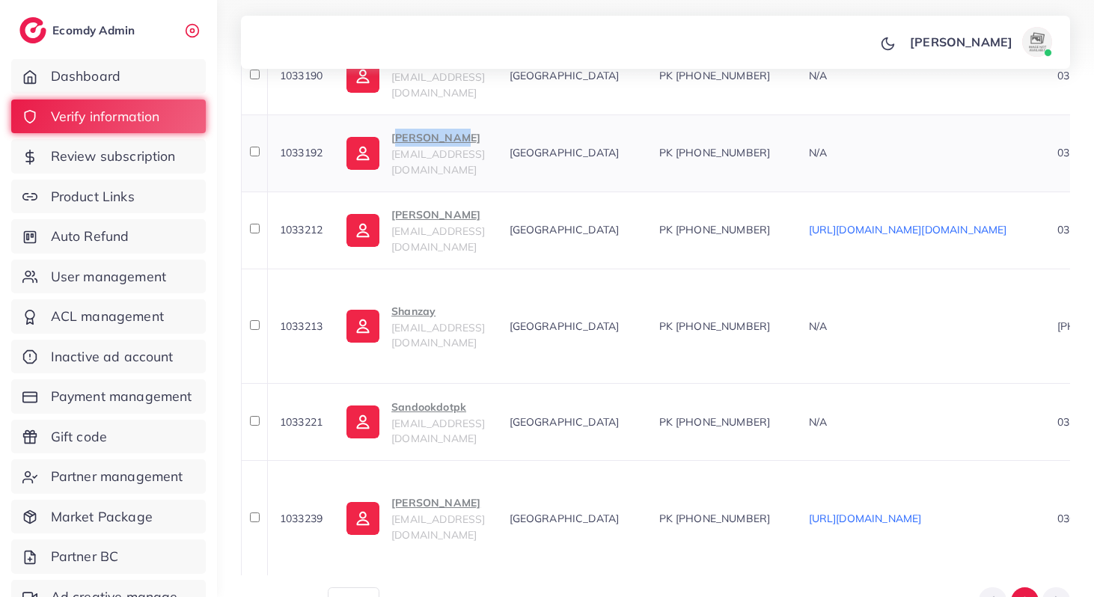
scroll to position [827, 0]
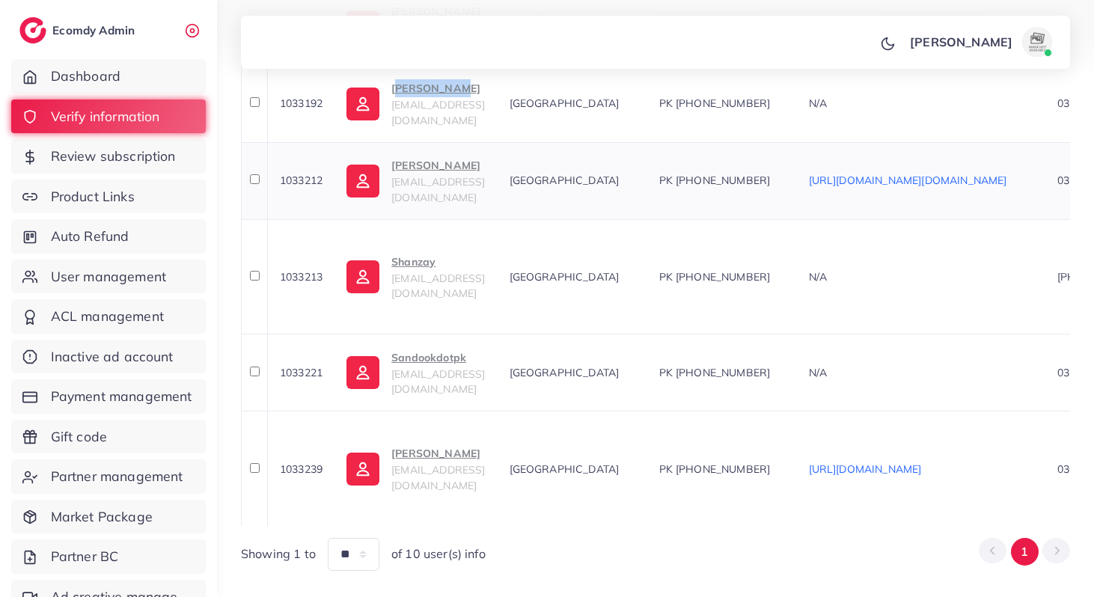
click at [307, 174] on span "1033212" at bounding box center [301, 180] width 43 height 13
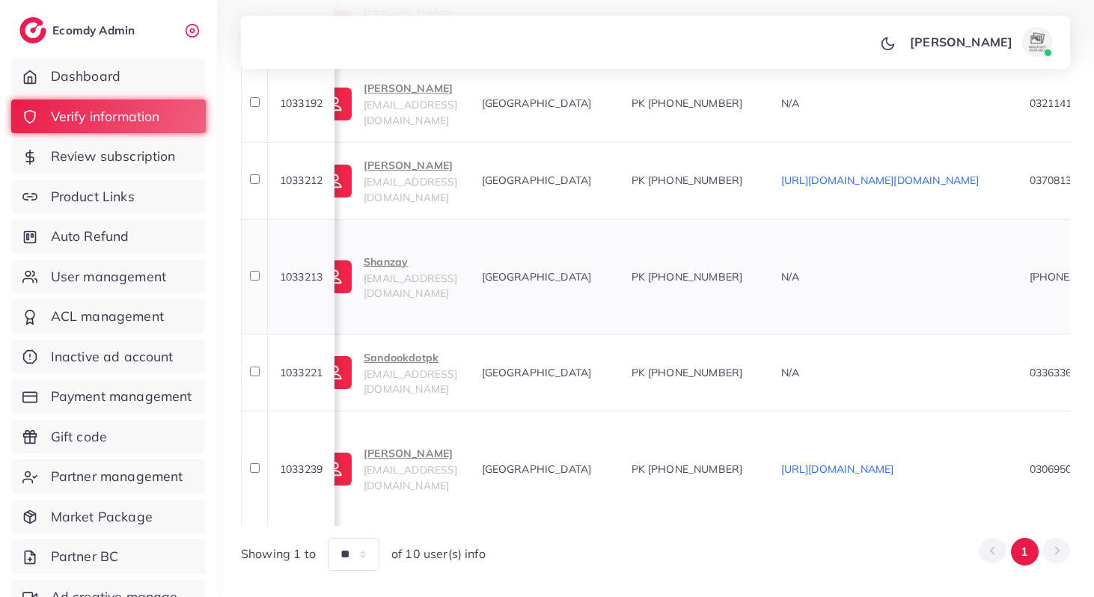
scroll to position [0, 0]
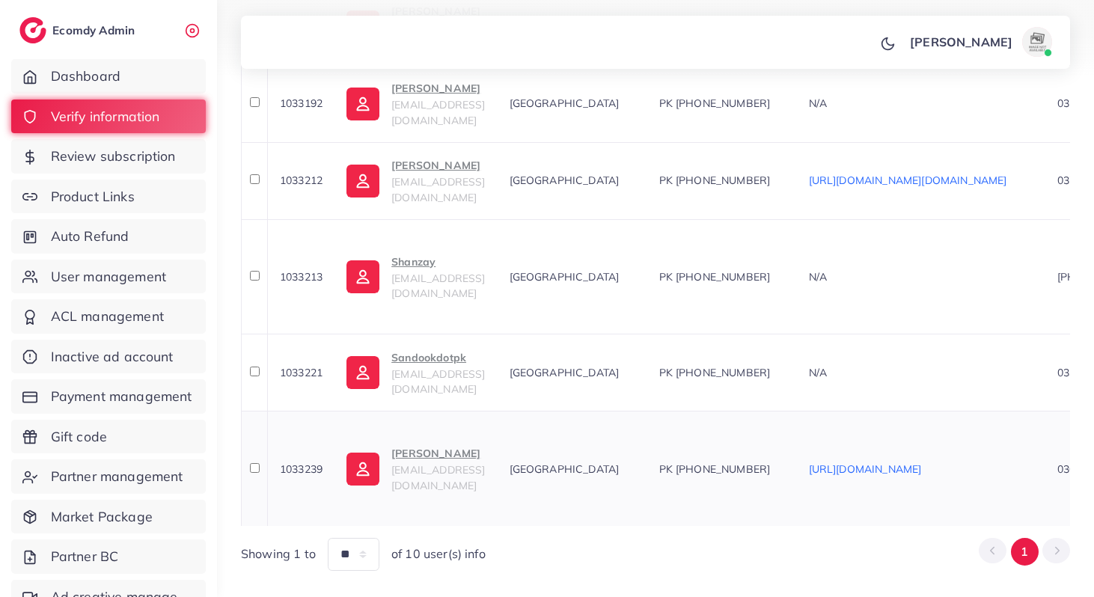
click at [304, 431] on td "1033239" at bounding box center [300, 468] width 67 height 115
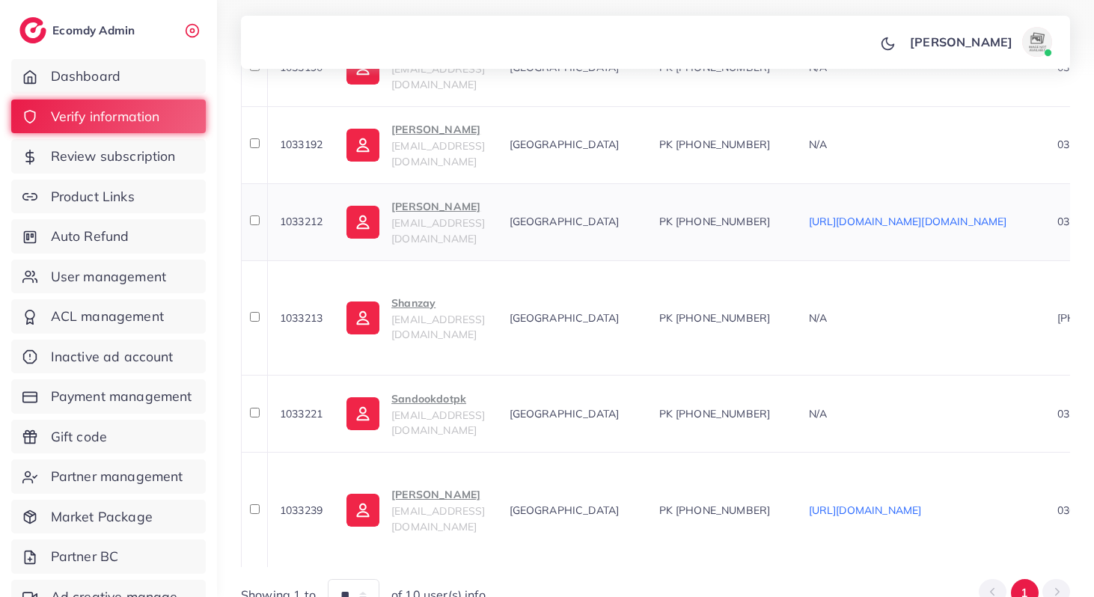
scroll to position [781, 0]
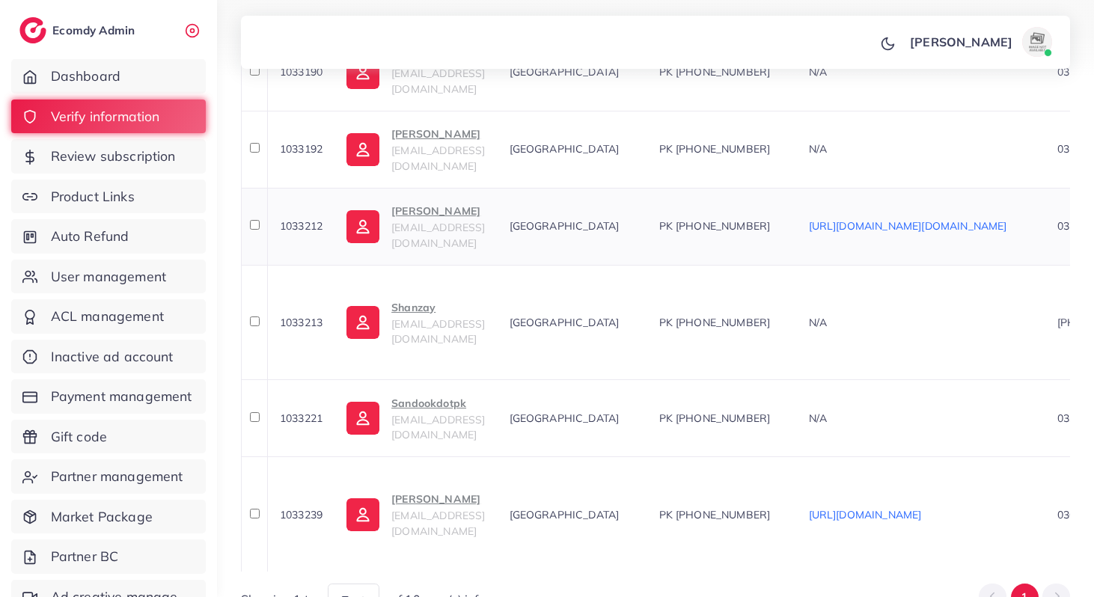
click at [289, 219] on span "1033212" at bounding box center [301, 225] width 43 height 13
drag, startPoint x: 391, startPoint y: 189, endPoint x: 491, endPoint y: 200, distance: 100.1
click at [491, 200] on td "Ali Ayaan Khan aliayaank5@gmail.com" at bounding box center [415, 226] width 162 height 77
click at [310, 316] on span "1033213" at bounding box center [301, 322] width 43 height 13
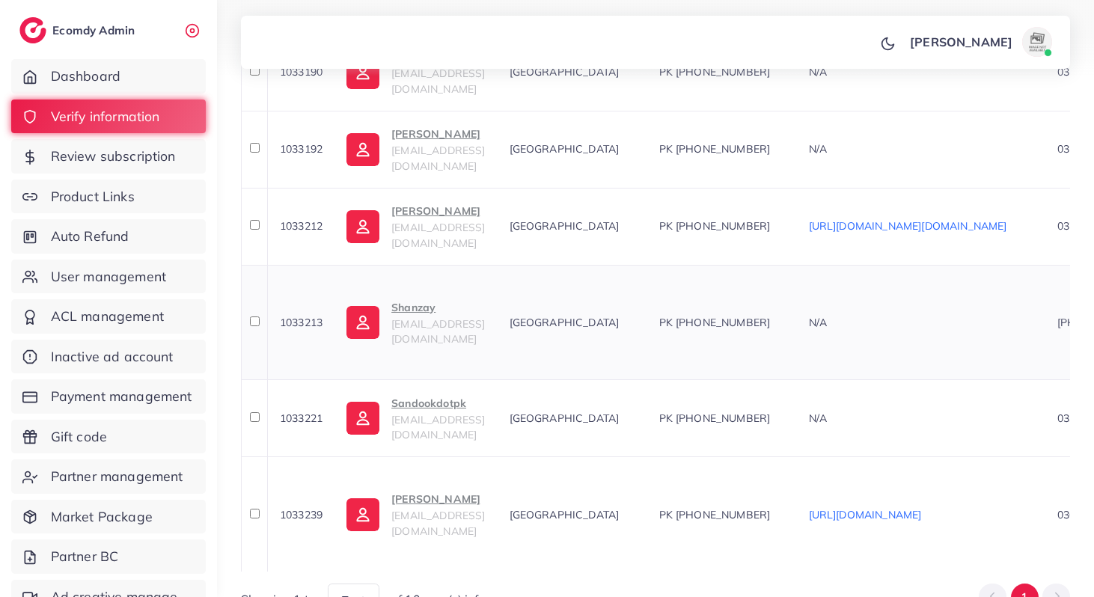
click at [310, 316] on span "1033213" at bounding box center [301, 322] width 43 height 13
drag, startPoint x: 390, startPoint y: 287, endPoint x: 449, endPoint y: 298, distance: 60.1
click at [449, 298] on td "Shanzay shanzay16noor@gmail.com" at bounding box center [415, 322] width 162 height 115
click at [306, 411] on span "1033221" at bounding box center [301, 417] width 43 height 13
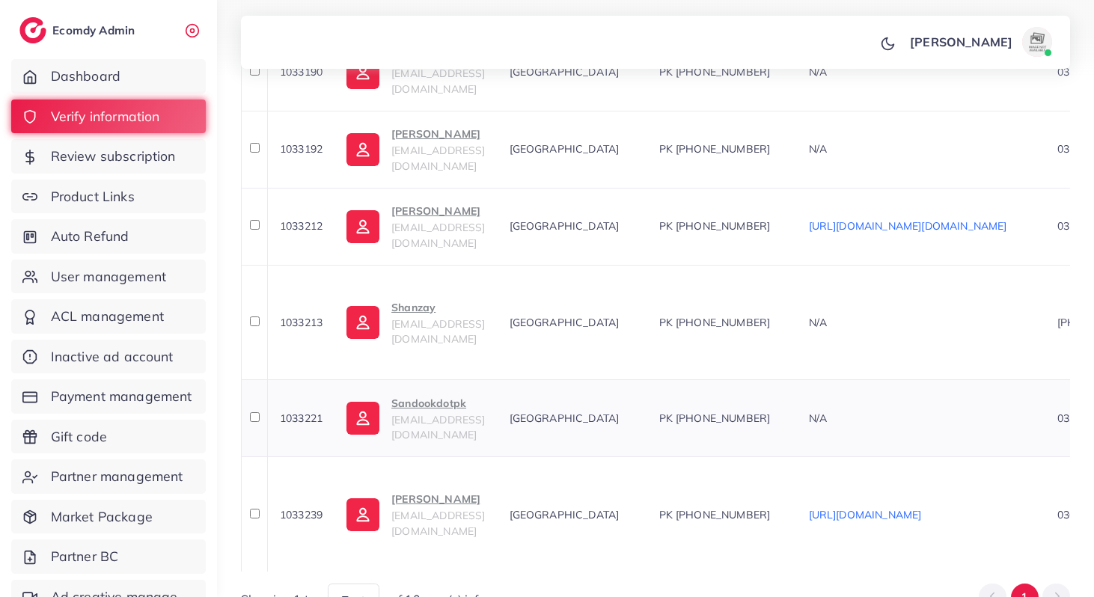
drag, startPoint x: 390, startPoint y: 386, endPoint x: 511, endPoint y: 387, distance: 121.2
click at [497, 387] on td "Sandookdotpk ali19tiktok11@gmail.com" at bounding box center [415, 417] width 162 height 77
drag, startPoint x: 394, startPoint y: 384, endPoint x: 474, endPoint y: 396, distance: 80.9
click at [474, 396] on td "Sandookdotpk ali19tiktok11@gmail.com" at bounding box center [415, 417] width 162 height 77
click at [300, 492] on td "1033239" at bounding box center [300, 513] width 67 height 115
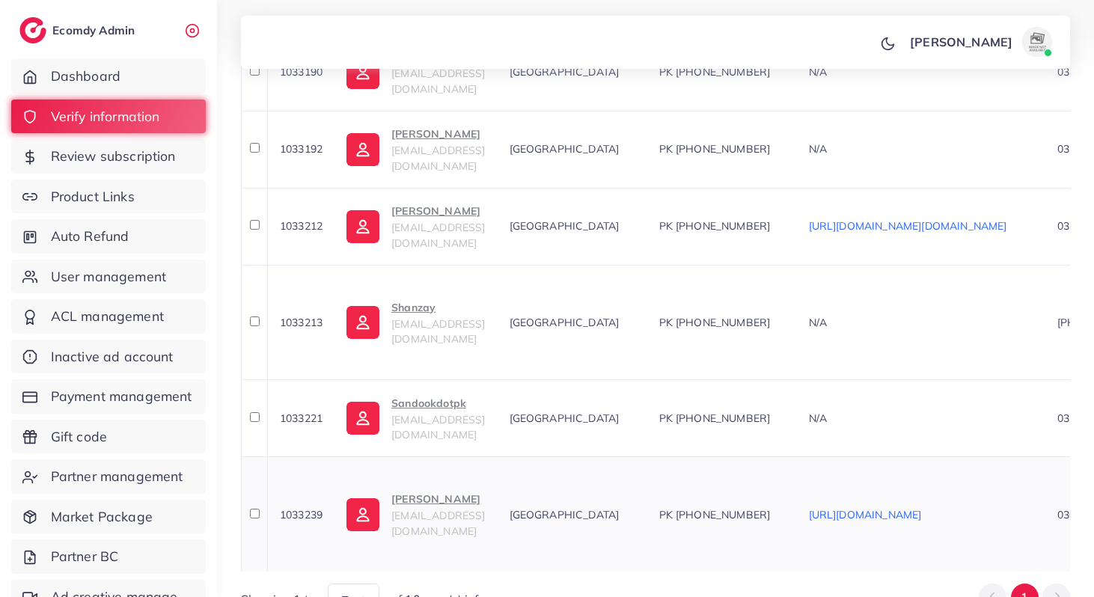
click at [300, 492] on td "1033239" at bounding box center [300, 513] width 67 height 115
drag, startPoint x: 405, startPoint y: 457, endPoint x: 470, endPoint y: 482, distance: 69.2
click at [470, 482] on td "Zeeshan Tahir bagxeepk@gmail.com" at bounding box center [415, 513] width 162 height 115
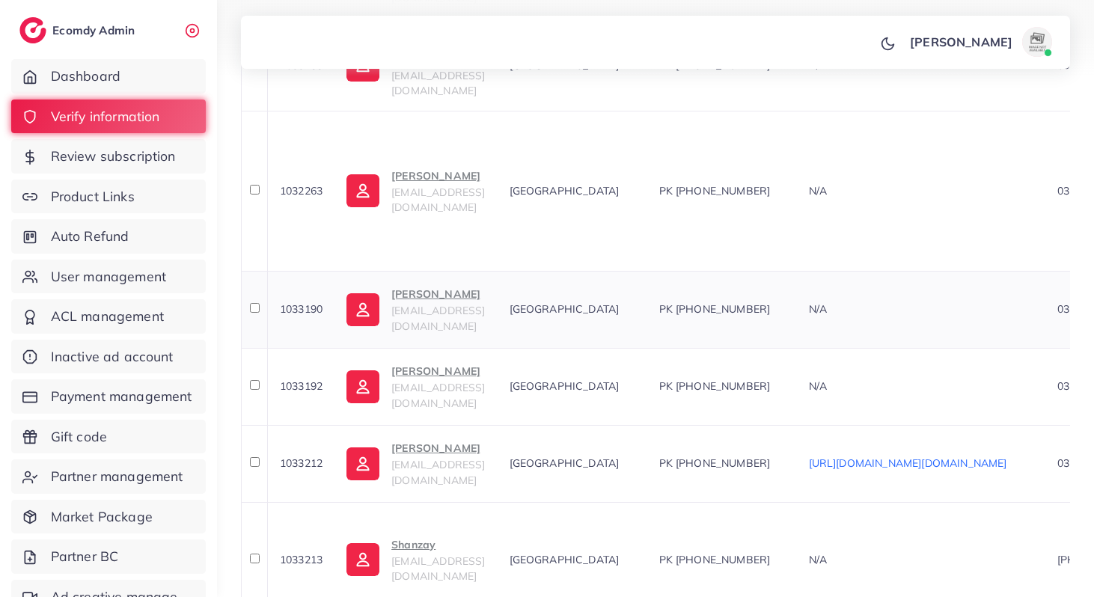
scroll to position [0, 0]
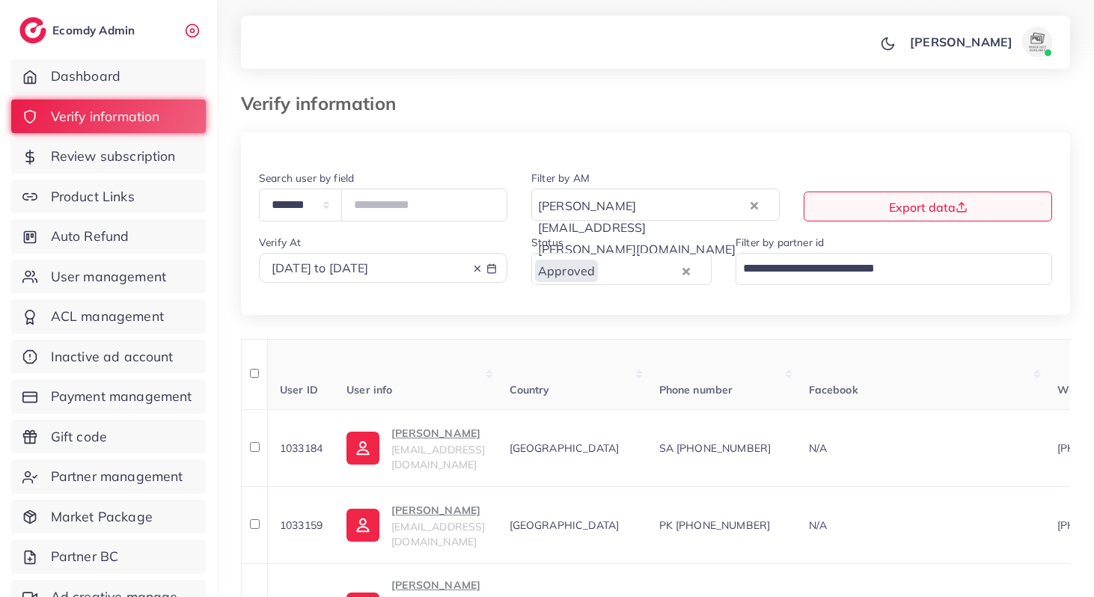
click at [758, 204] on div "trinh.trinh@ecomdy.com Loading..." at bounding box center [655, 204] width 248 height 32
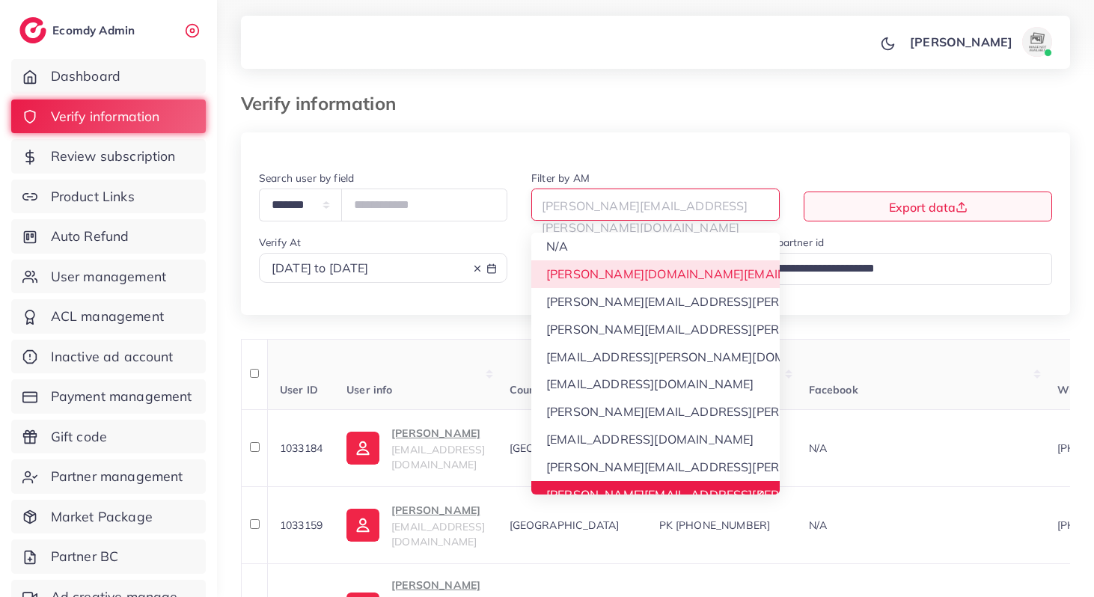
click at [577, 254] on div "**********" at bounding box center [655, 242] width 829 height 146
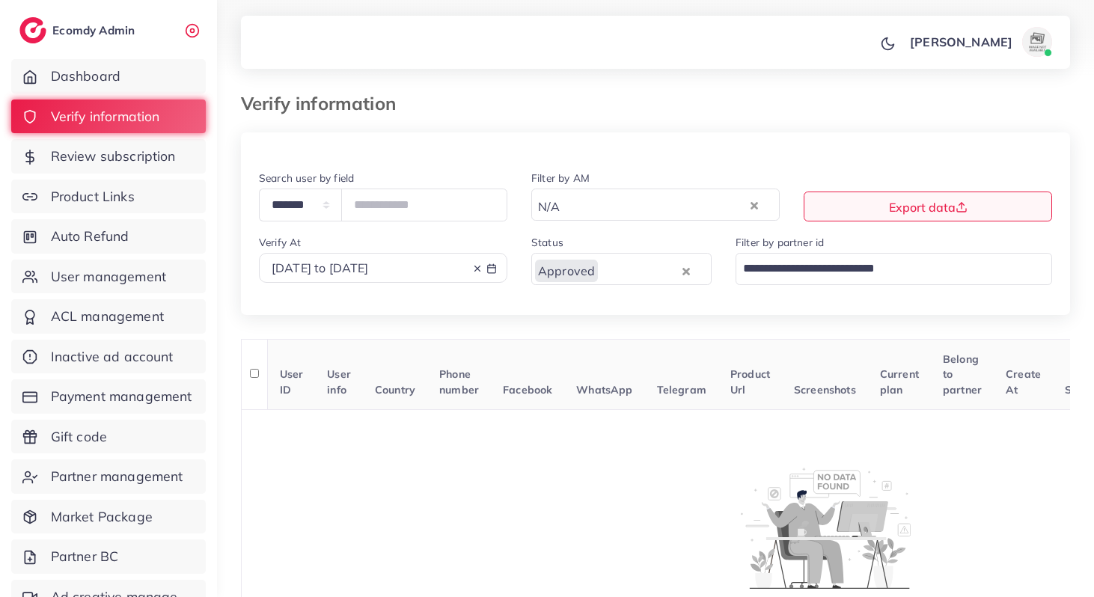
click at [369, 269] on span "2025-09-26 to 2025-09-28" at bounding box center [320, 267] width 97 height 15
select select "*"
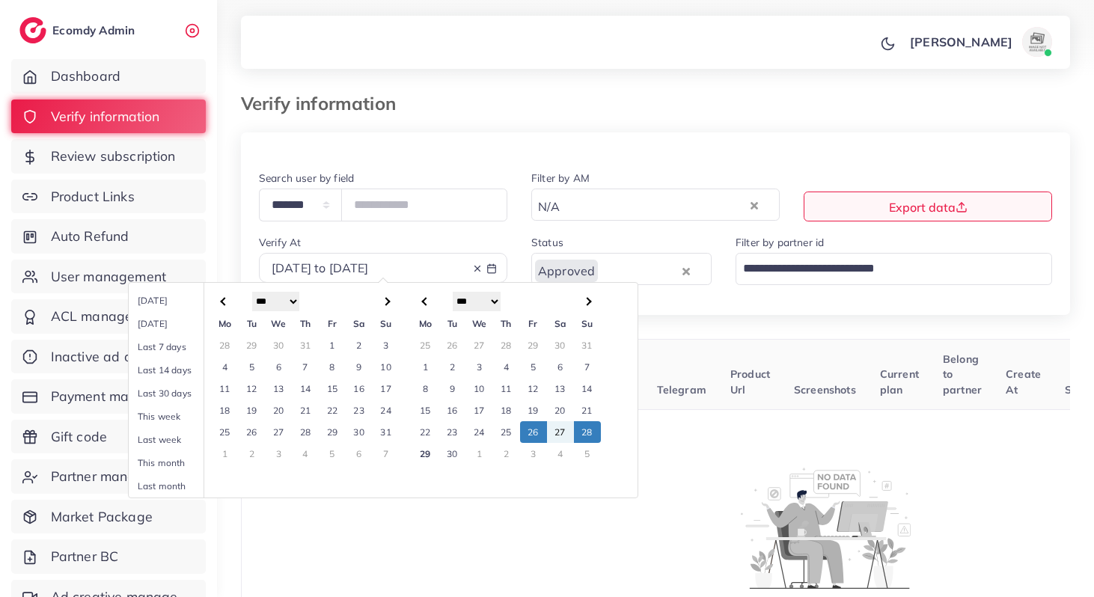
click at [504, 433] on td "25" at bounding box center [506, 432] width 27 height 22
click at [509, 434] on td "25" at bounding box center [506, 432] width 27 height 22
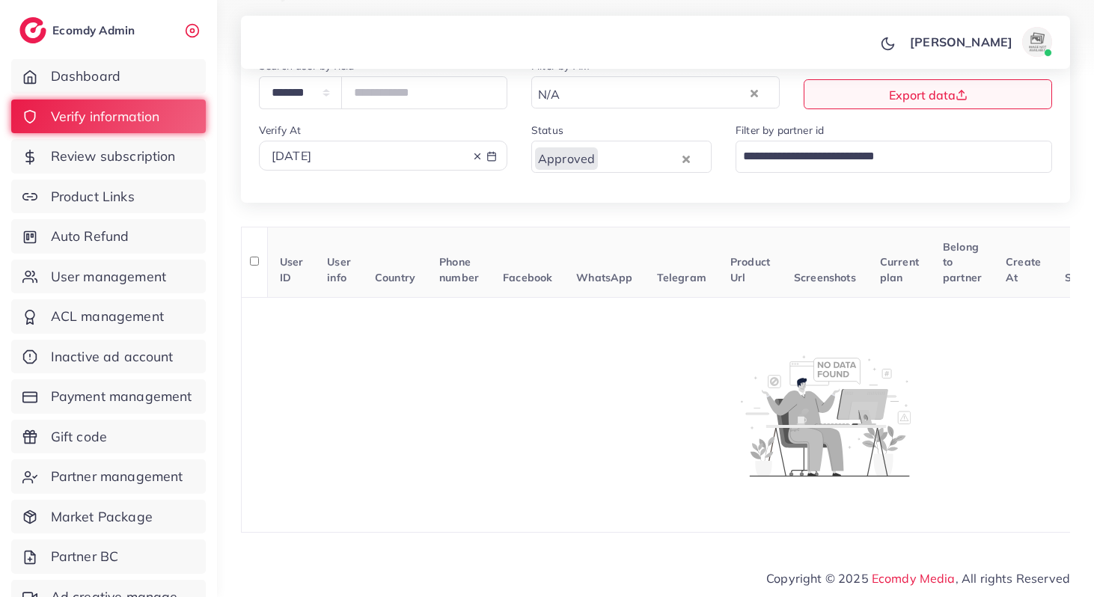
scroll to position [118, 0]
click at [90, 289] on link "User management" at bounding box center [108, 277] width 194 height 34
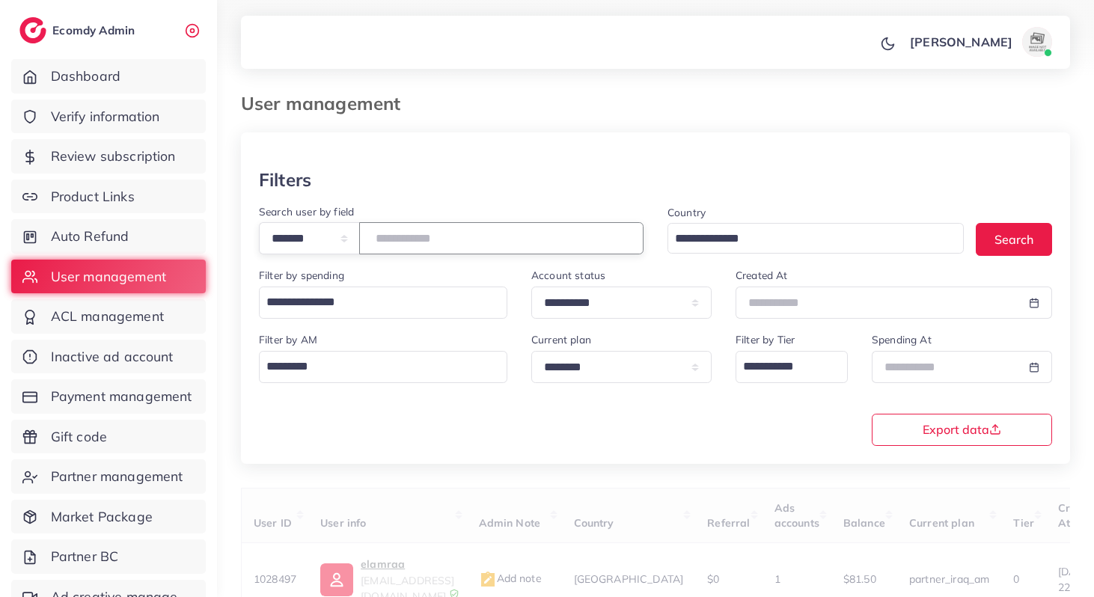
click at [421, 230] on input "number" at bounding box center [501, 238] width 284 height 32
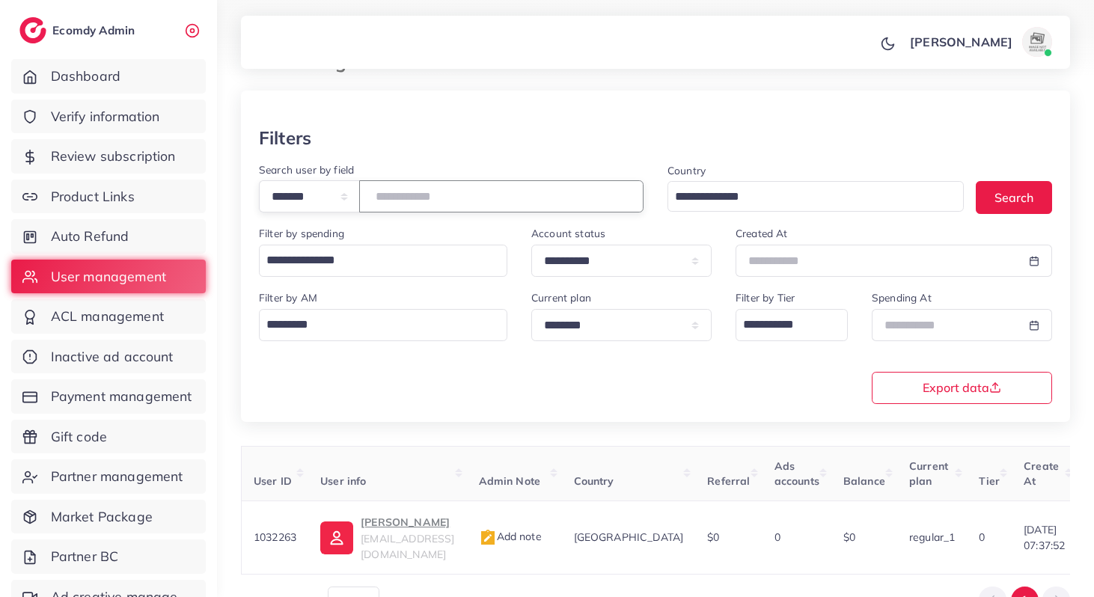
click at [477, 195] on input "*******" at bounding box center [501, 196] width 284 height 32
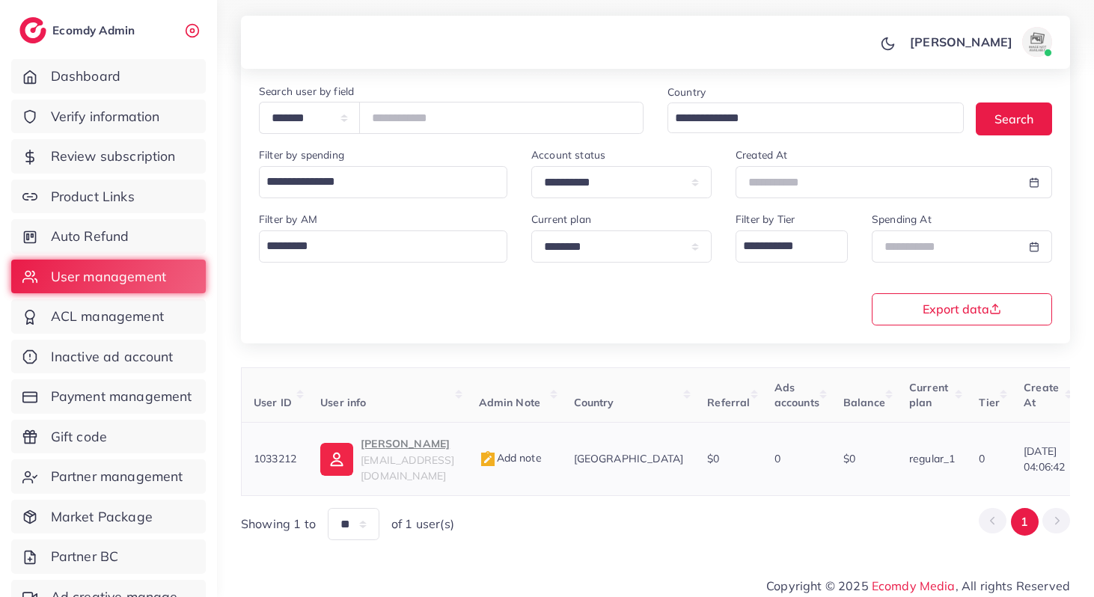
click at [408, 438] on p "Ali Ayaan Khan" at bounding box center [408, 444] width 94 height 18
click at [393, 123] on input "*******" at bounding box center [501, 118] width 284 height 32
click at [342, 126] on select "**********" at bounding box center [309, 118] width 101 height 32
click at [417, 113] on input "*******" at bounding box center [501, 118] width 284 height 32
paste input "number"
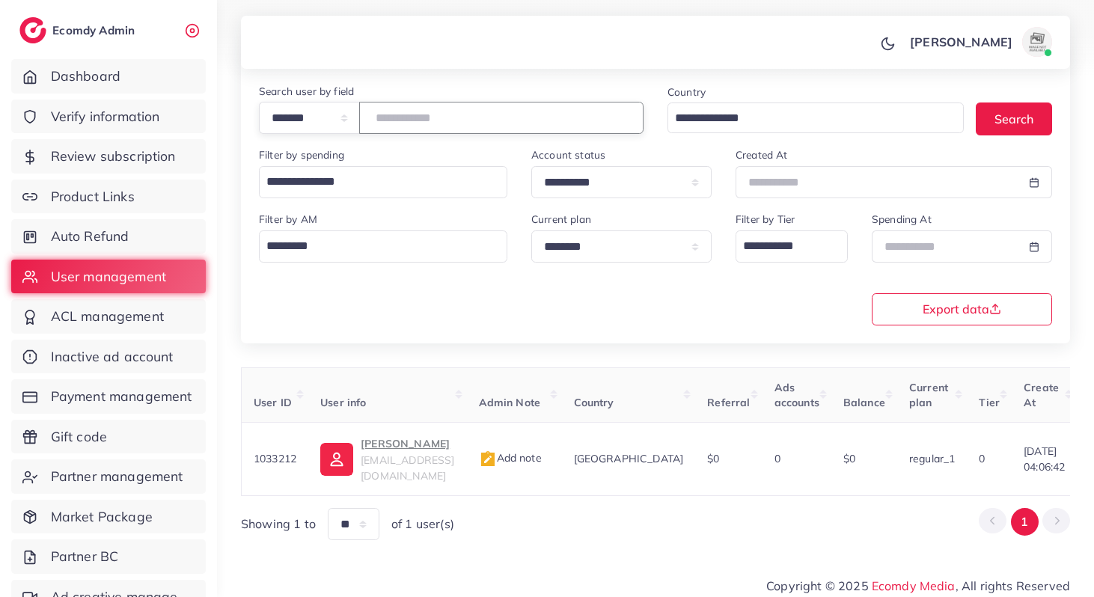
type input "*******"
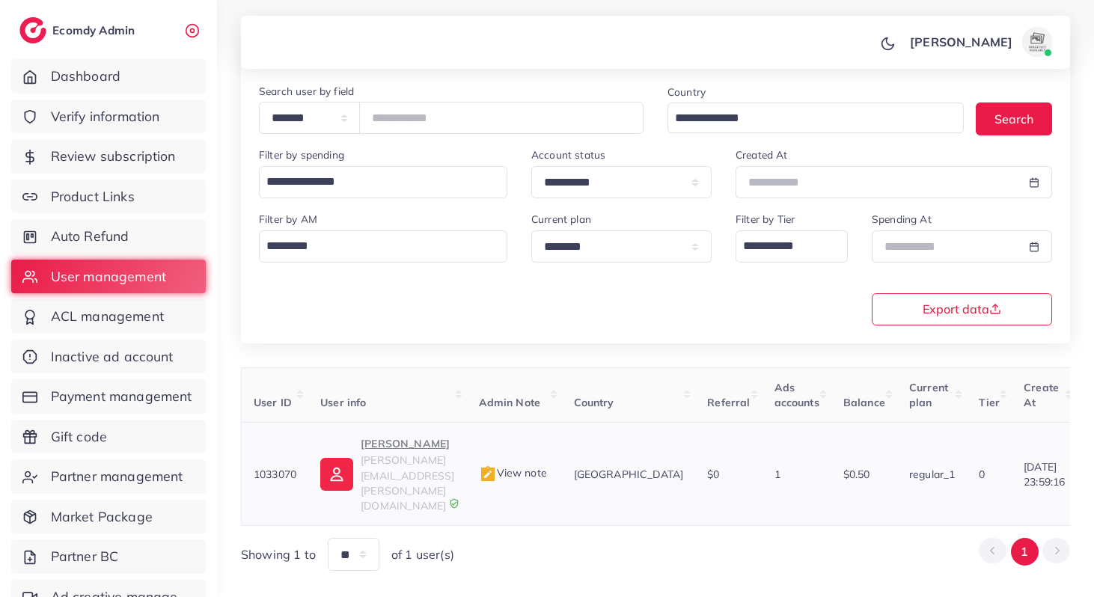
click at [412, 448] on p "Alexis Ibarra Martínez" at bounding box center [408, 444] width 94 height 18
click at [124, 130] on link "Verify information" at bounding box center [108, 116] width 194 height 34
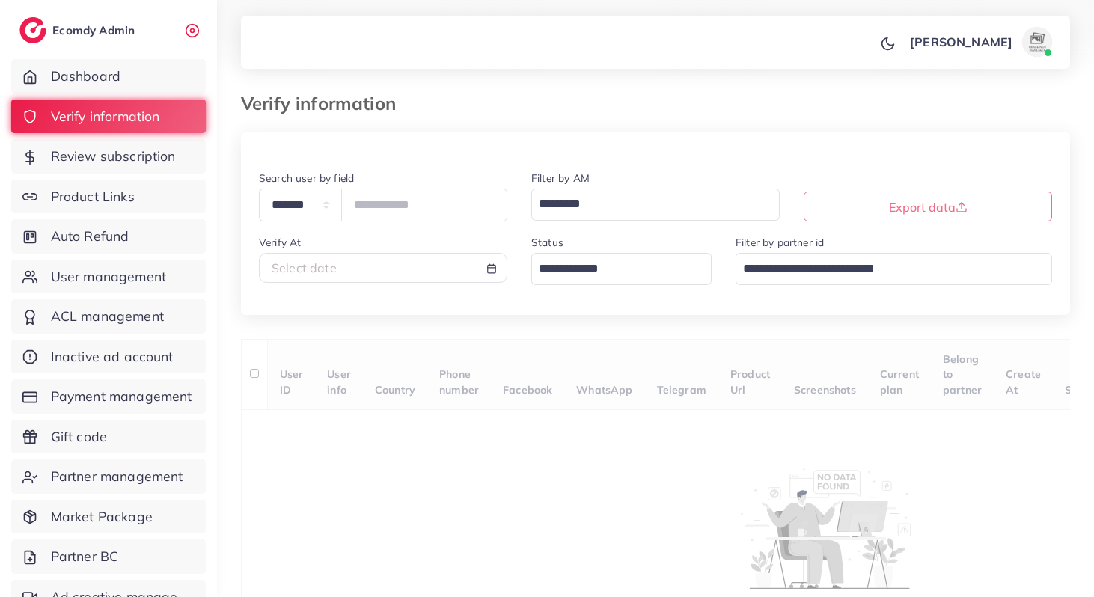
click at [334, 272] on div "Select date" at bounding box center [383, 268] width 223 height 17
select select "*"
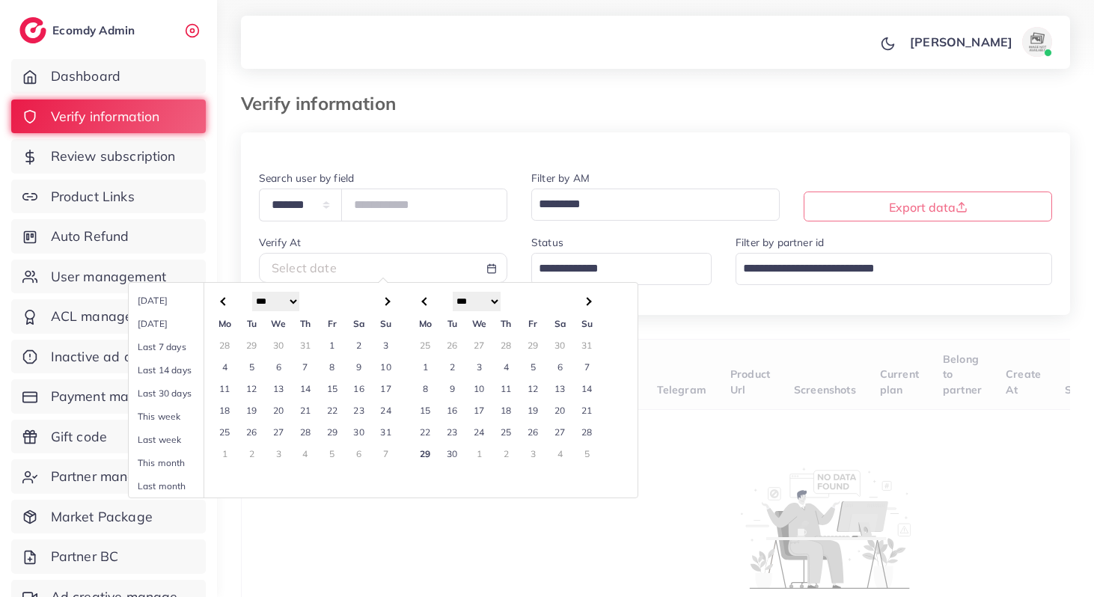
click at [423, 429] on td "22" at bounding box center [425, 432] width 27 height 22
click at [582, 426] on td "28" at bounding box center [587, 432] width 27 height 22
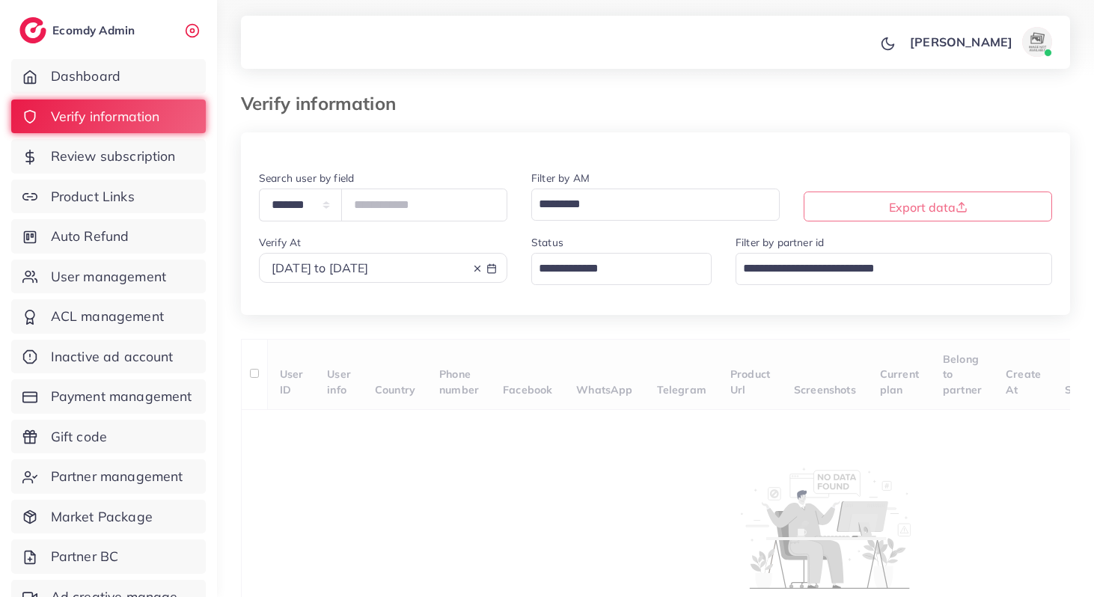
click at [579, 280] on input "Search for option" at bounding box center [612, 268] width 159 height 25
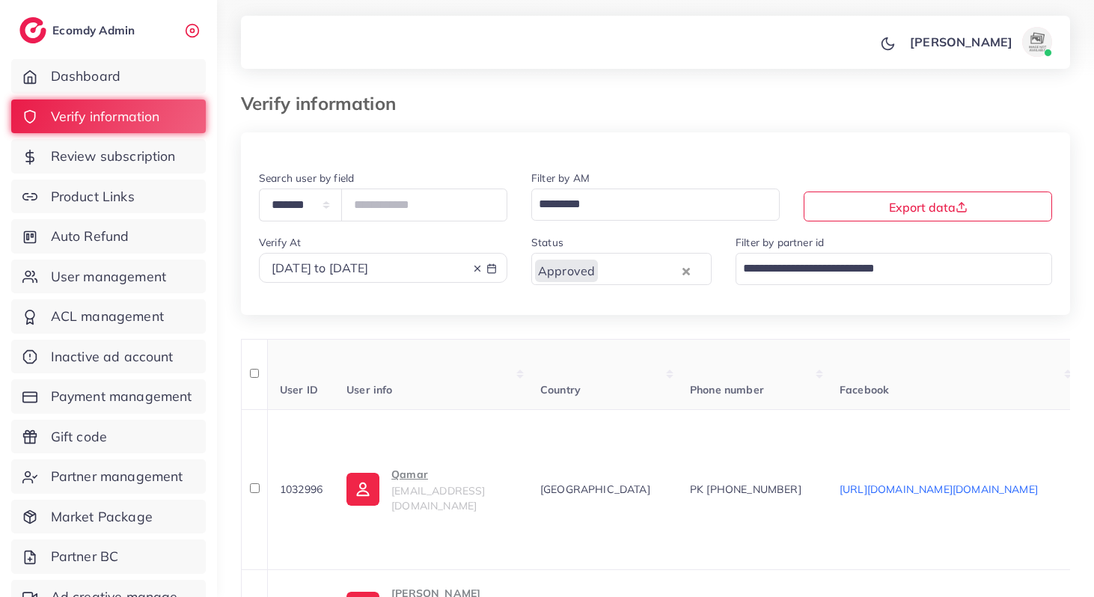
click at [568, 209] on input "Search for option" at bounding box center [646, 203] width 227 height 25
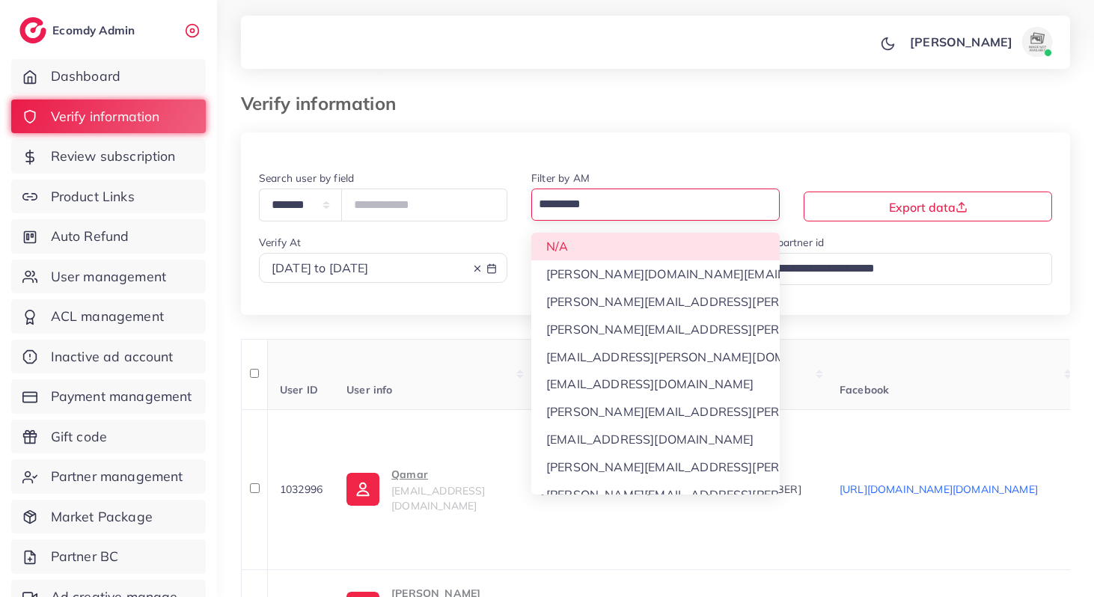
click at [571, 249] on div "**********" at bounding box center [655, 242] width 829 height 146
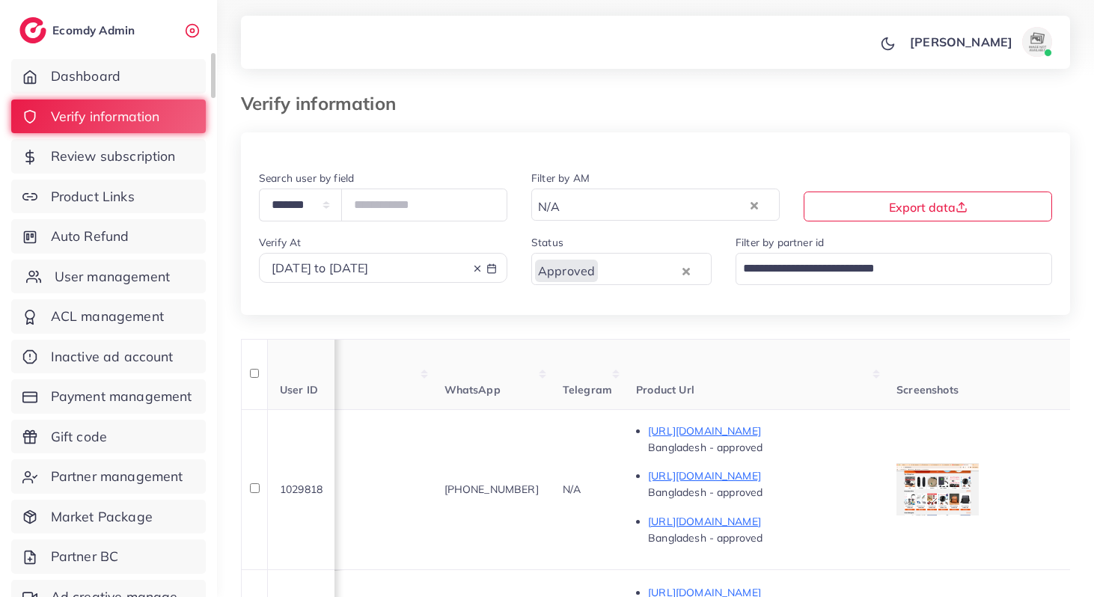
click at [127, 288] on link "User management" at bounding box center [108, 277] width 194 height 34
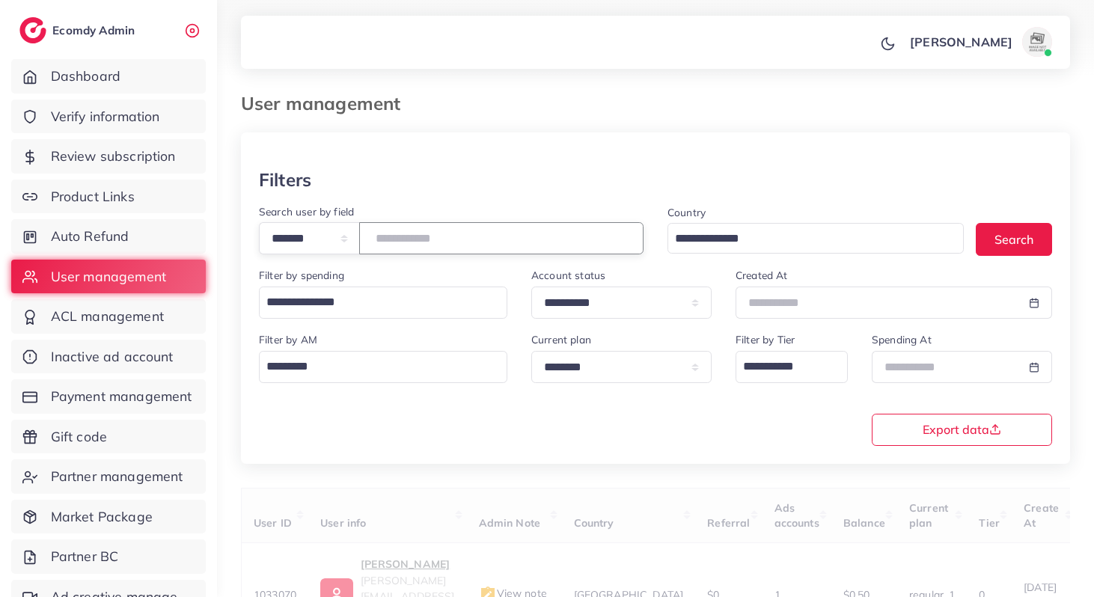
click at [413, 233] on input "number" at bounding box center [501, 238] width 284 height 32
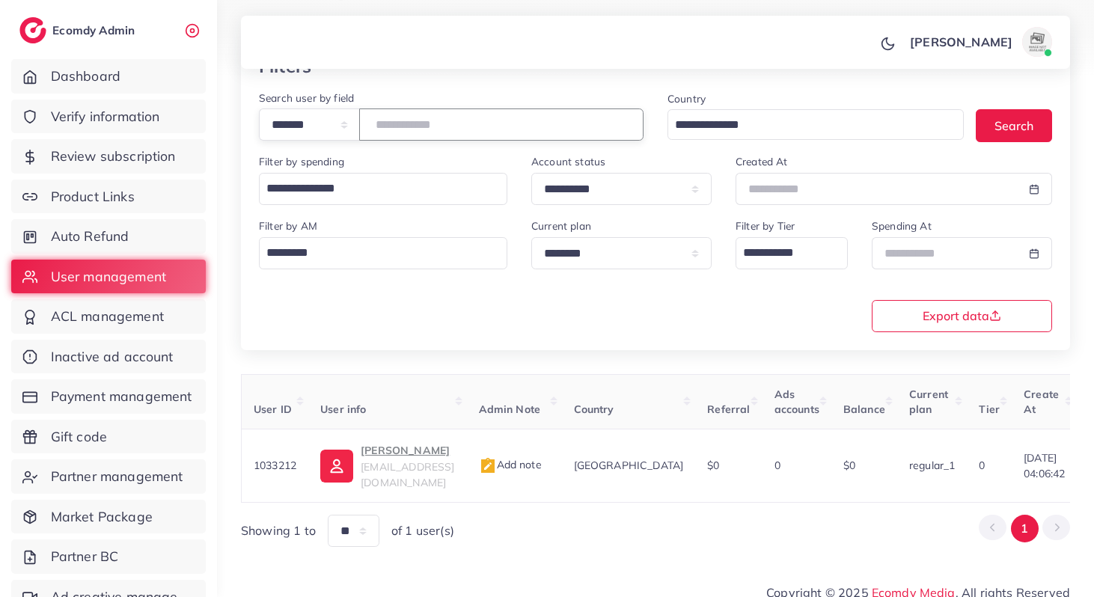
scroll to position [120, 0]
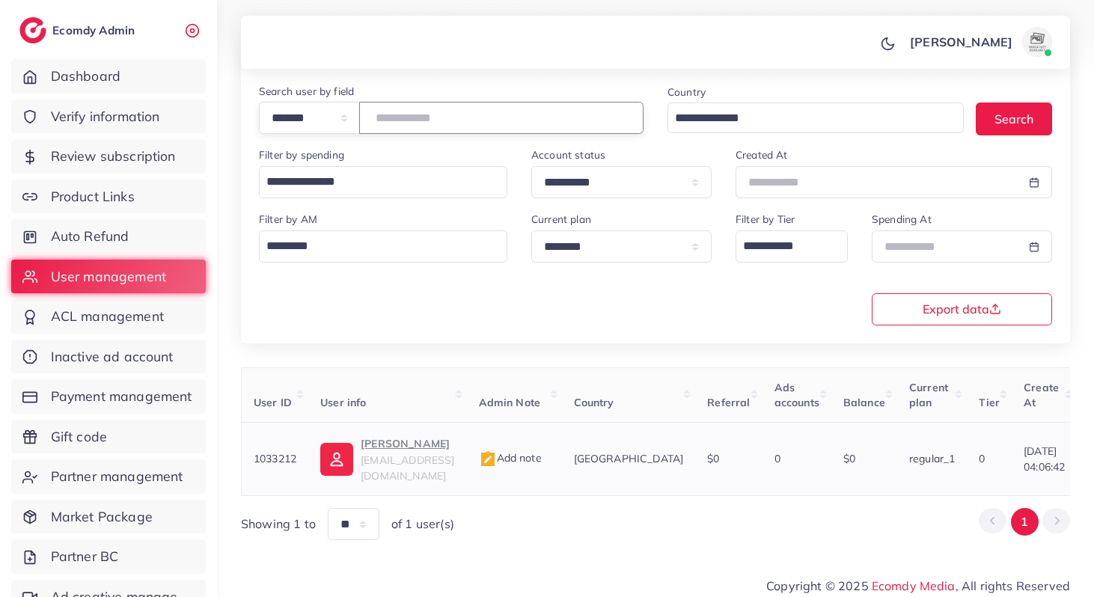
type input "*******"
drag, startPoint x: 480, startPoint y: 465, endPoint x: 364, endPoint y: 460, distance: 116.8
click at [363, 460] on td "Ali Ayaan Khan aliayaank5@gmail.com" at bounding box center [387, 459] width 158 height 73
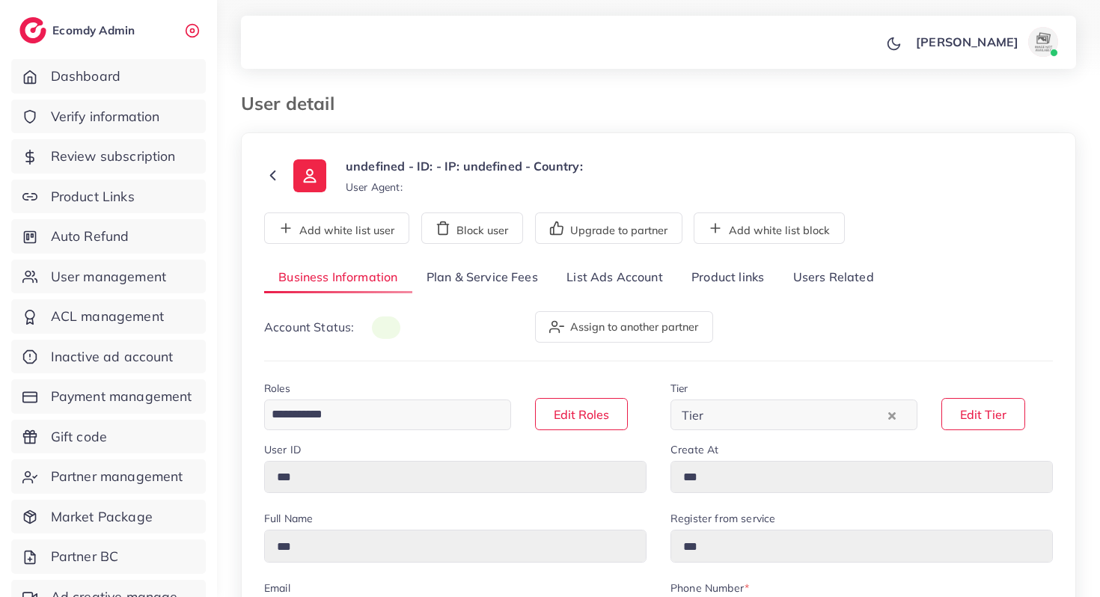
type input "*******"
type input "**********"
type input "*******"
type input "**********"
type input "*******"
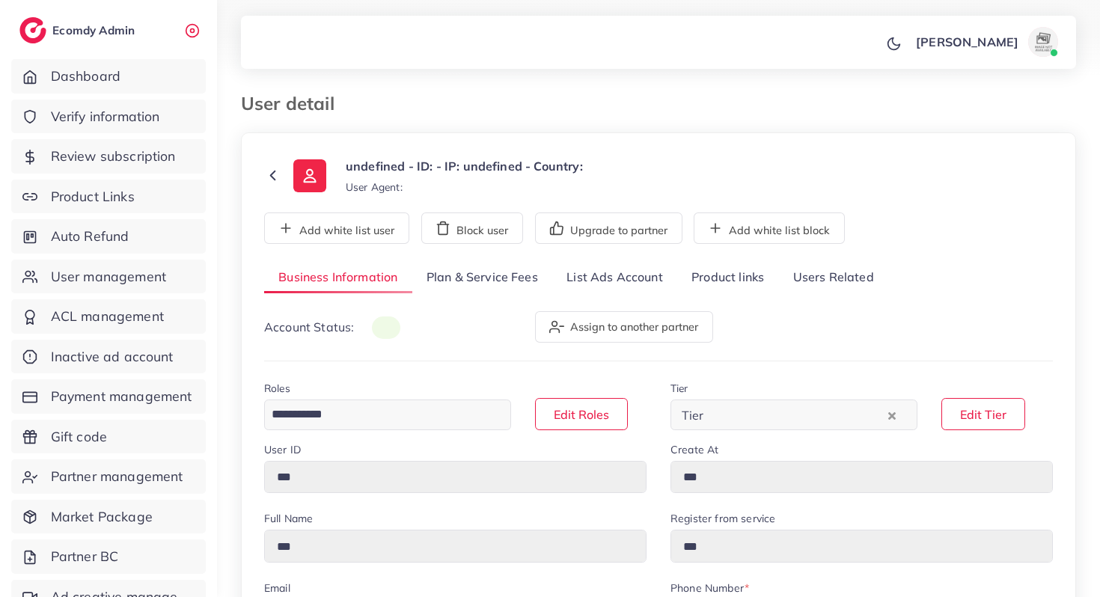
type input "**********"
type input "***"
select select "****"
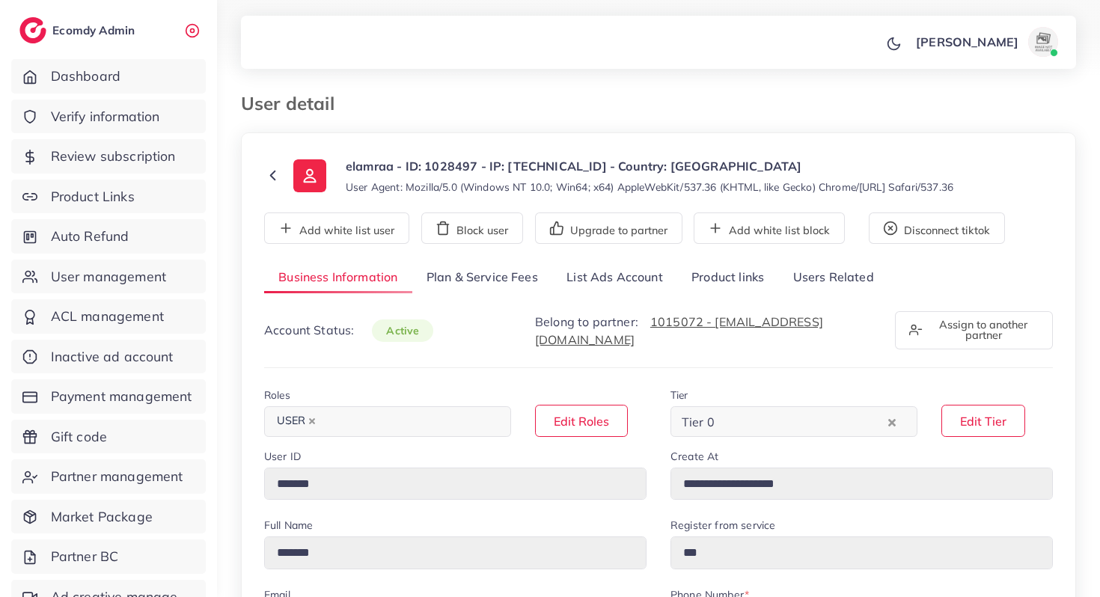
click at [597, 283] on link "List Ads Account" at bounding box center [614, 278] width 125 height 32
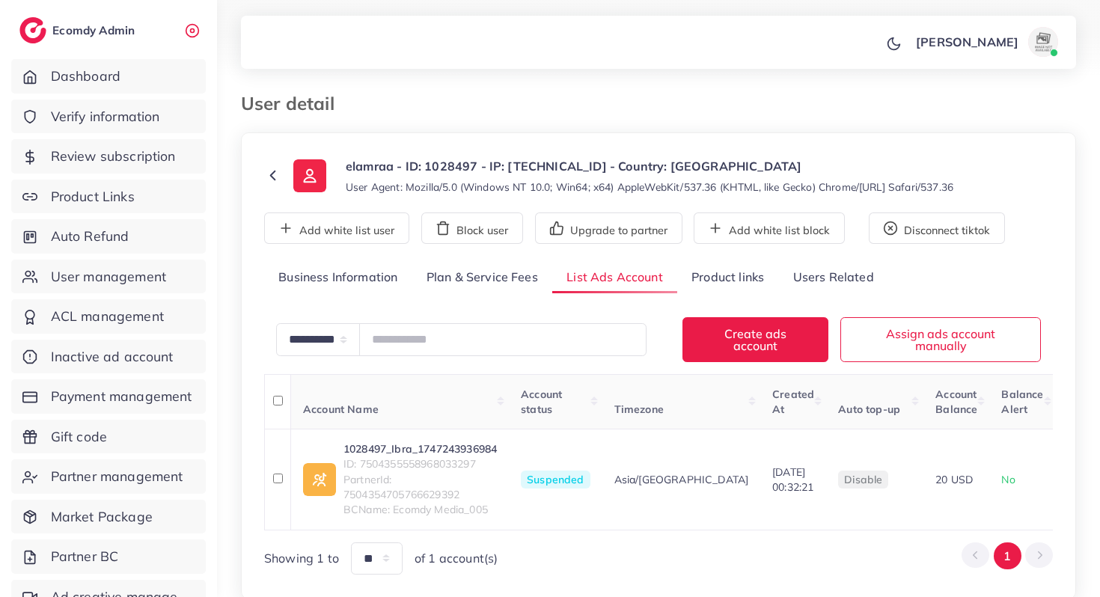
scroll to position [40, 0]
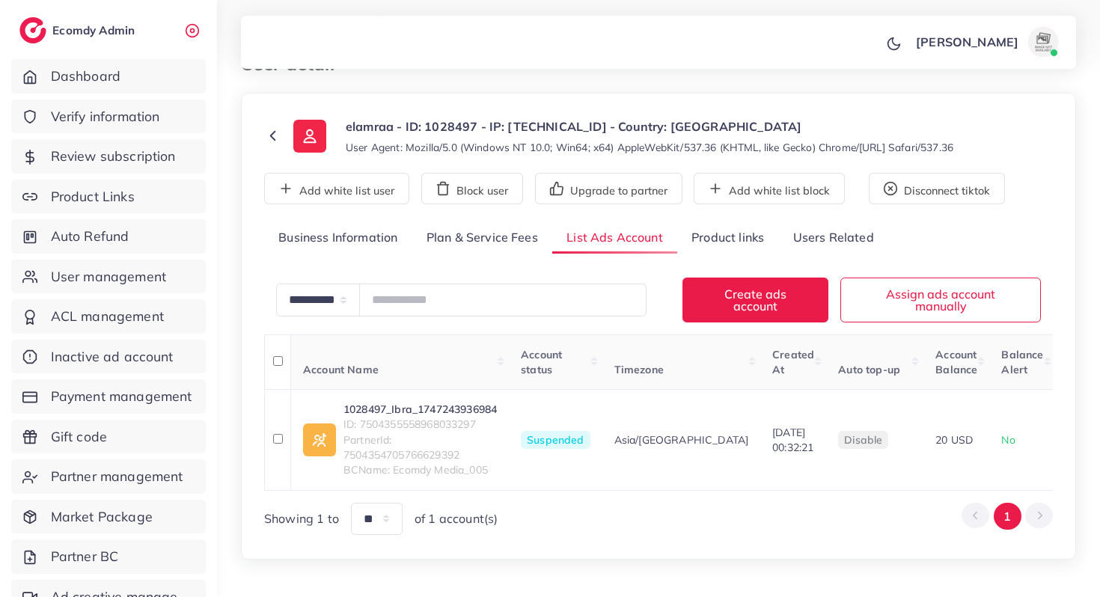
click at [463, 239] on link "Plan & Service Fees" at bounding box center [482, 238] width 140 height 32
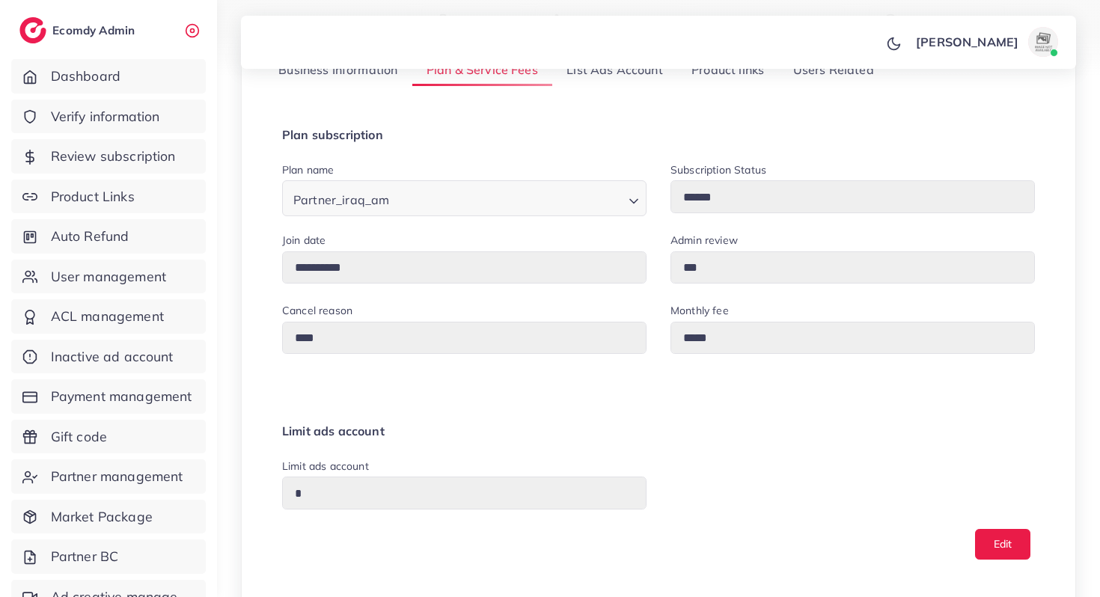
scroll to position [0, 0]
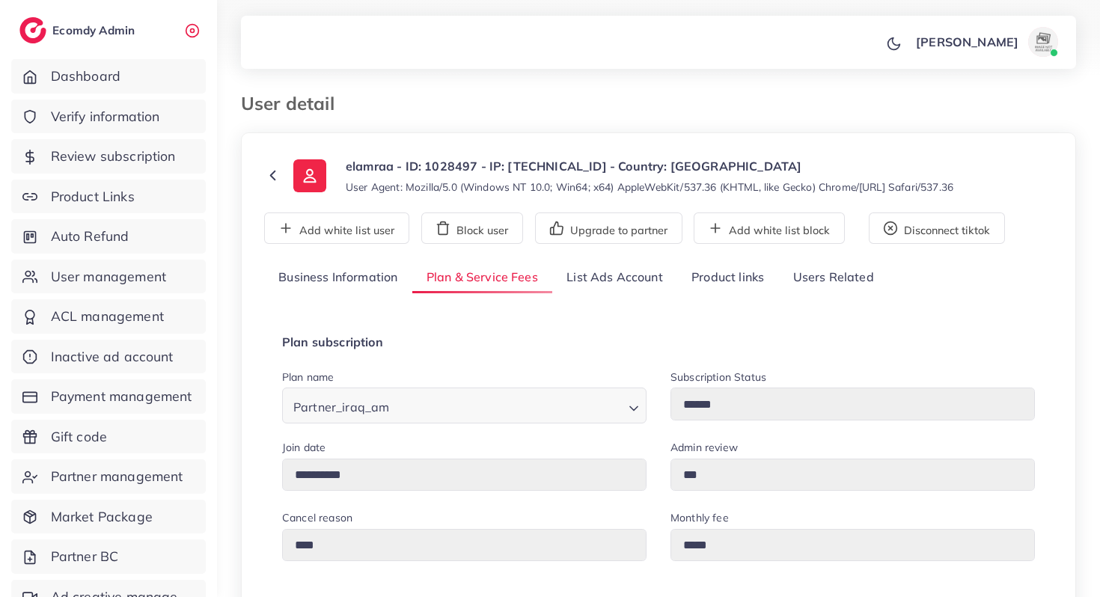
click at [598, 281] on link "List Ads Account" at bounding box center [614, 278] width 125 height 32
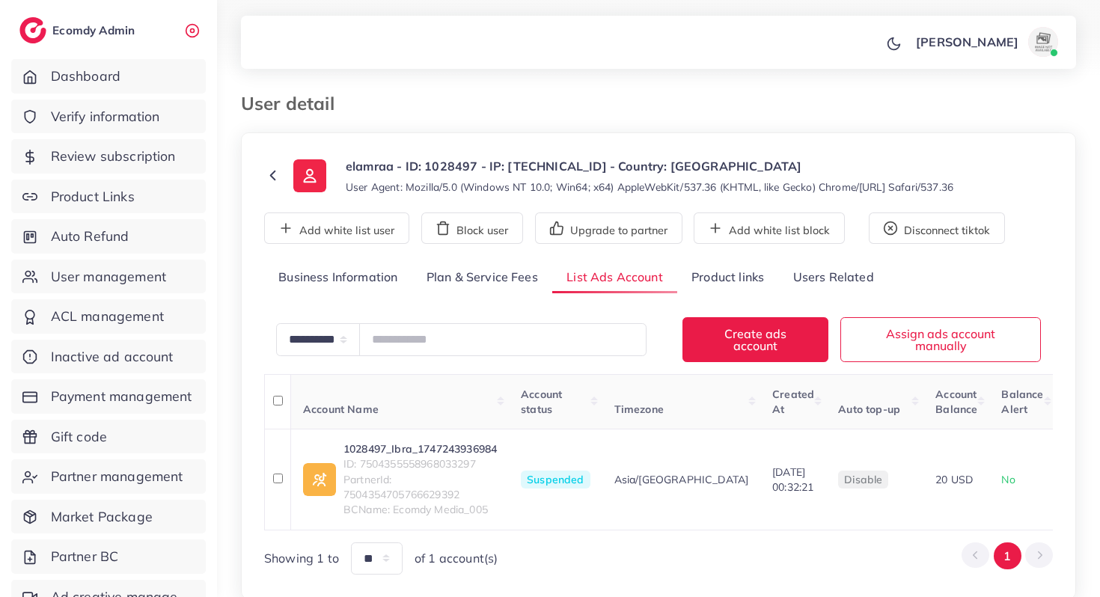
click at [328, 284] on link "Business Information" at bounding box center [338, 278] width 148 height 32
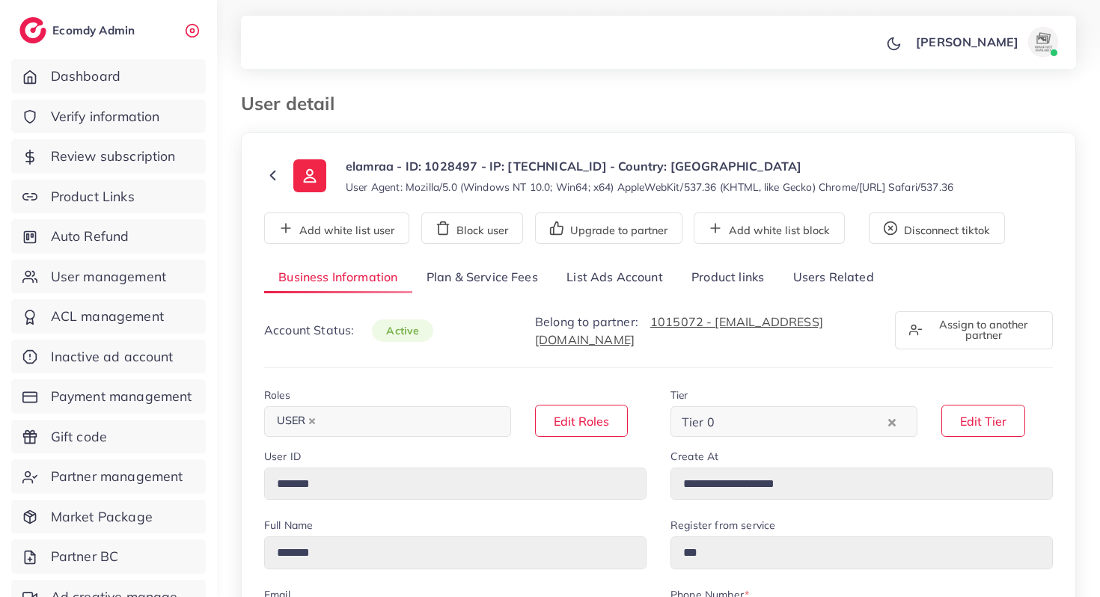
click at [494, 262] on link "Plan & Service Fees" at bounding box center [482, 278] width 140 height 32
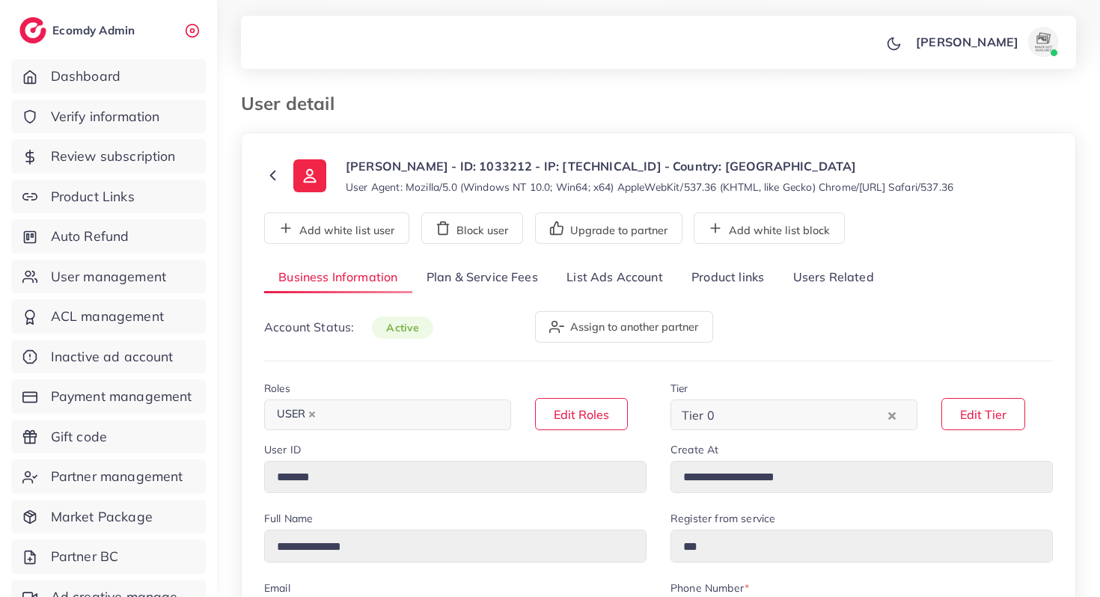
select select "********"
click at [727, 274] on link "Product links" at bounding box center [727, 278] width 101 height 32
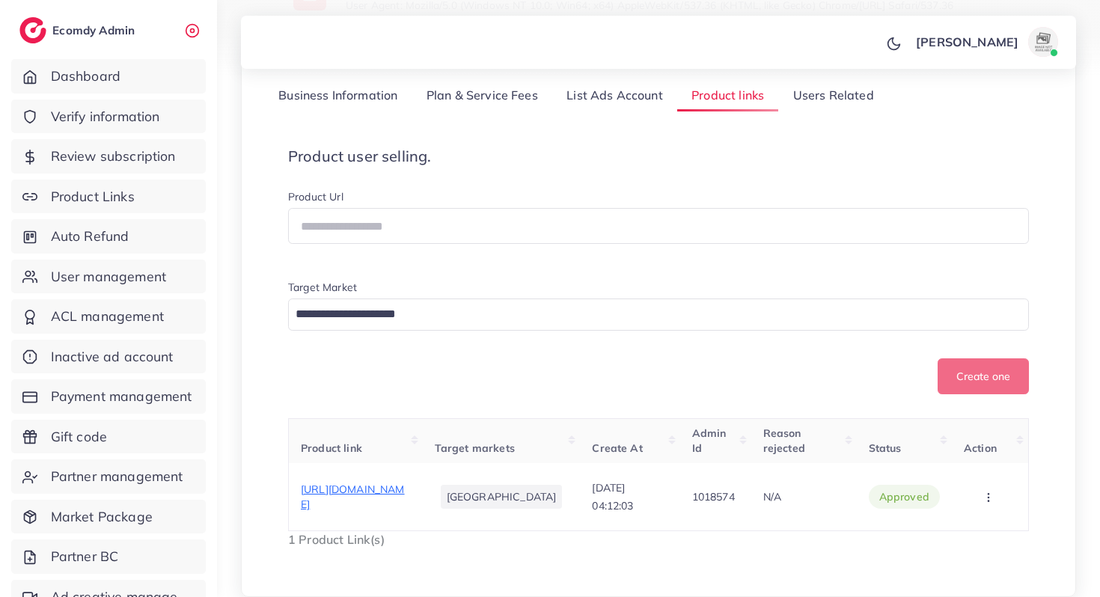
scroll to position [294, 0]
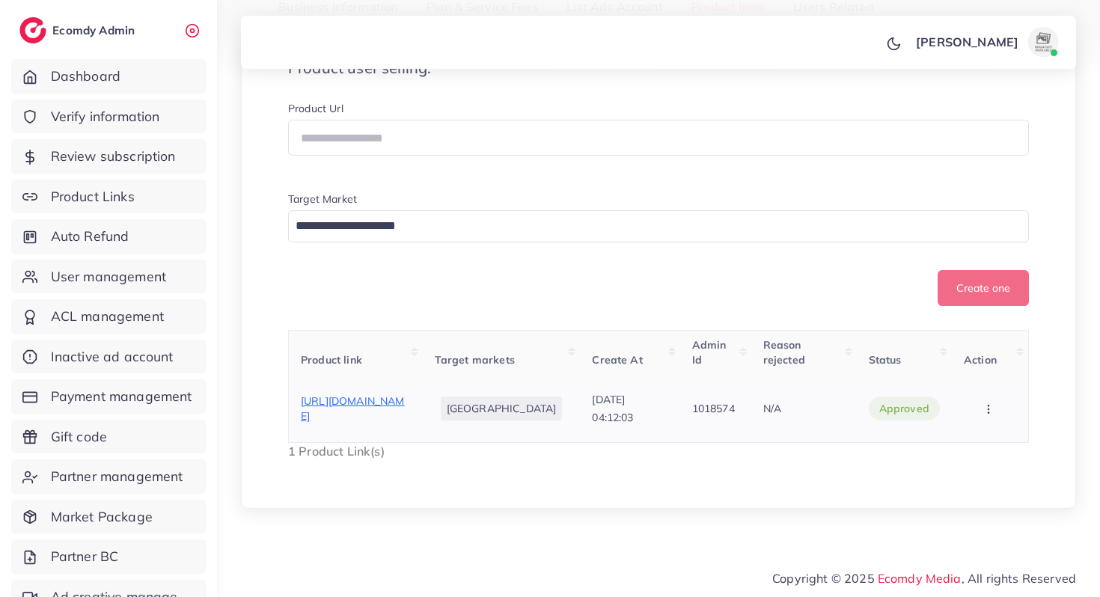
click at [405, 394] on span "[URL][DOMAIN_NAME]" at bounding box center [353, 408] width 104 height 28
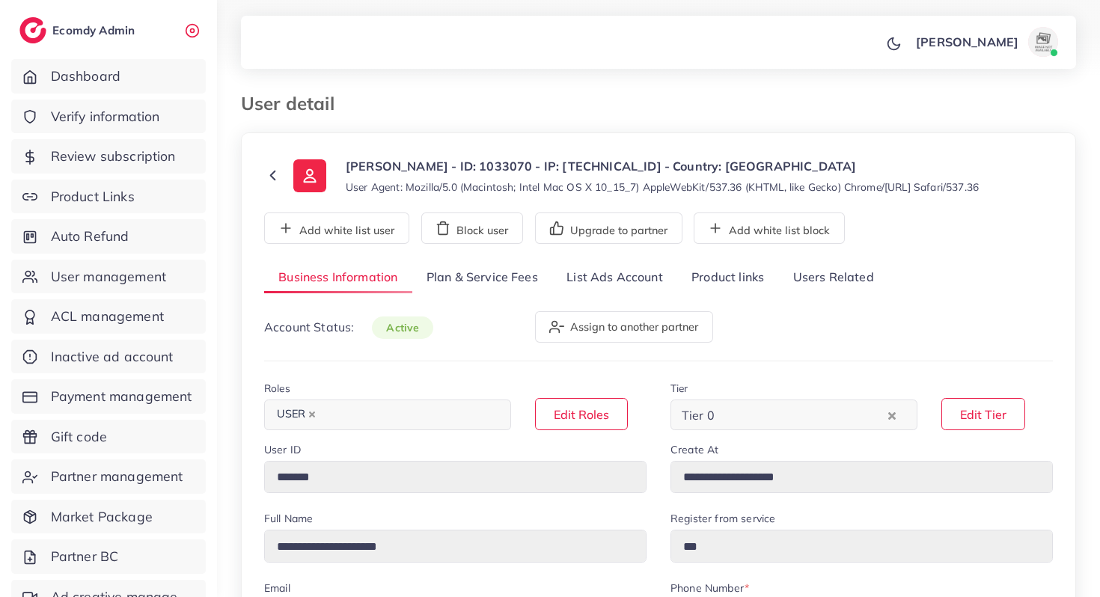
select select "******"
click at [484, 271] on link "Plan & Service Fees" at bounding box center [482, 278] width 140 height 32
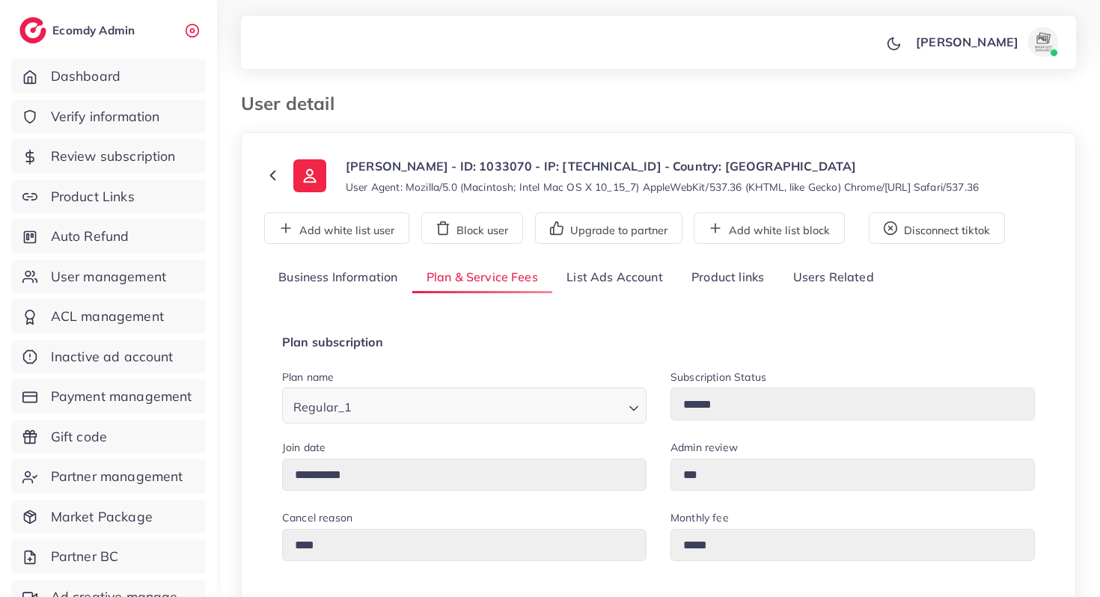
click at [613, 274] on link "List Ads Account" at bounding box center [614, 278] width 125 height 32
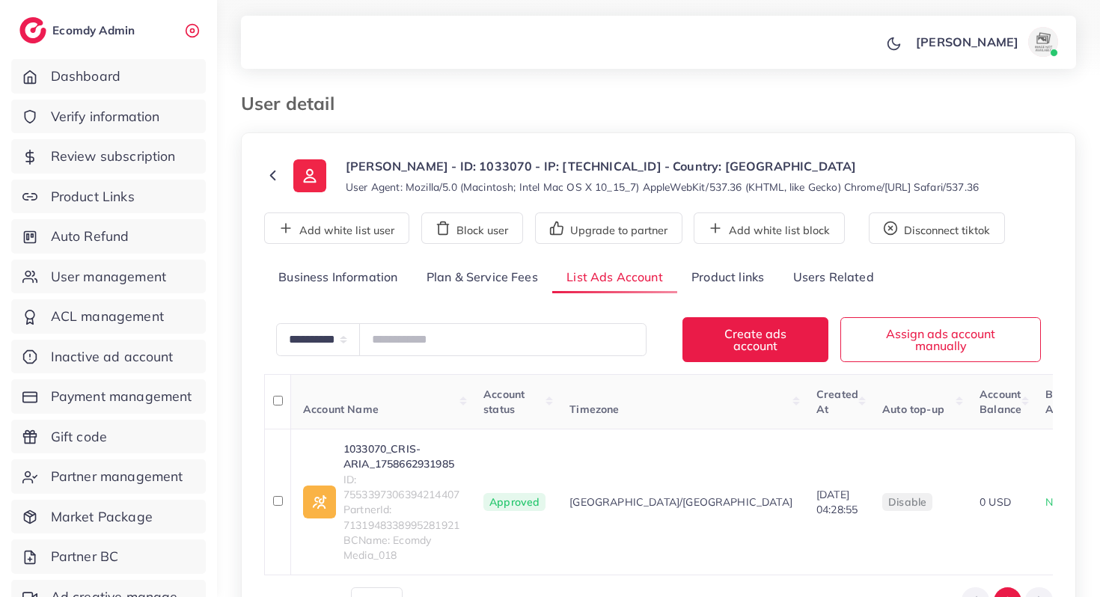
click at [459, 291] on link "Plan & Service Fees" at bounding box center [482, 278] width 140 height 32
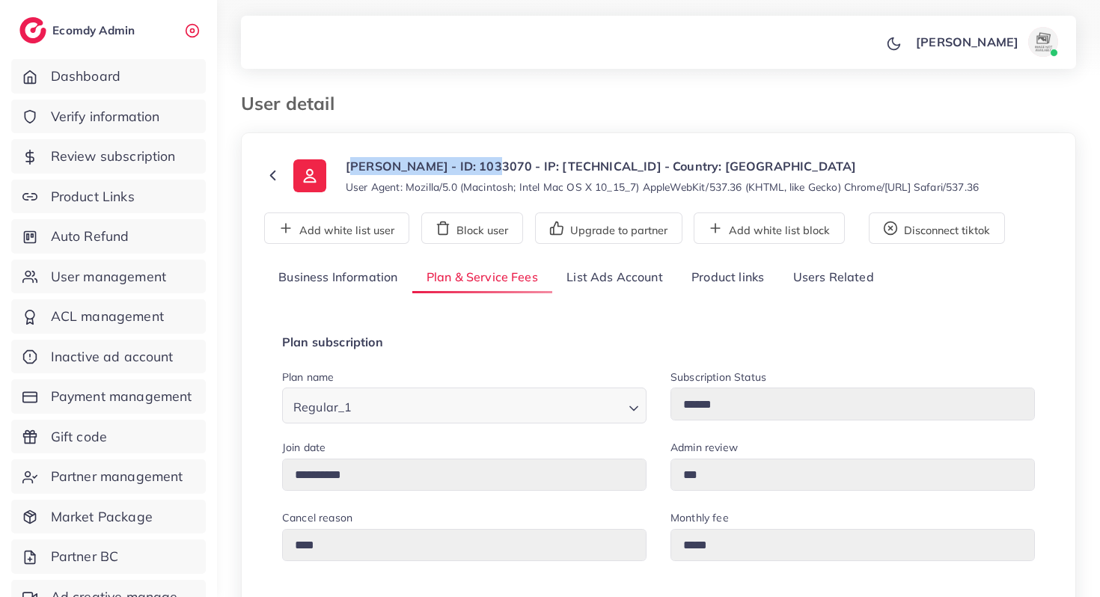
drag, startPoint x: 343, startPoint y: 163, endPoint x: 473, endPoint y: 163, distance: 130.2
click at [473, 163] on div "Alexis Ibarra Martínez - ID: 1033070 - IP: 148.244.156.3 - Country: Mexico User…" at bounding box center [635, 175] width 685 height 37
copy p "Alexis Ibarra Martínez"
click at [634, 283] on link "List Ads Account" at bounding box center [614, 278] width 125 height 32
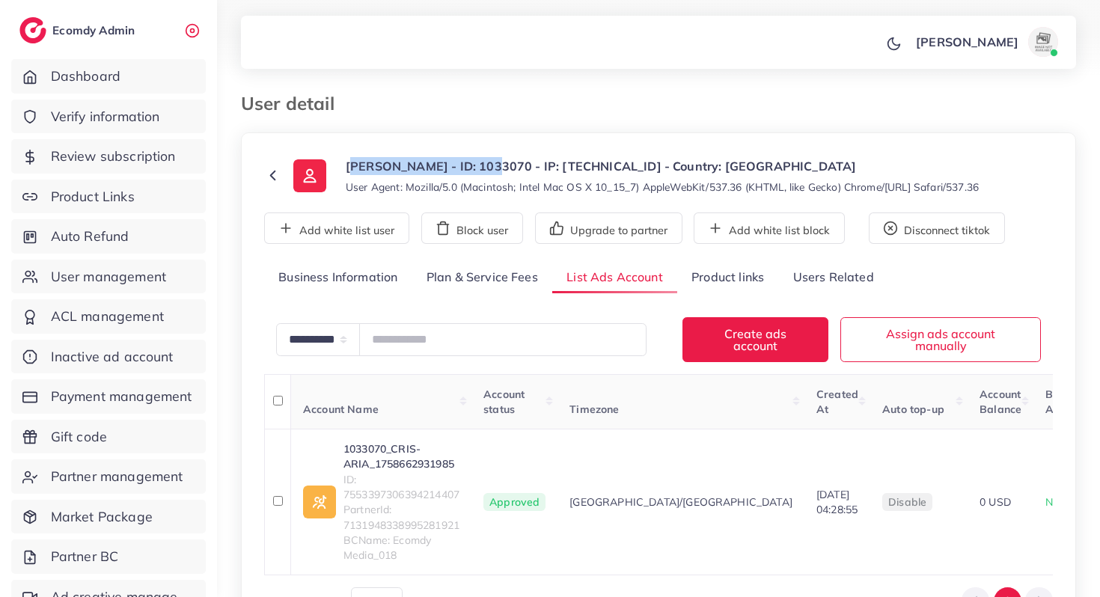
click at [719, 278] on link "Product links" at bounding box center [727, 278] width 101 height 32
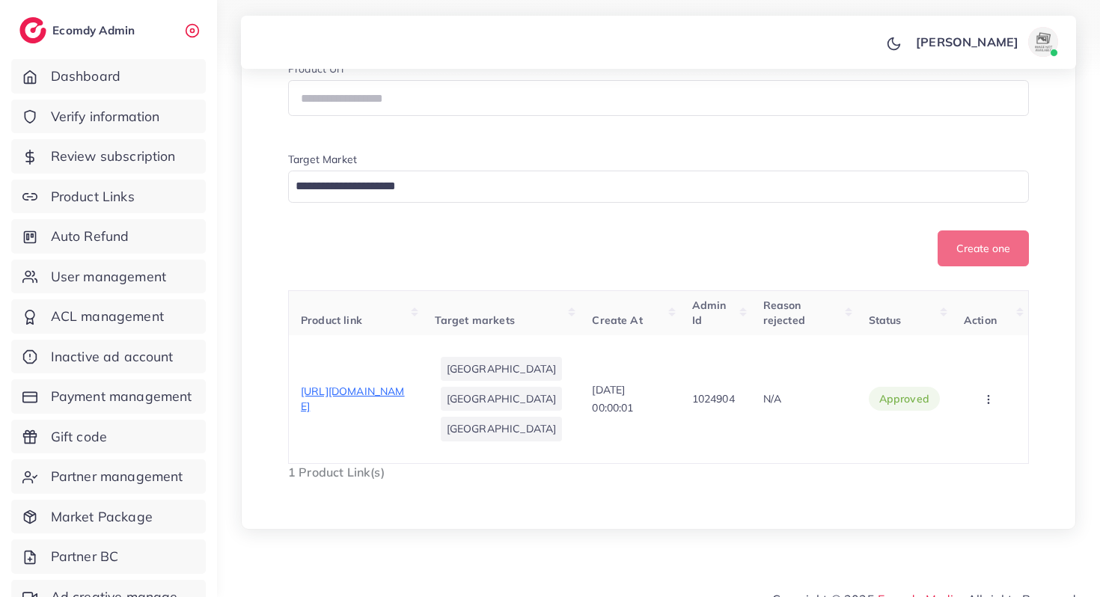
scroll to position [330, 0]
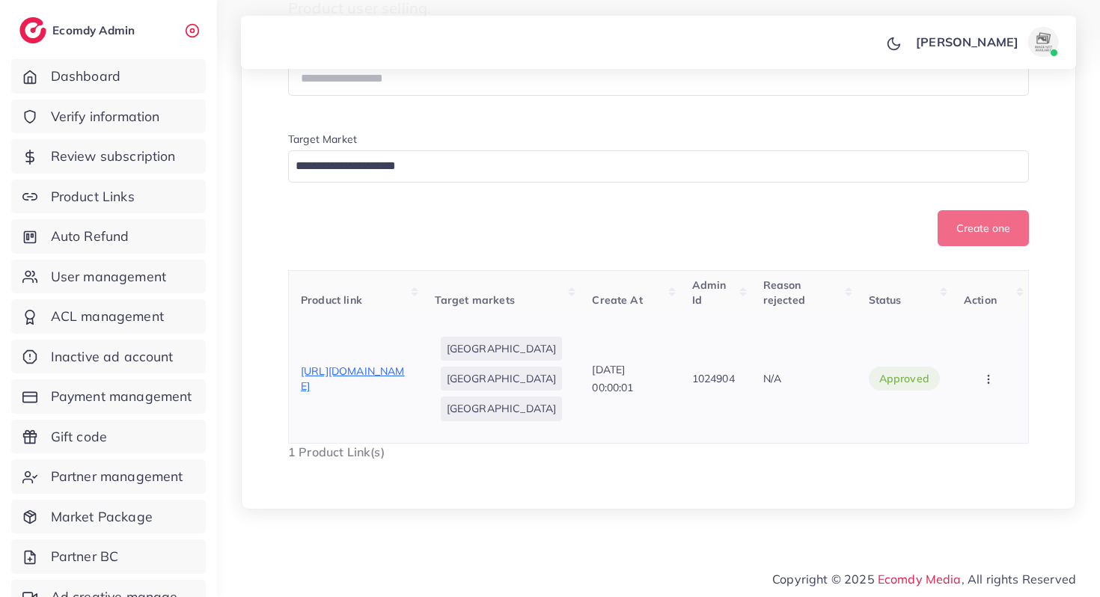
click at [355, 373] on span "https://www.skool.com/traffickers-con-ia-7362/about" at bounding box center [353, 378] width 104 height 28
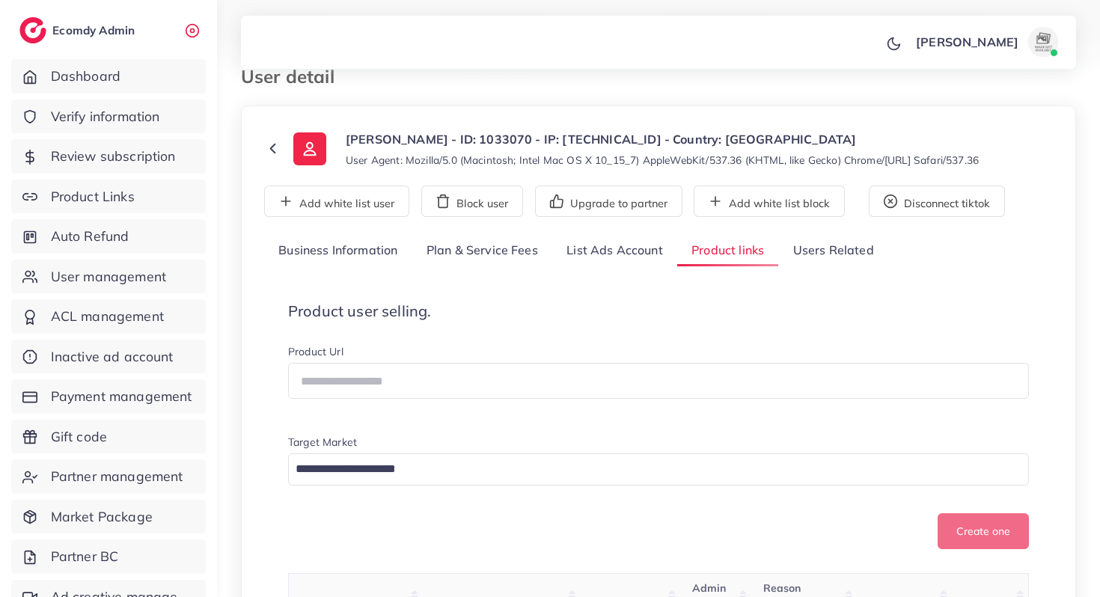
scroll to position [0, 0]
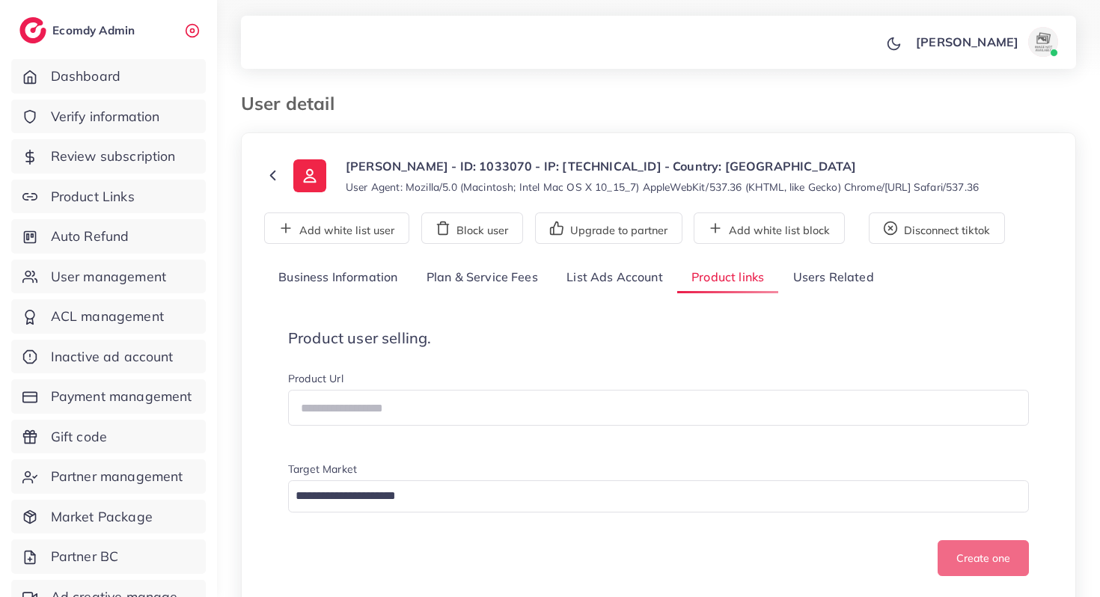
click at [580, 289] on link "List Ads Account" at bounding box center [614, 278] width 125 height 32
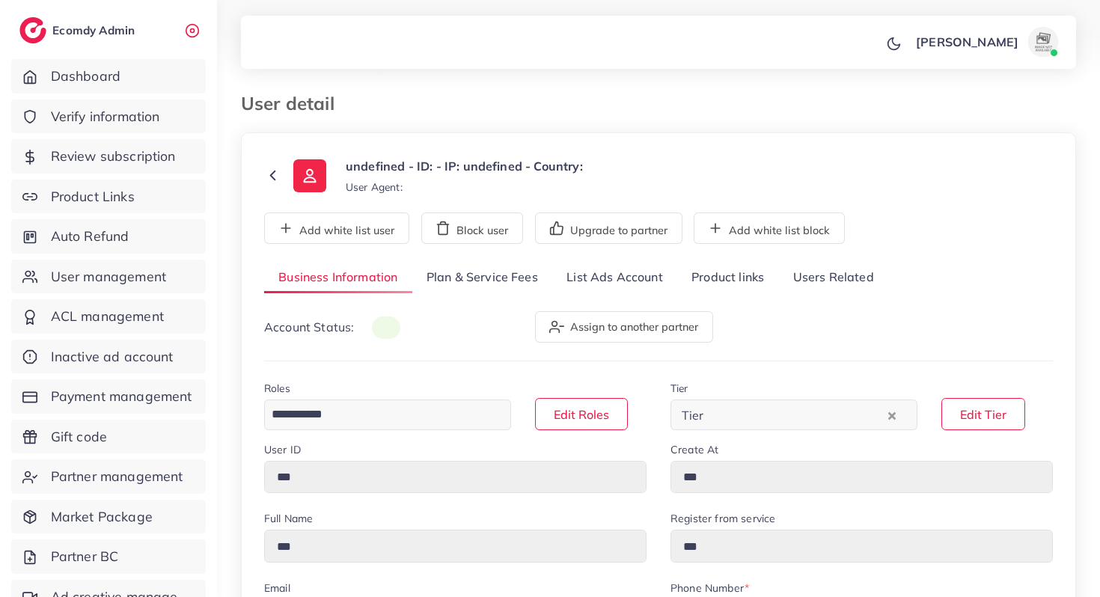
type input "*****"
type input "**********"
type input "******"
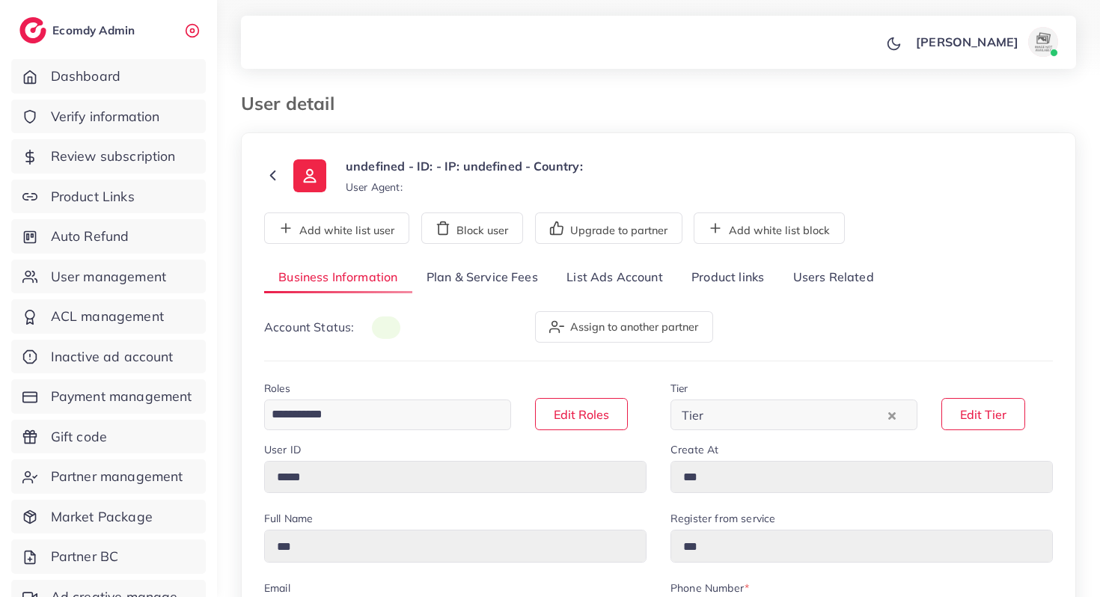
type input "**********"
select select "********"
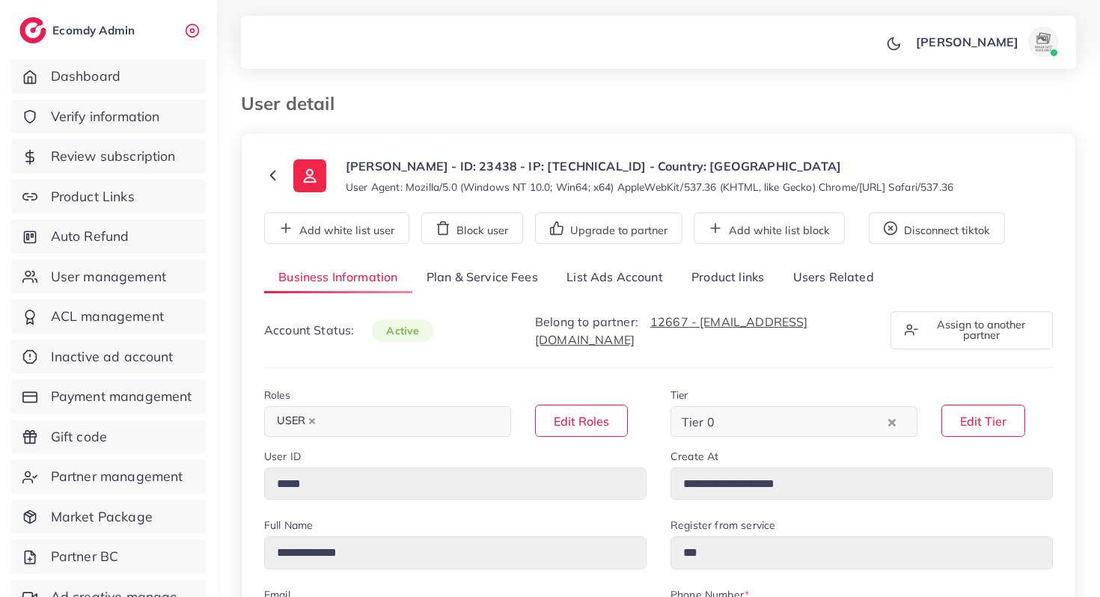
click at [696, 284] on link "Product links" at bounding box center [727, 278] width 101 height 32
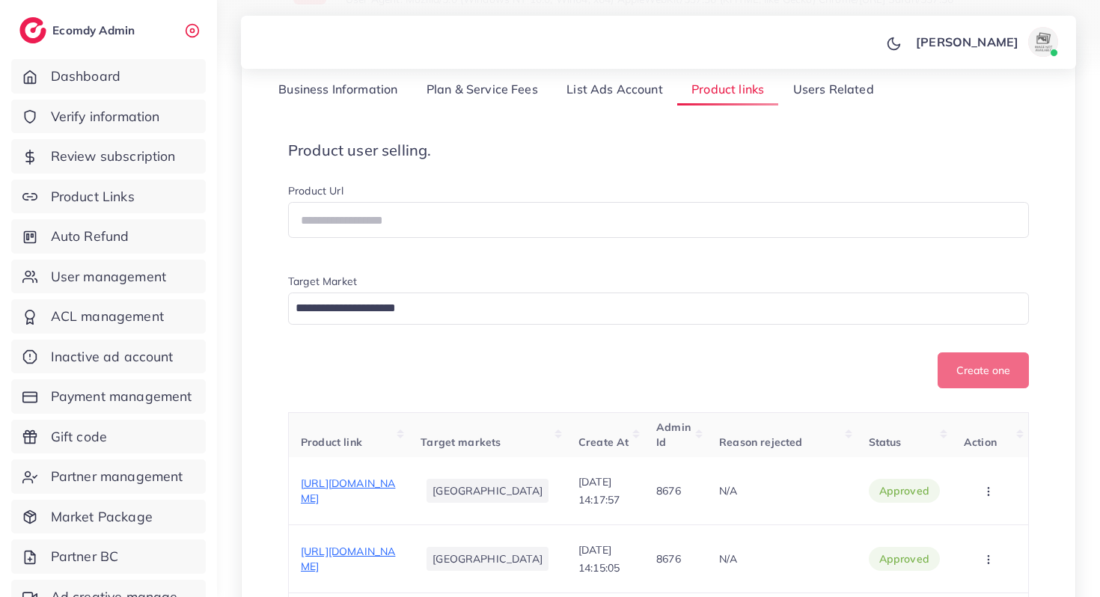
scroll to position [210, 0]
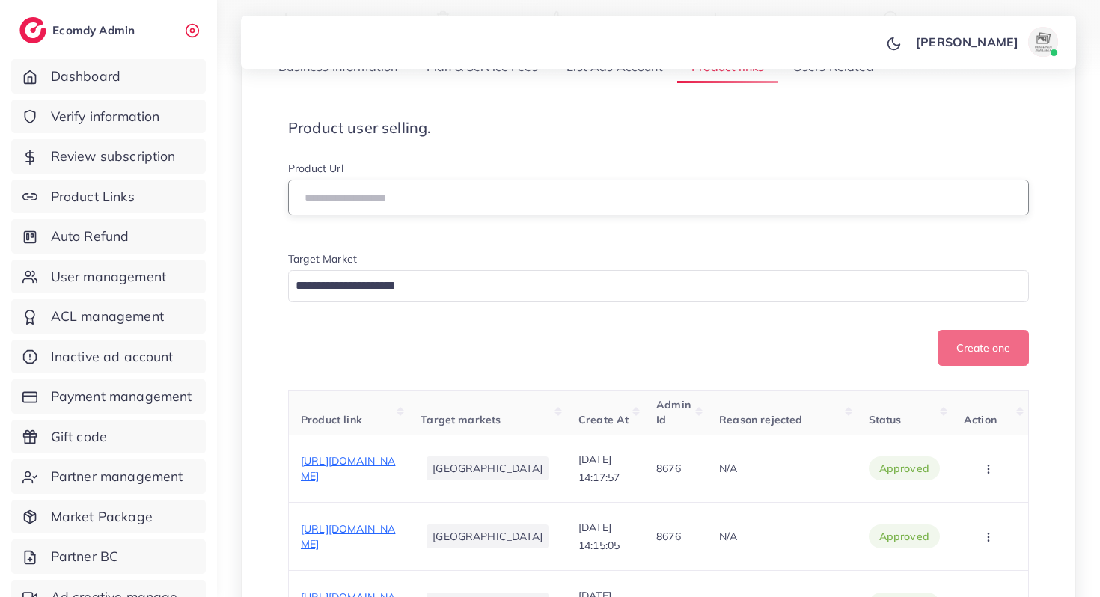
click at [499, 202] on input "text" at bounding box center [658, 198] width 741 height 36
paste input "**********"
type input "**********"
click at [467, 480] on li "[GEOGRAPHIC_DATA]" at bounding box center [487, 468] width 122 height 24
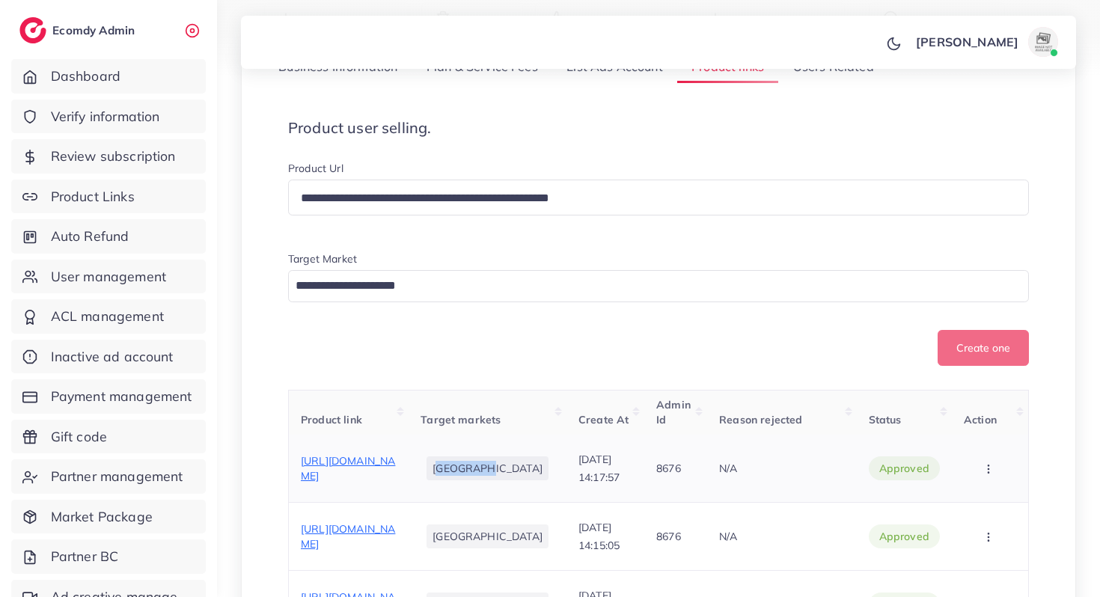
copy li "[GEOGRAPHIC_DATA]"
click at [385, 286] on input "Search for option" at bounding box center [649, 286] width 719 height 23
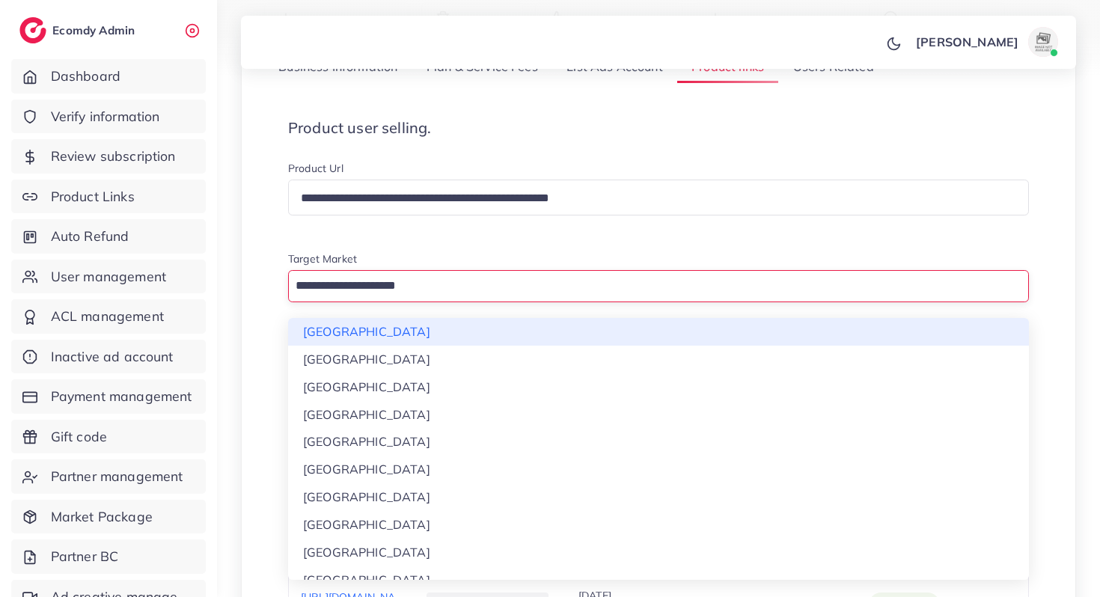
paste input "********"
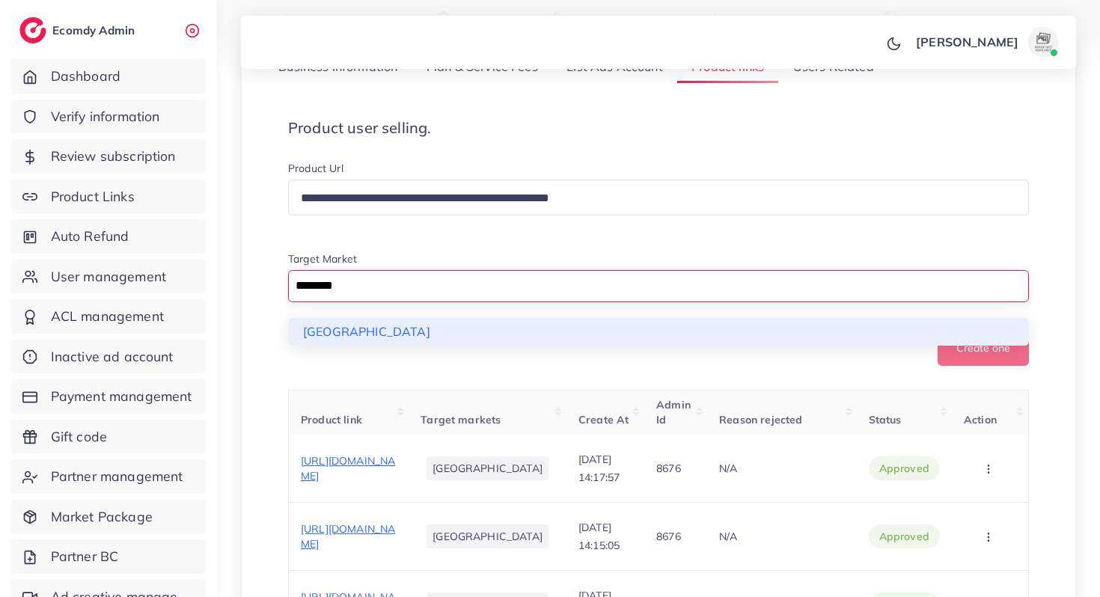
type input "********"
click at [378, 337] on div "**********" at bounding box center [658, 263] width 741 height 205
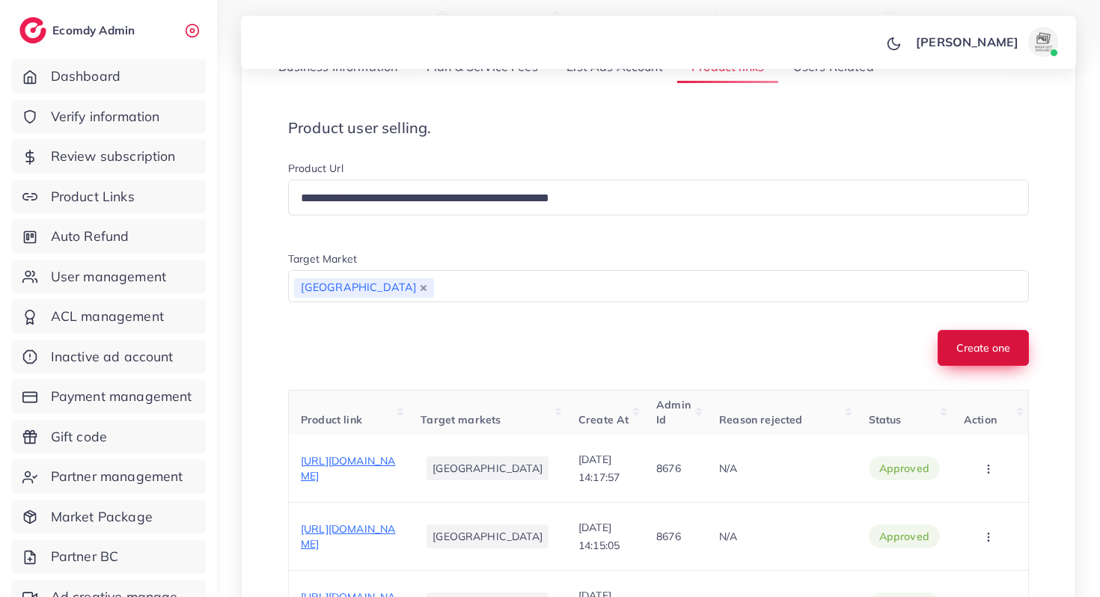
click at [967, 343] on button "Create one" at bounding box center [982, 348] width 91 height 36
